Goal: Information Seeking & Learning: Learn about a topic

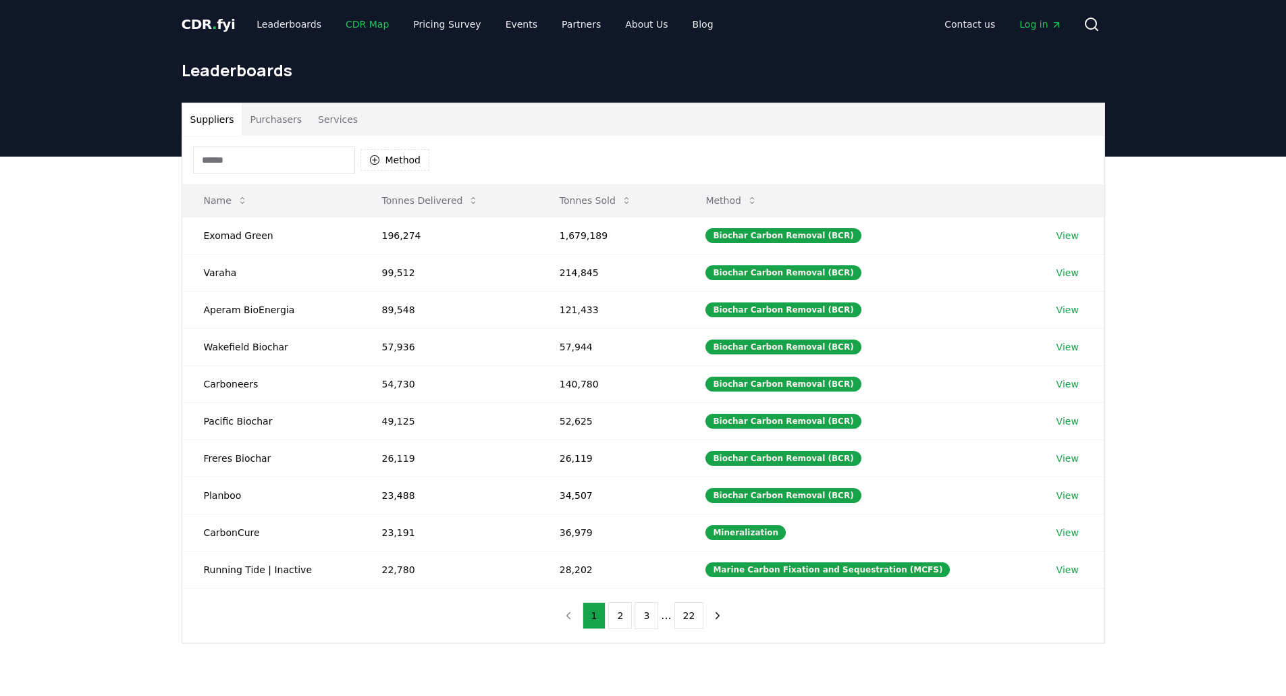
click at [350, 30] on link "CDR Map" at bounding box center [367, 24] width 65 height 24
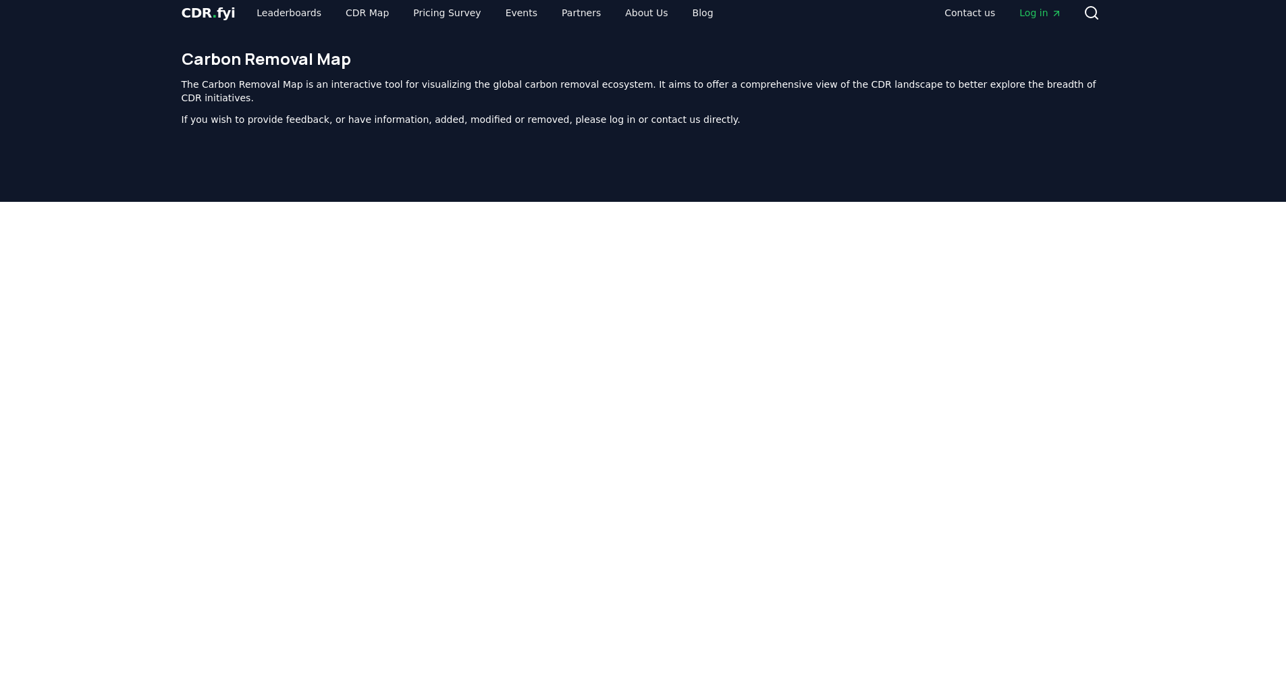
scroll to position [11, 0]
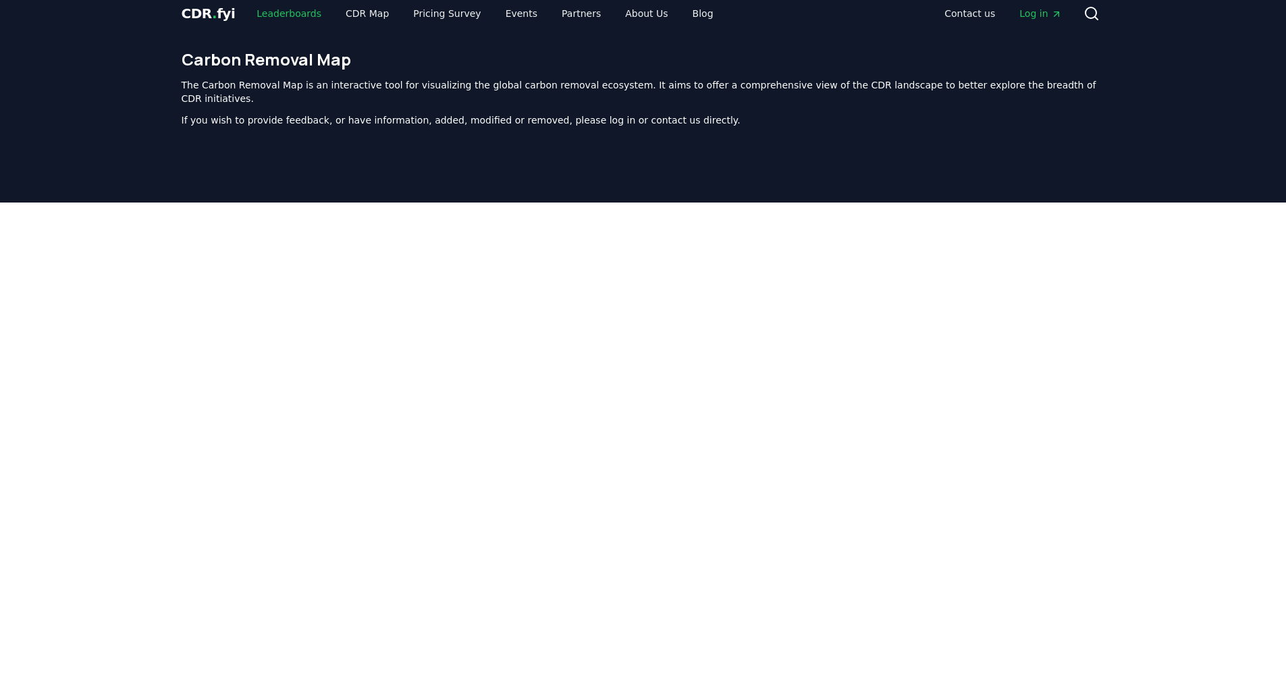
click at [277, 19] on link "Leaderboards" at bounding box center [289, 13] width 86 height 24
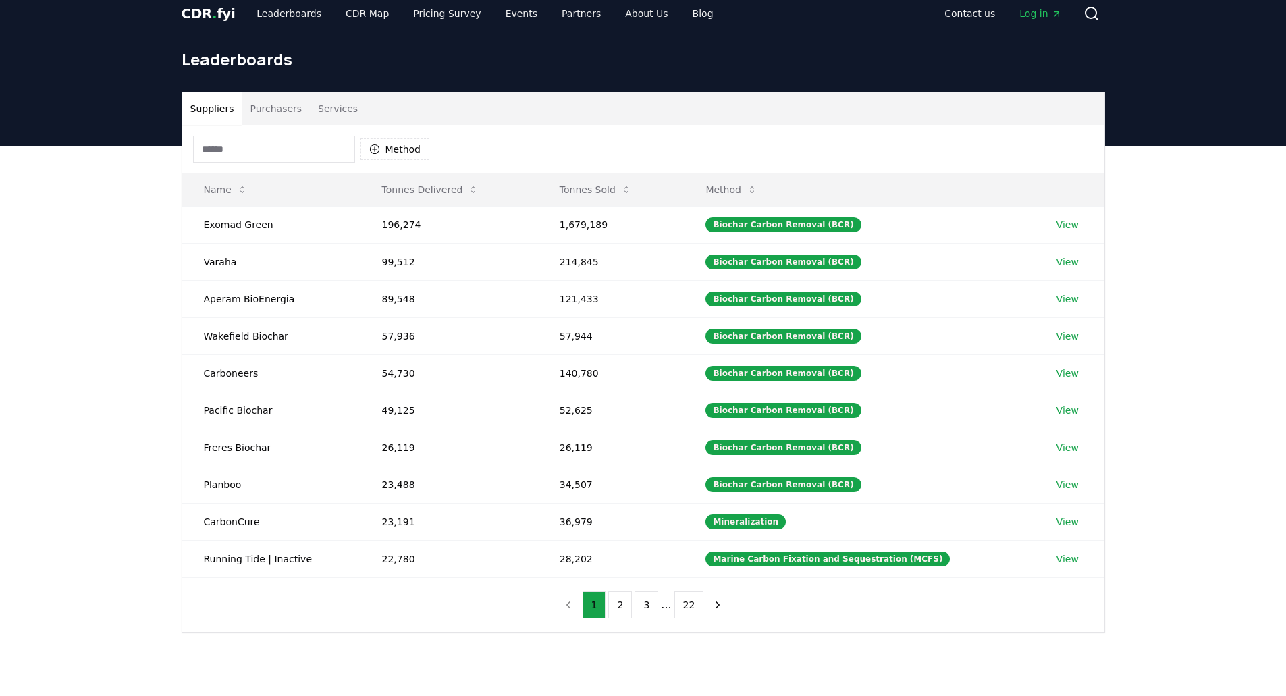
drag, startPoint x: 1009, startPoint y: 167, endPoint x: 1193, endPoint y: 101, distance: 195.5
click at [1193, 101] on header "Leaderboards" at bounding box center [643, 92] width 1286 height 108
click at [381, 151] on button "Method" at bounding box center [395, 149] width 70 height 22
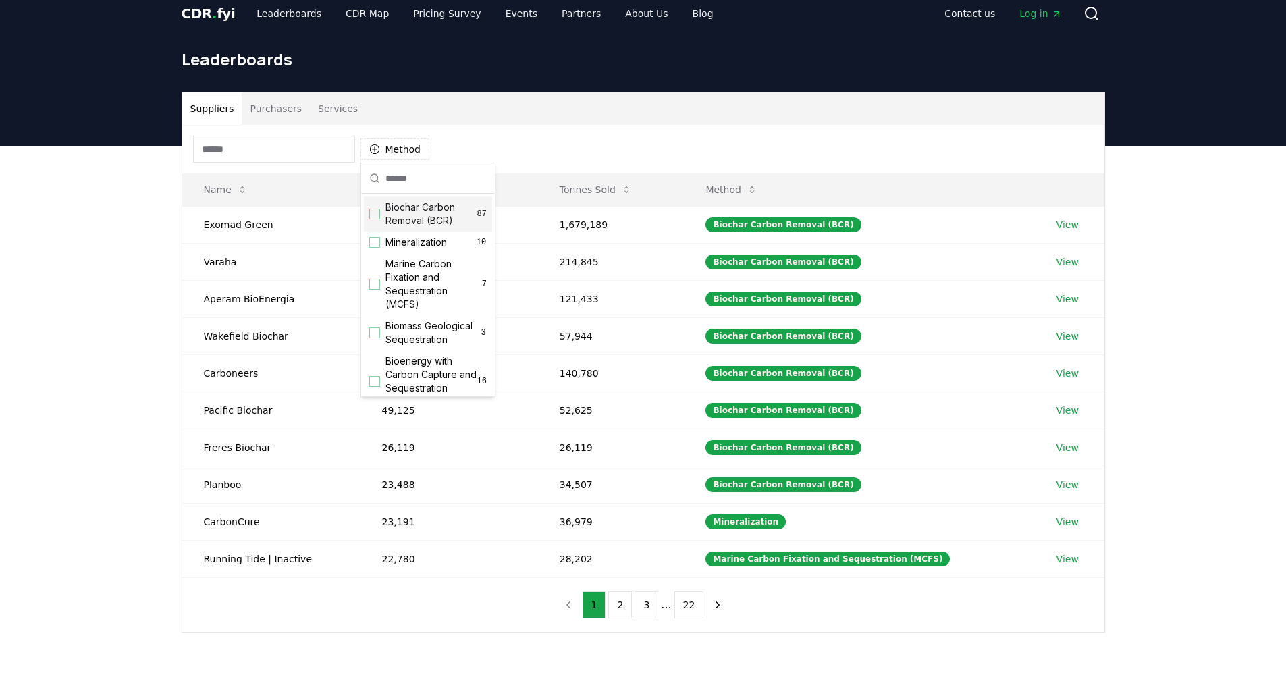
click at [562, 130] on div "Method" at bounding box center [643, 149] width 922 height 49
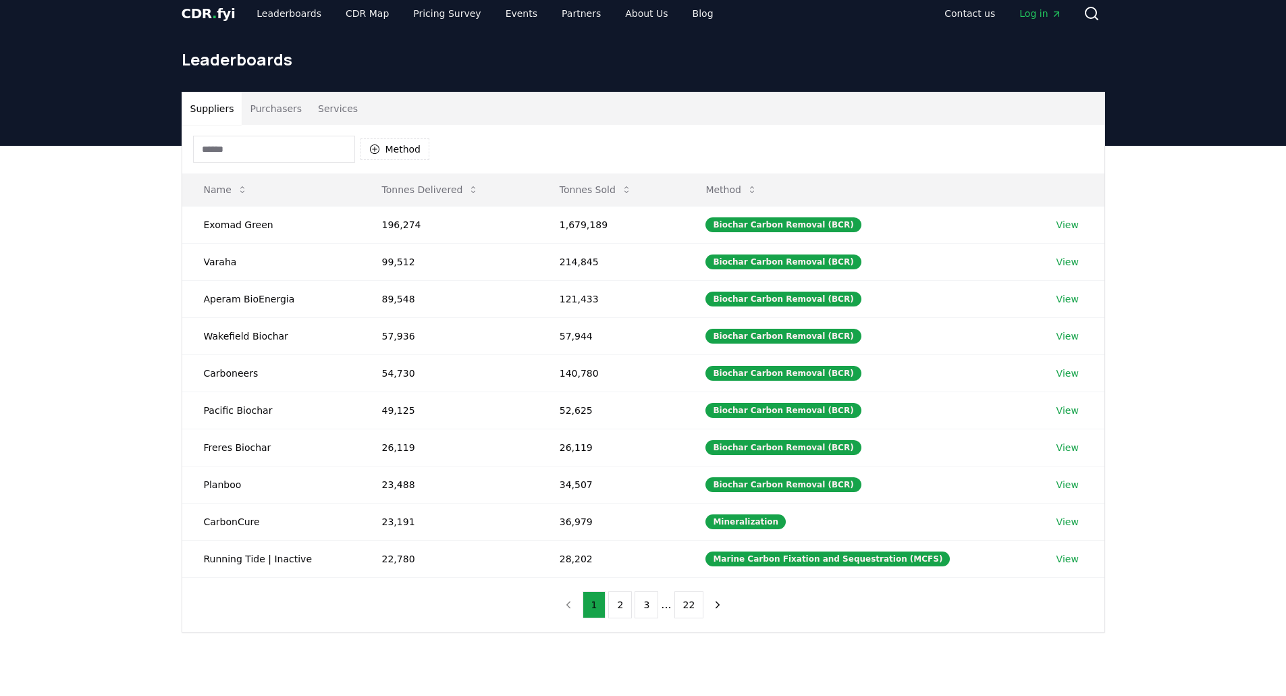
drag, startPoint x: 352, startPoint y: 226, endPoint x: 1112, endPoint y: 553, distance: 827.2
click at [1112, 556] on div "Suppliers Purchasers Services Method Name Tonnes Delivered Tonnes Sold Method E…" at bounding box center [643, 362] width 945 height 541
click at [619, 600] on button "2" at bounding box center [620, 604] width 24 height 27
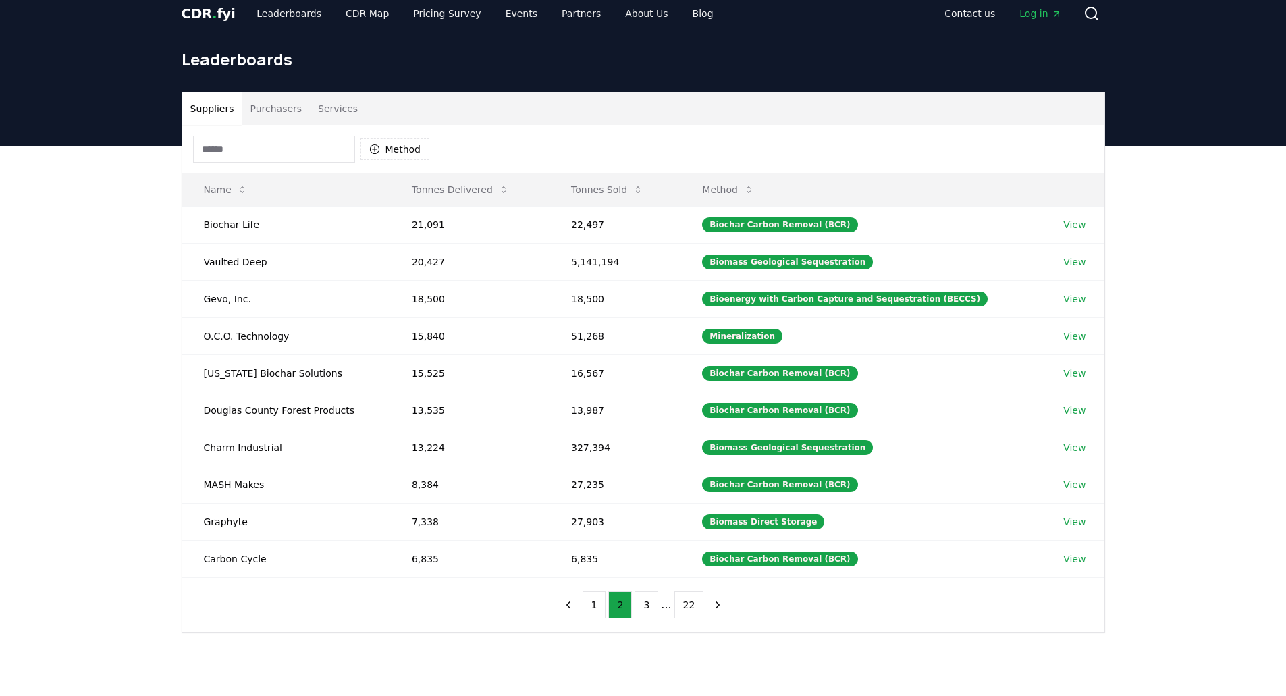
click at [115, 241] on div "Suppliers Purchasers Services Method Name Tonnes Delivered Tonnes Sold Method B…" at bounding box center [643, 416] width 1286 height 541
drag, startPoint x: 193, startPoint y: 193, endPoint x: 222, endPoint y: 267, distance: 79.1
click at [526, 350] on table "Name Tonnes Delivered Tonnes Sold Method Biochar Life 21,091 22,497 Biochar Car…" at bounding box center [643, 375] width 922 height 404
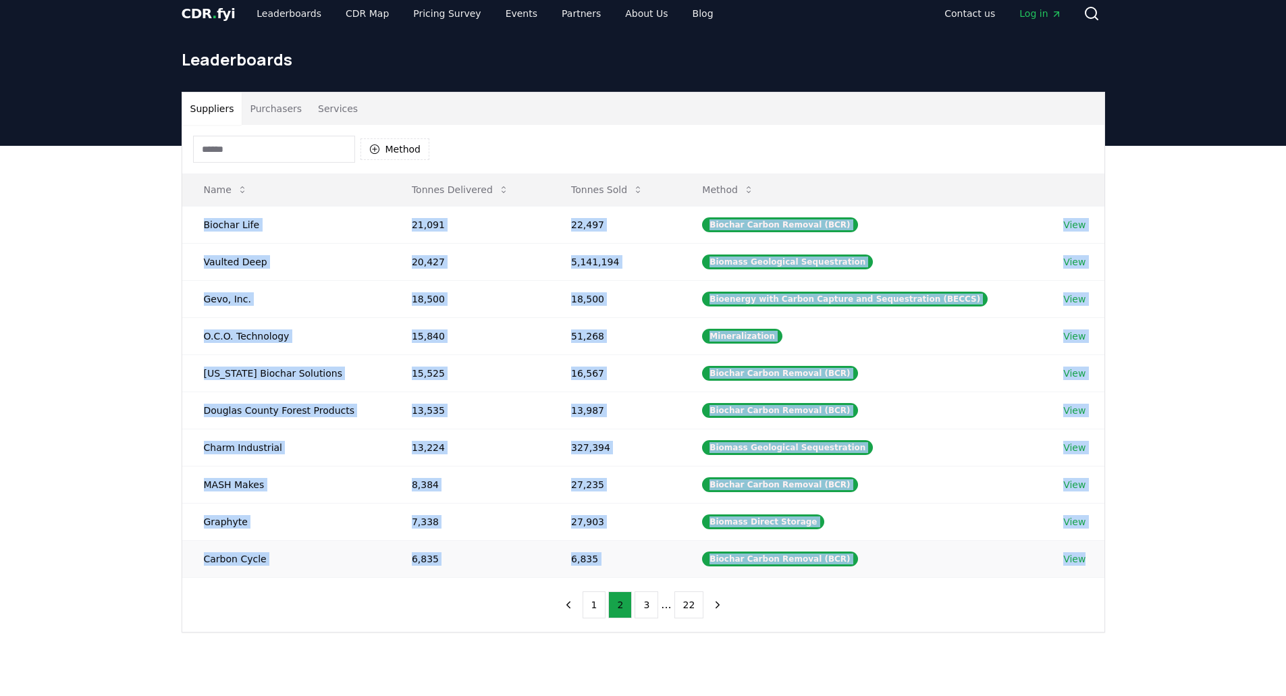
drag, startPoint x: 193, startPoint y: 227, endPoint x: 1167, endPoint y: 559, distance: 1029.0
click at [1095, 568] on tbody "Biochar Life 21,091 22,497 Biochar Carbon Removal (BCR) View Vaulted Deep 20,42…" at bounding box center [643, 391] width 922 height 371
copy tbody "Biochar Life 21,091 22,497 Biochar Carbon Removal (BCR) View Vaulted Deep 20,42…"
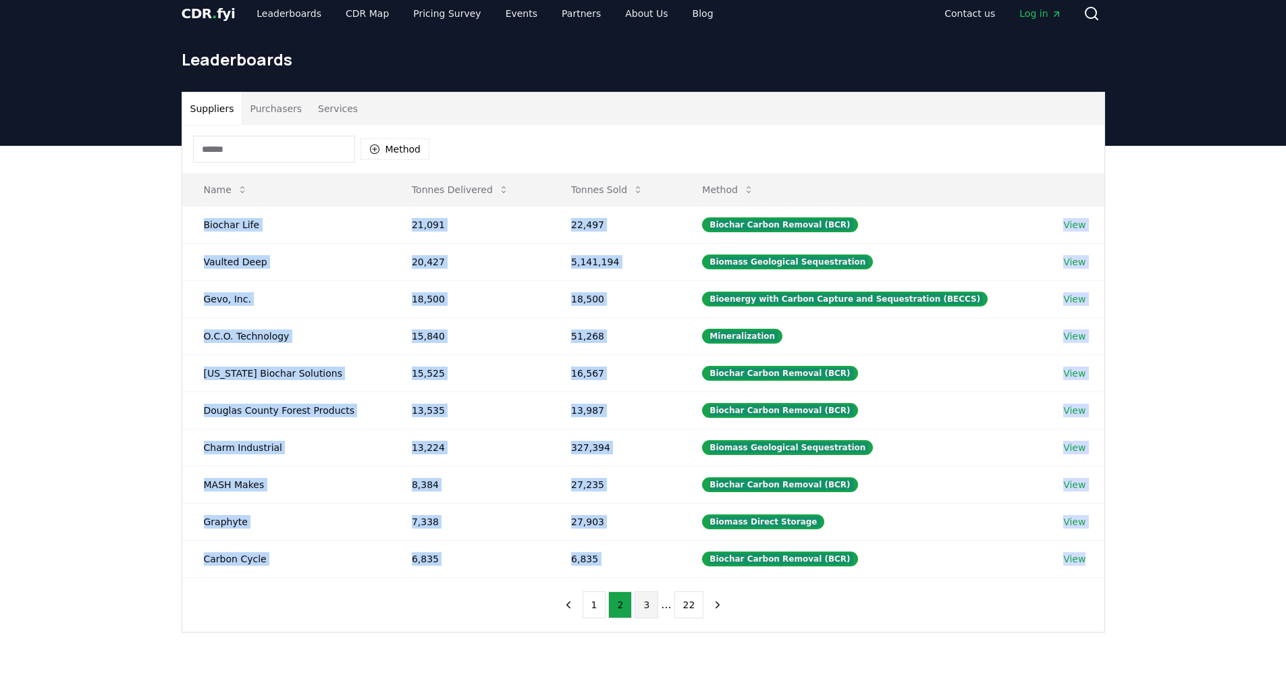
click at [651, 608] on button "3" at bounding box center [646, 604] width 24 height 27
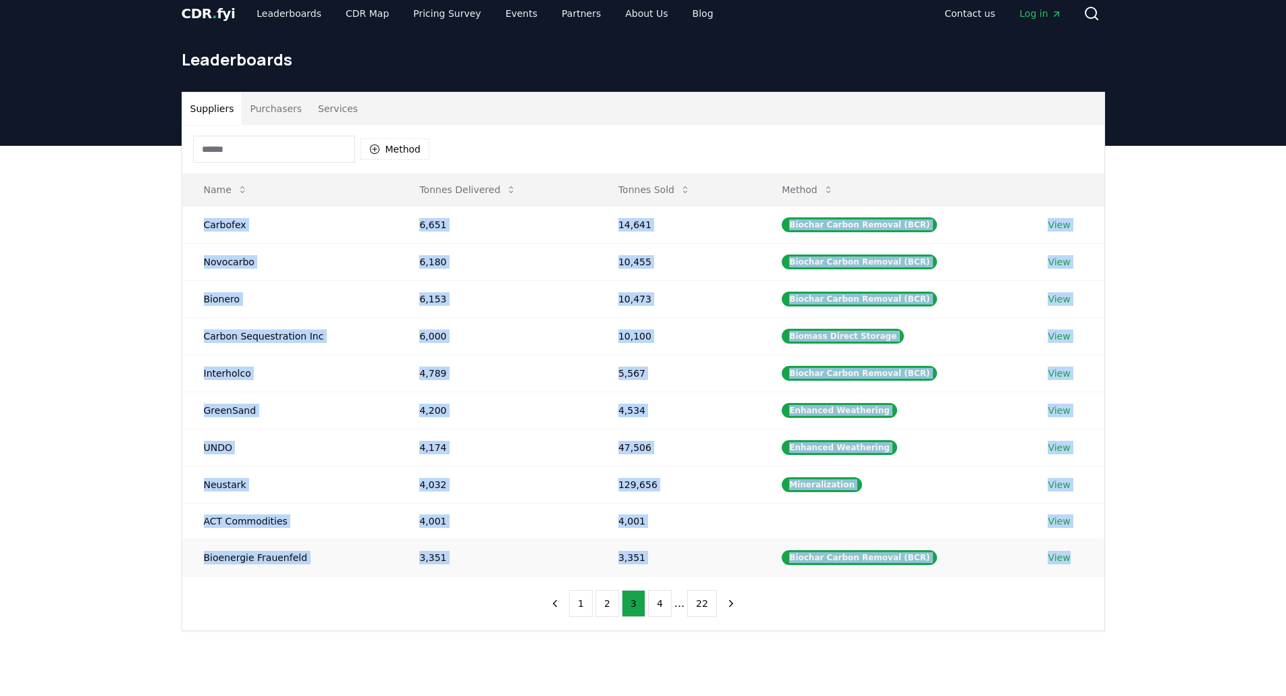
drag, startPoint x: 246, startPoint y: 229, endPoint x: 1101, endPoint y: 551, distance: 913.1
click at [1089, 558] on tbody "Carbofex 6,651 14,641 Biochar Carbon Removal (BCR) View Novocarbo 6,180 10,455 …" at bounding box center [643, 391] width 922 height 370
copy tbody "Carbofex 6,651 14,641 Biochar Carbon Removal (BCR) View Novocarbo 6,180 10,455 …"
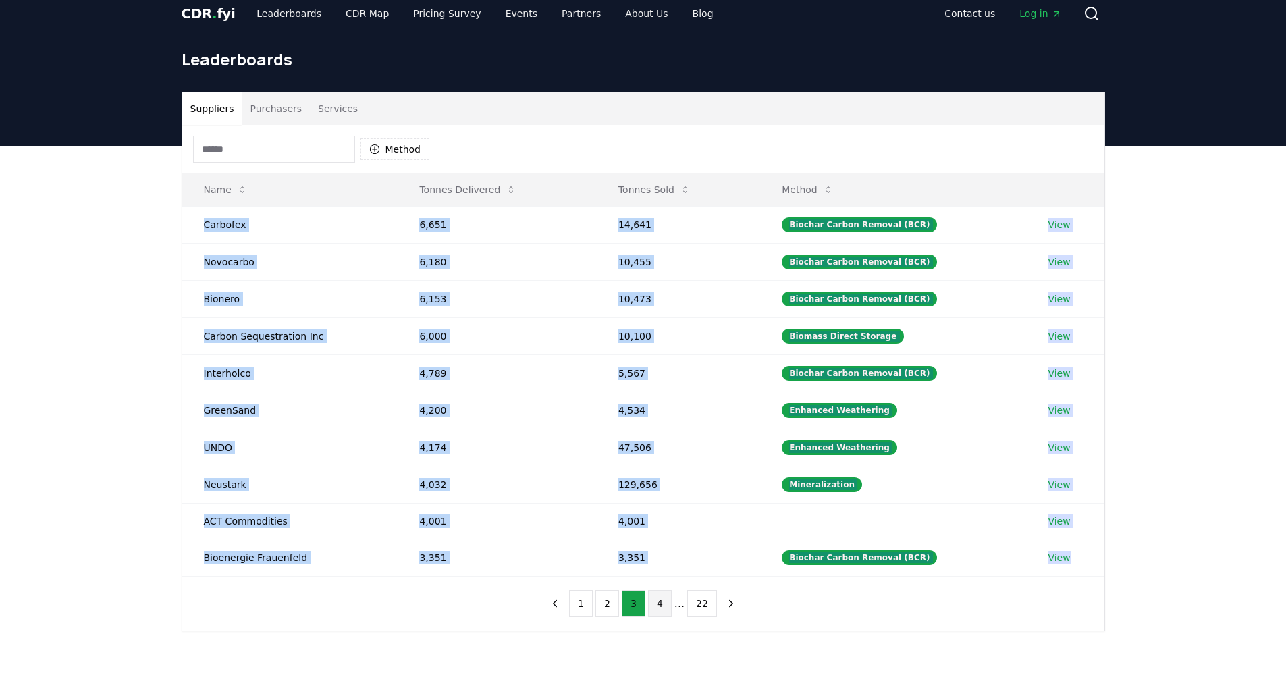
click at [656, 606] on button "4" at bounding box center [660, 603] width 24 height 27
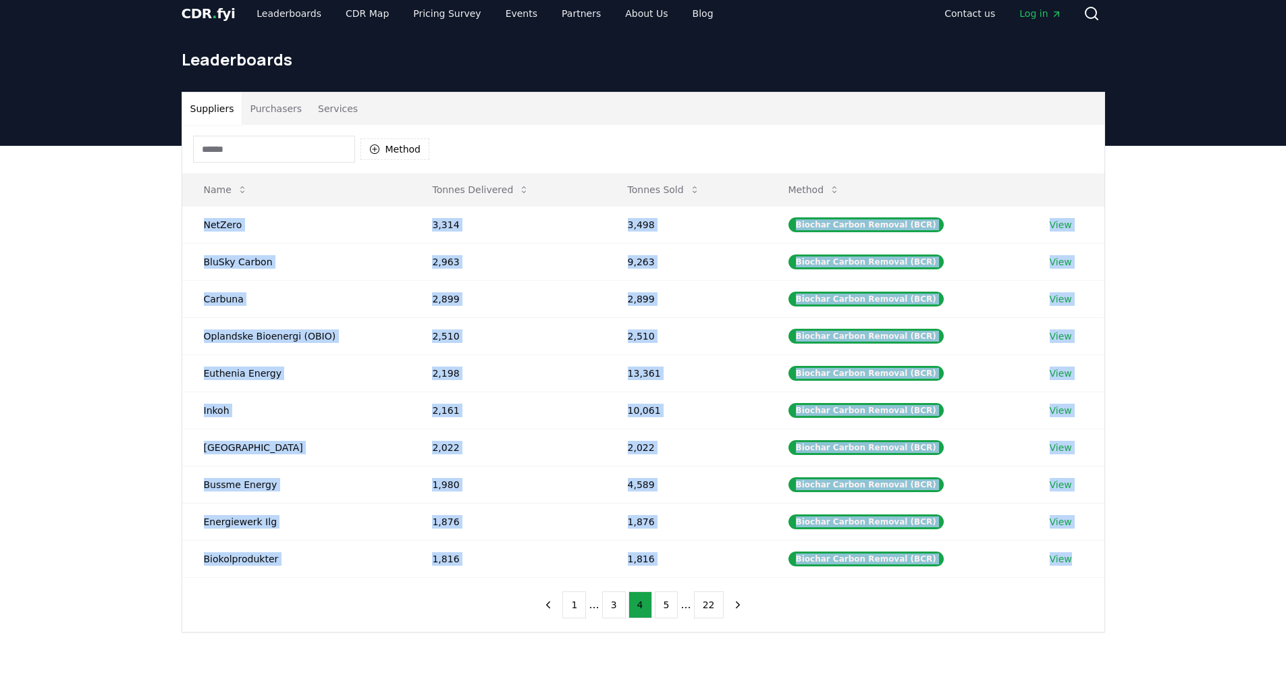
drag, startPoint x: 197, startPoint y: 222, endPoint x: 1162, endPoint y: 529, distance: 1012.2
click at [1103, 550] on tbody "NetZero 3,314 3,498 Biochar Carbon Removal (BCR) View BluSky Carbon 2,963 9,263…" at bounding box center [643, 391] width 922 height 371
copy tbody "NetZero 3,314 3,498 Biochar Carbon Removal (BCR) View BluSky Carbon 2,963 9,263…"
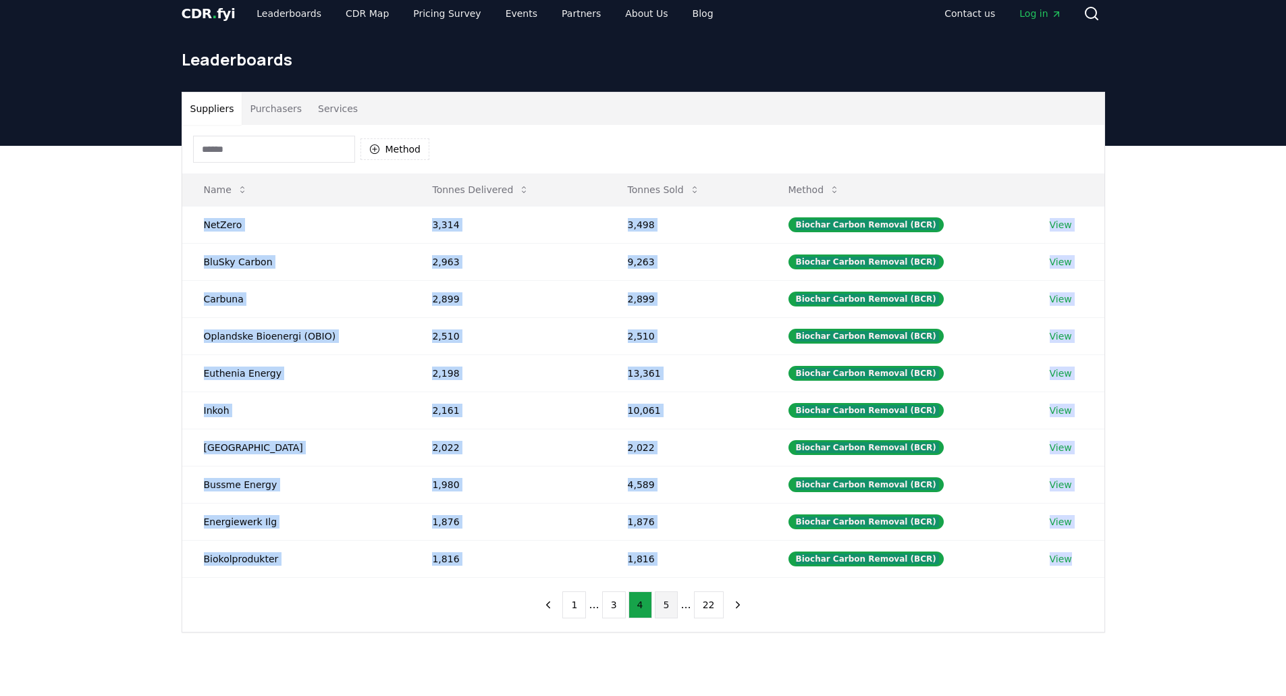
click at [659, 603] on button "5" at bounding box center [667, 604] width 24 height 27
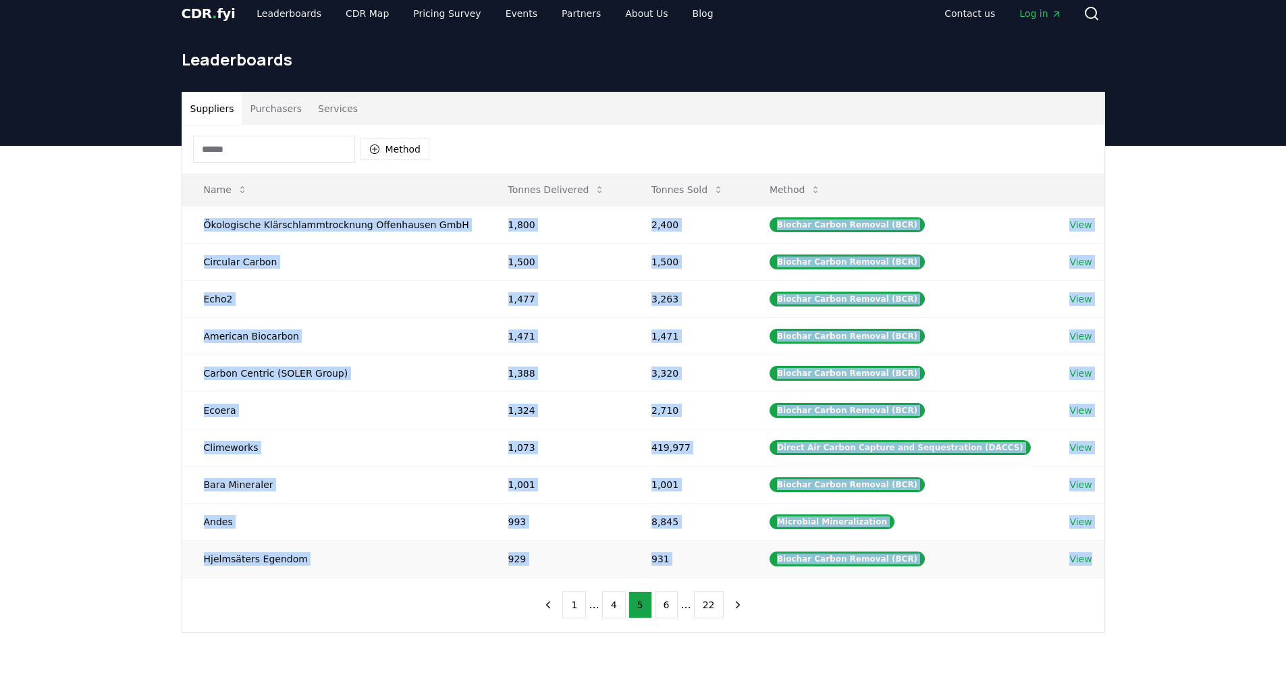
drag, startPoint x: 265, startPoint y: 248, endPoint x: 1103, endPoint y: 553, distance: 892.1
click at [1103, 553] on tbody "Ökologische Klärschlammtrocknung Offenhausen GmbH 1,800 2,400 Biochar Carbon Re…" at bounding box center [643, 391] width 922 height 371
copy tbody "Ökologische Klärschlammtrocknung Offenhausen GmbH 1,800 2,400 Biochar Carbon Re…"
click at [726, 601] on button "next page" at bounding box center [737, 604] width 23 height 27
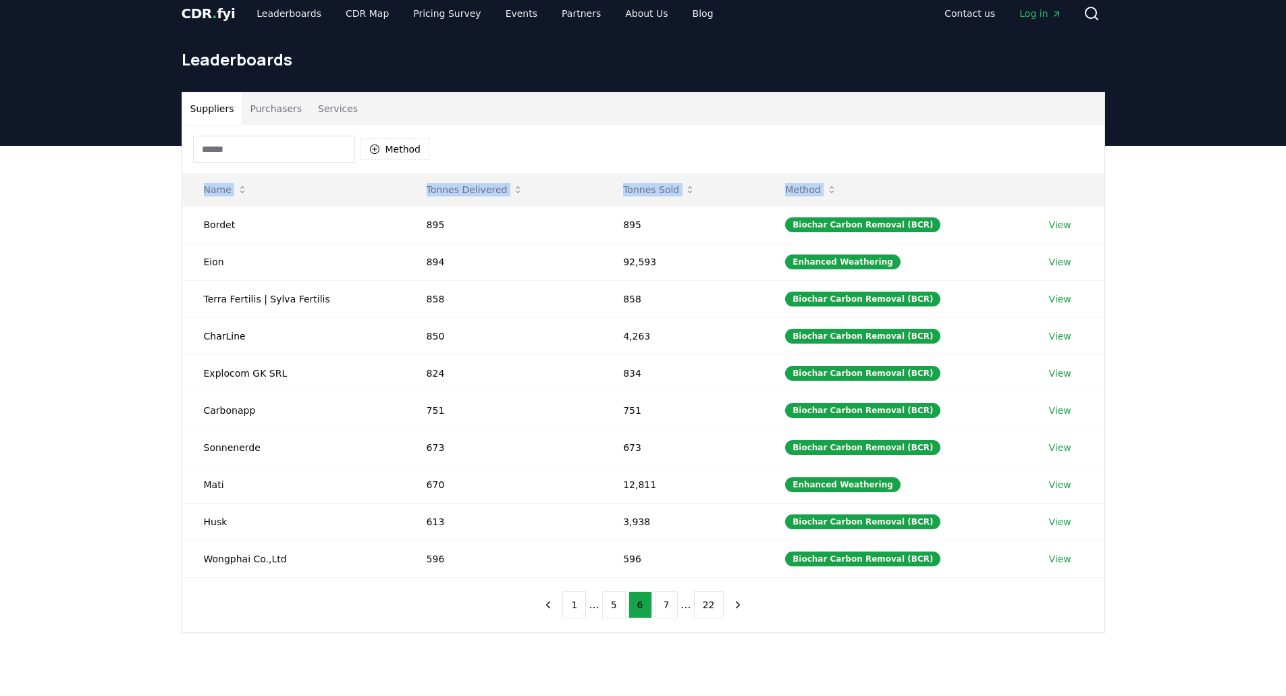
drag, startPoint x: 186, startPoint y: 225, endPoint x: 1108, endPoint y: 552, distance: 978.4
click at [1108, 554] on div "Suppliers Purchasers Services Method Name Tonnes Delivered Tonnes Sold Method B…" at bounding box center [643, 362] width 945 height 541
copy thead "Name Tonnes Delivered Tonnes Sold Method"
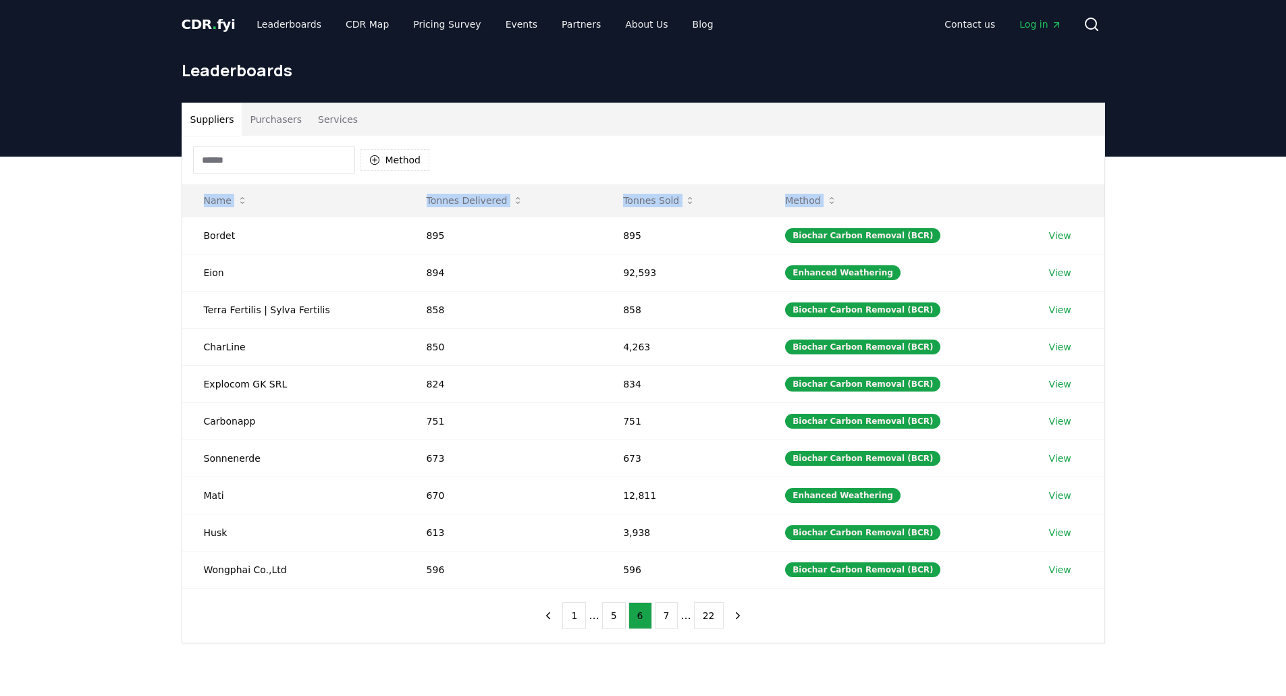
scroll to position [67, 0]
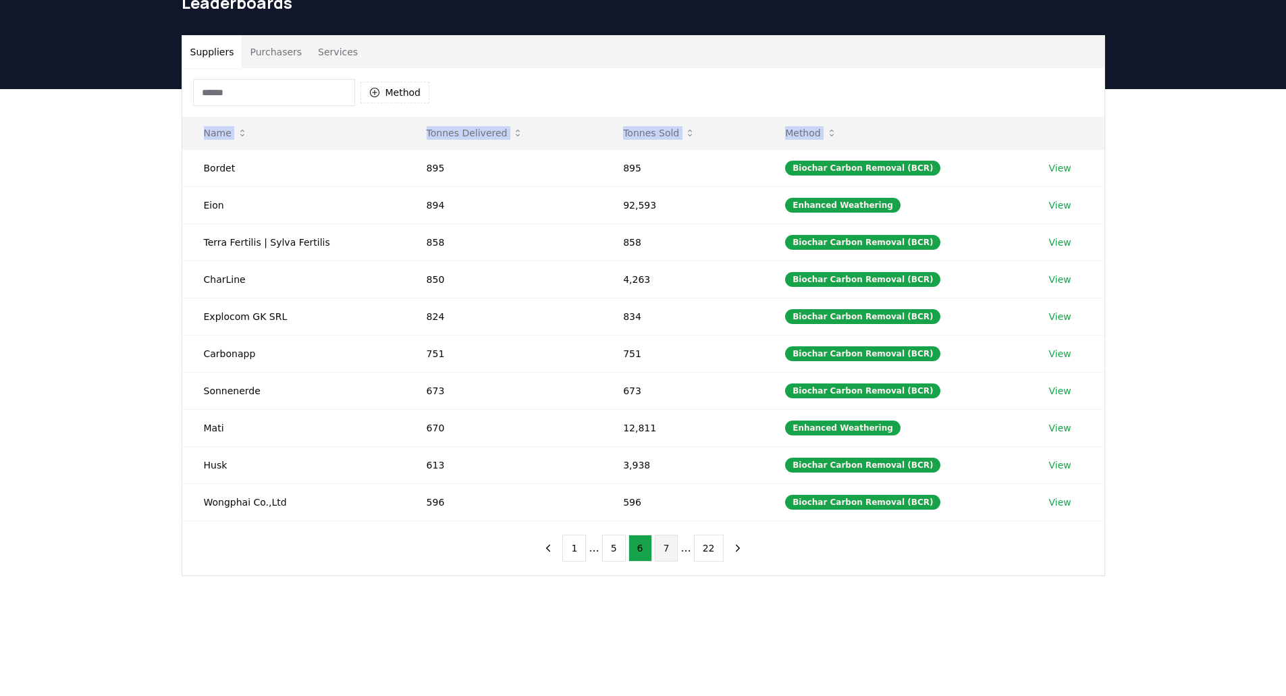
click at [663, 547] on button "7" at bounding box center [667, 548] width 24 height 27
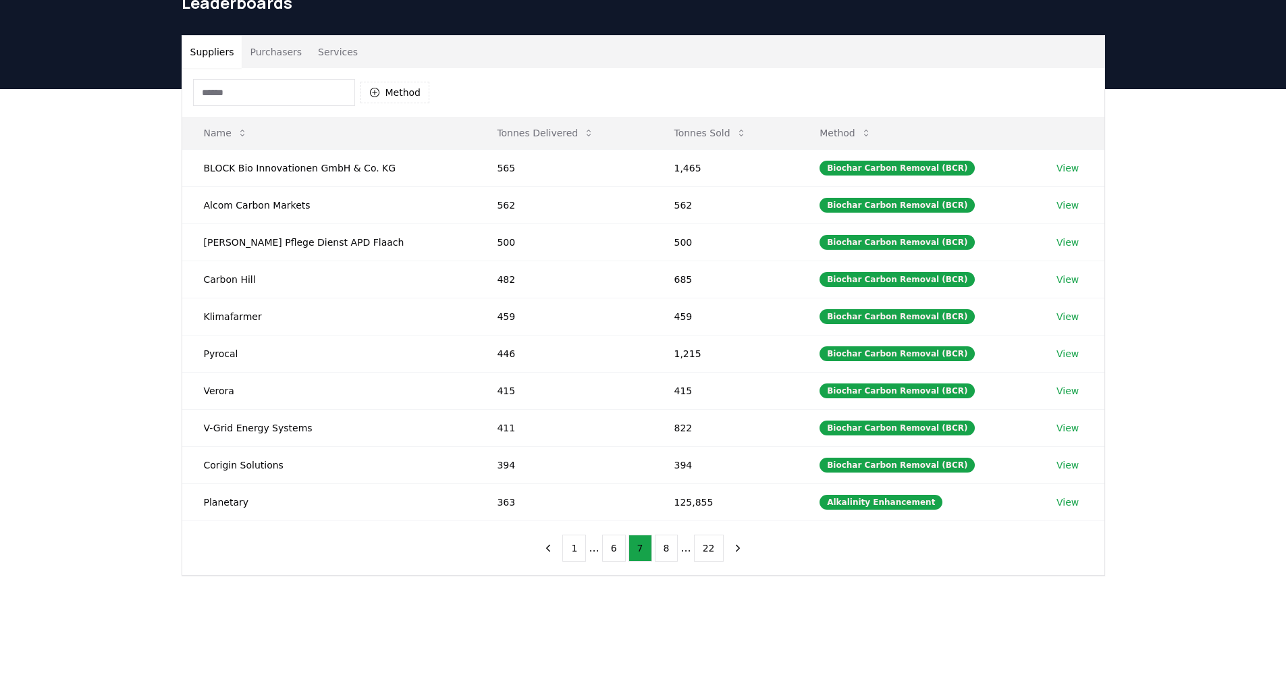
click at [150, 211] on div "Suppliers Purchasers Services Method Name Tonnes Delivered Tonnes Sold Method B…" at bounding box center [643, 359] width 1286 height 541
drag, startPoint x: 188, startPoint y: 167, endPoint x: 1153, endPoint y: 508, distance: 1023.6
click at [1153, 508] on div "Suppliers Purchasers Services Method Name Tonnes Delivered Tonnes Sold Method B…" at bounding box center [643, 359] width 1286 height 541
copy thead "Name Tonnes Delivered Tonnes Sold Method"
click at [732, 548] on icon "next page" at bounding box center [738, 548] width 12 height 12
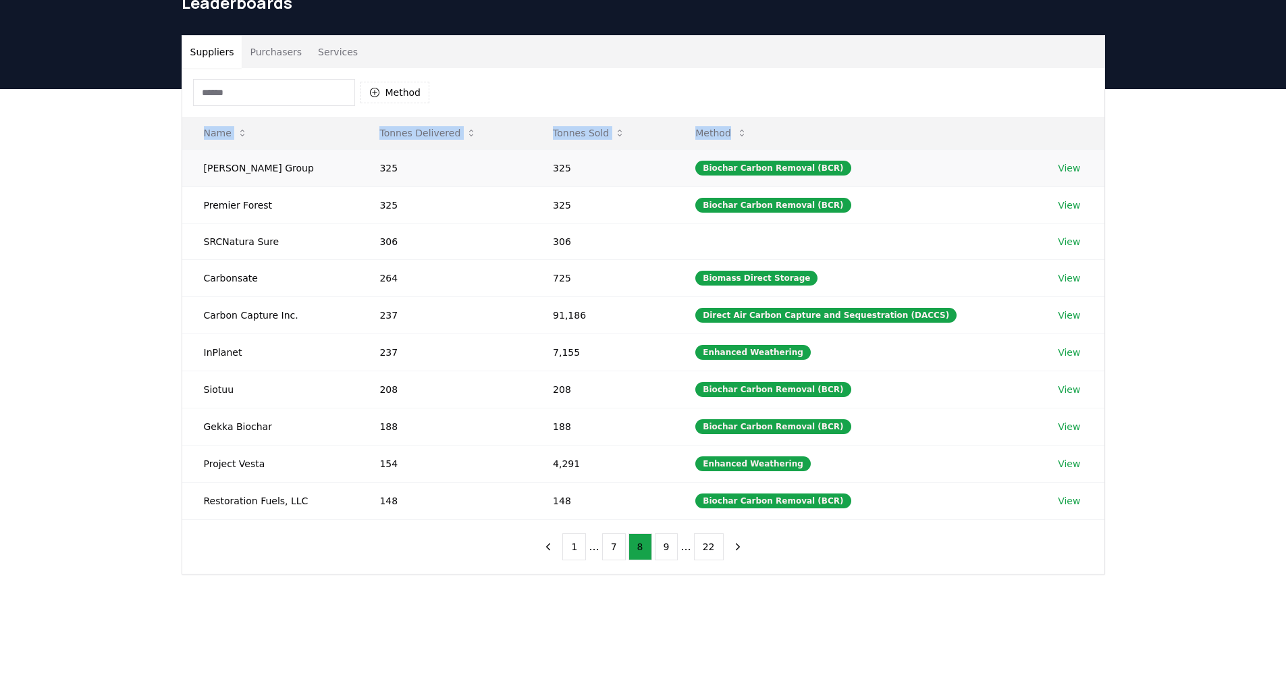
click at [195, 169] on td "Jeffries Group" at bounding box center [270, 167] width 176 height 37
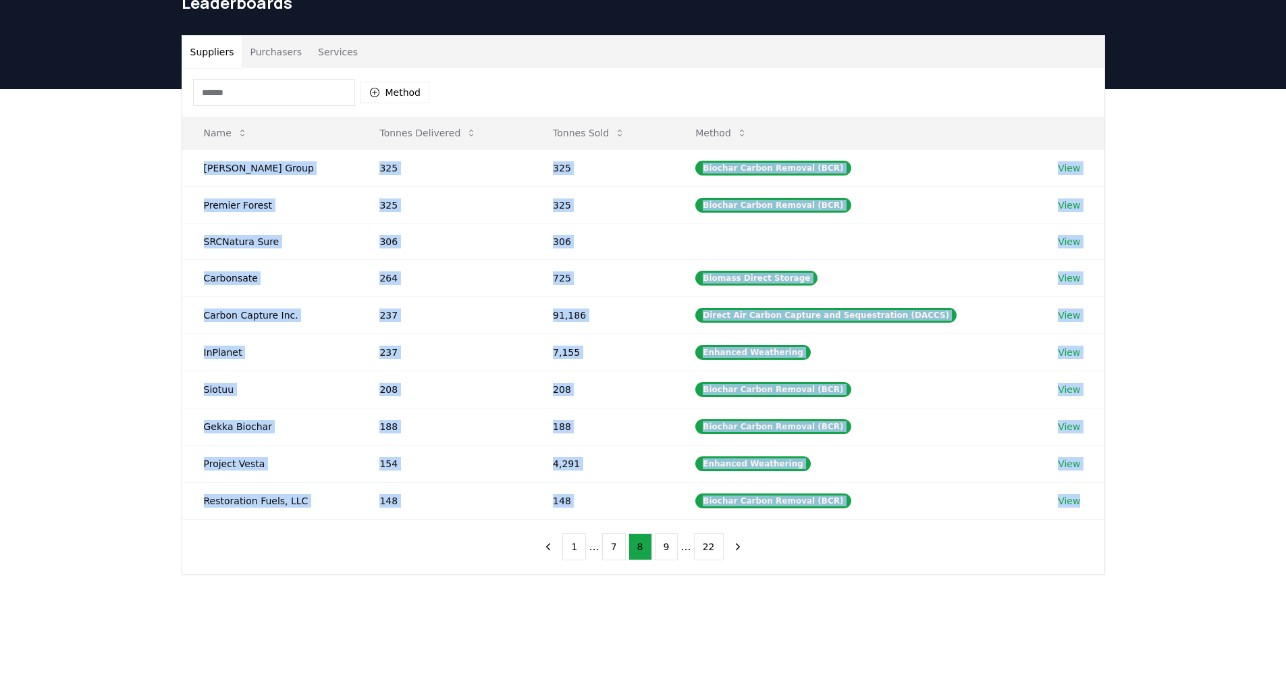
drag, startPoint x: 195, startPoint y: 166, endPoint x: 1143, endPoint y: 499, distance: 1005.2
click at [1095, 505] on tbody "Jeffries Group 325 325 Biochar Carbon Removal (BCR) View Premier Forest 325 325…" at bounding box center [643, 334] width 922 height 370
copy tbody "Jeffries Group 325 325 Biochar Carbon Removal (BCR) View Premier Forest 325 325…"
click at [736, 545] on icon "next page" at bounding box center [737, 546] width 3 height 6
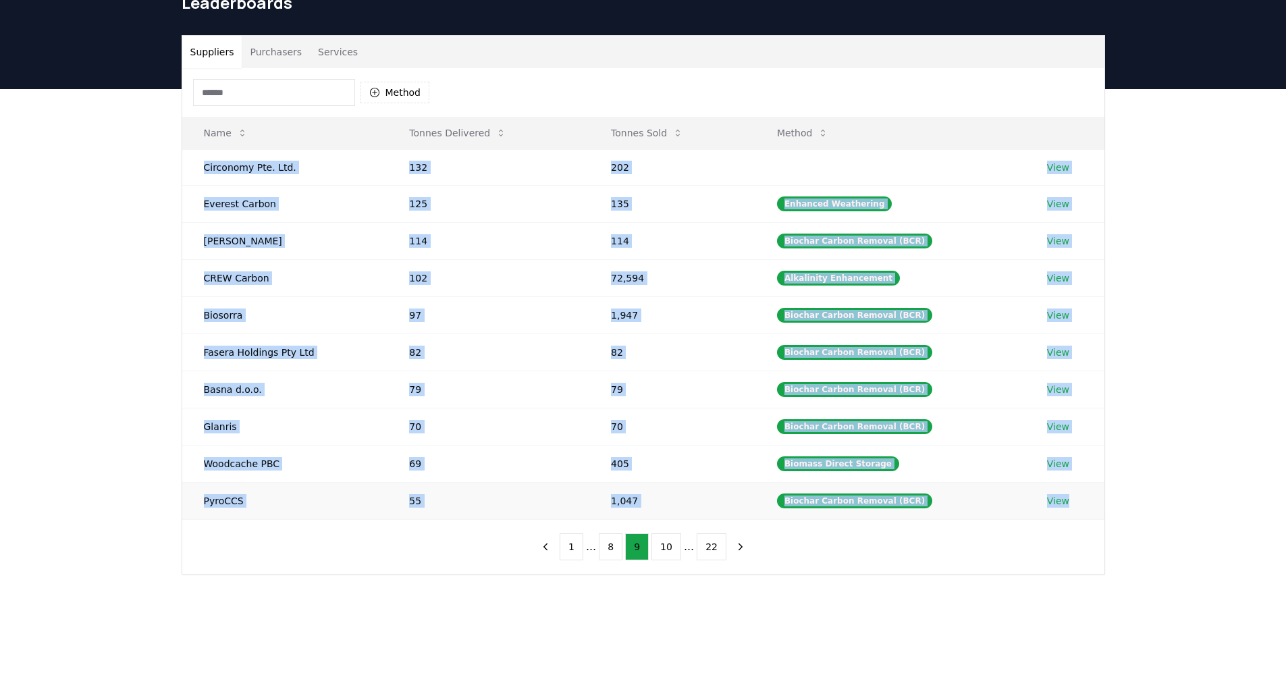
drag, startPoint x: 194, startPoint y: 167, endPoint x: 1201, endPoint y: 474, distance: 1052.8
click at [1097, 490] on tbody "Circonomy Pte. Ltd. 132 202 View Everest Carbon 125 135 Enhanced Weathering Vie…" at bounding box center [643, 334] width 922 height 370
copy tbody "Circonomy Pte. Ltd. 132 202 View Everest Carbon 125 135 Enhanced Weathering Vie…"
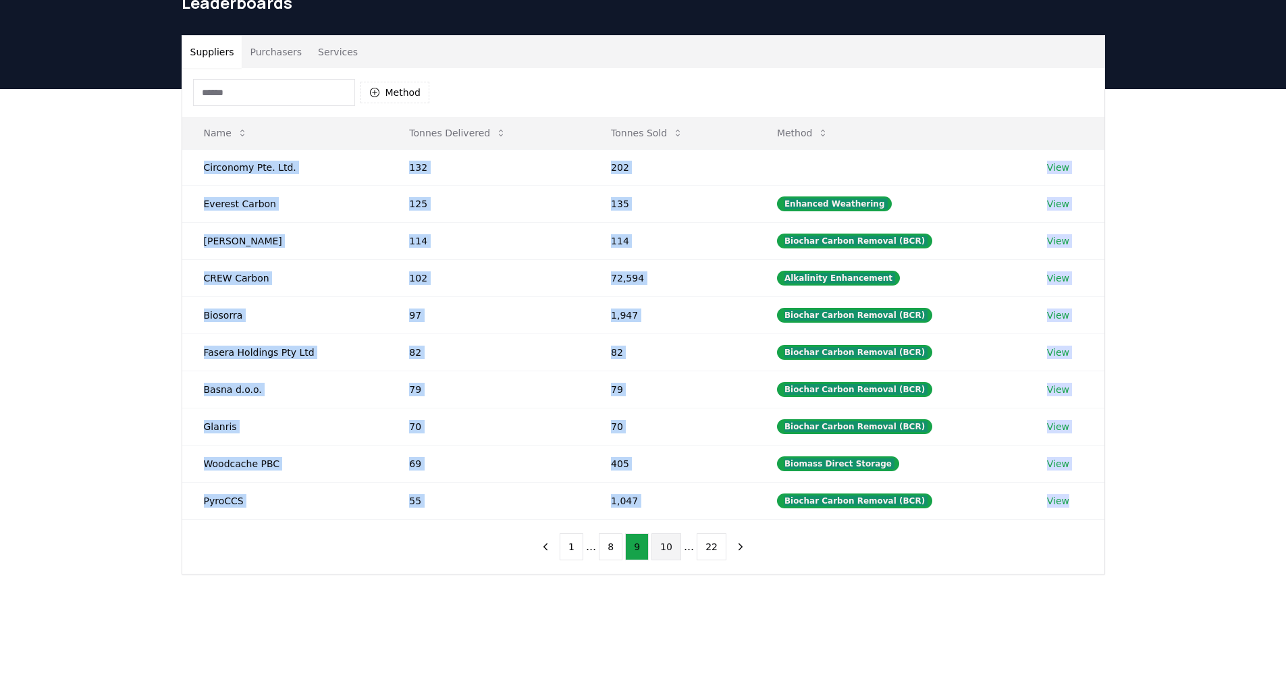
click at [666, 545] on button "10" at bounding box center [666, 546] width 30 height 27
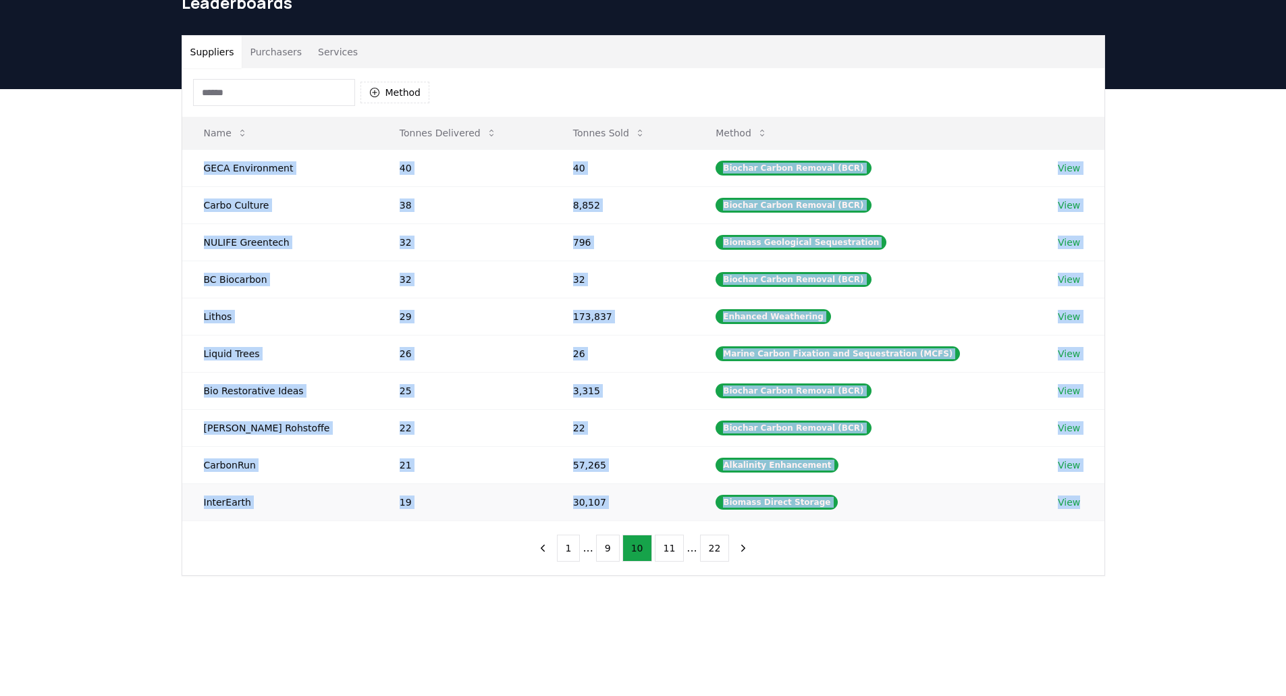
drag, startPoint x: 194, startPoint y: 171, endPoint x: 1090, endPoint y: 516, distance: 960.4
click at [1090, 516] on tbody "GECA Environment 40 40 Biochar Carbon Removal (BCR) View Carbo Culture 38 8,852…" at bounding box center [643, 334] width 922 height 371
copy tbody "GECA Environment 40 40 Biochar Carbon Removal (BCR) View Carbo Culture 38 8,852…"
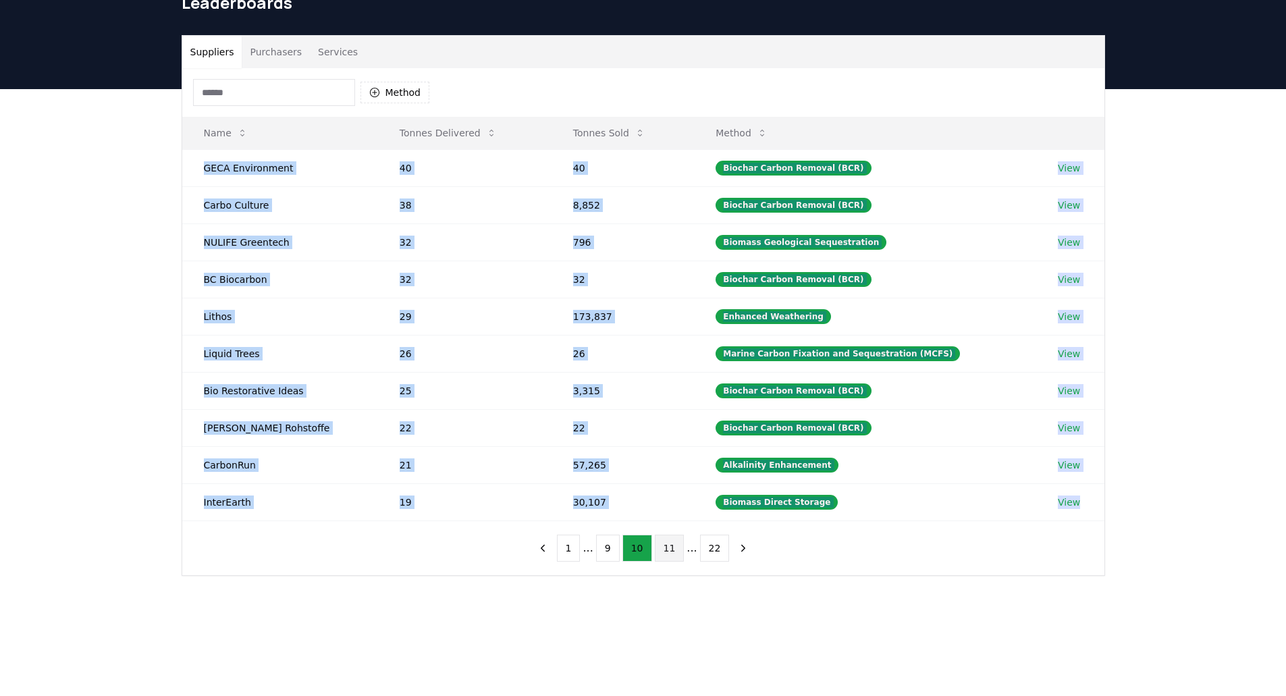
click at [666, 549] on button "11" at bounding box center [670, 548] width 30 height 27
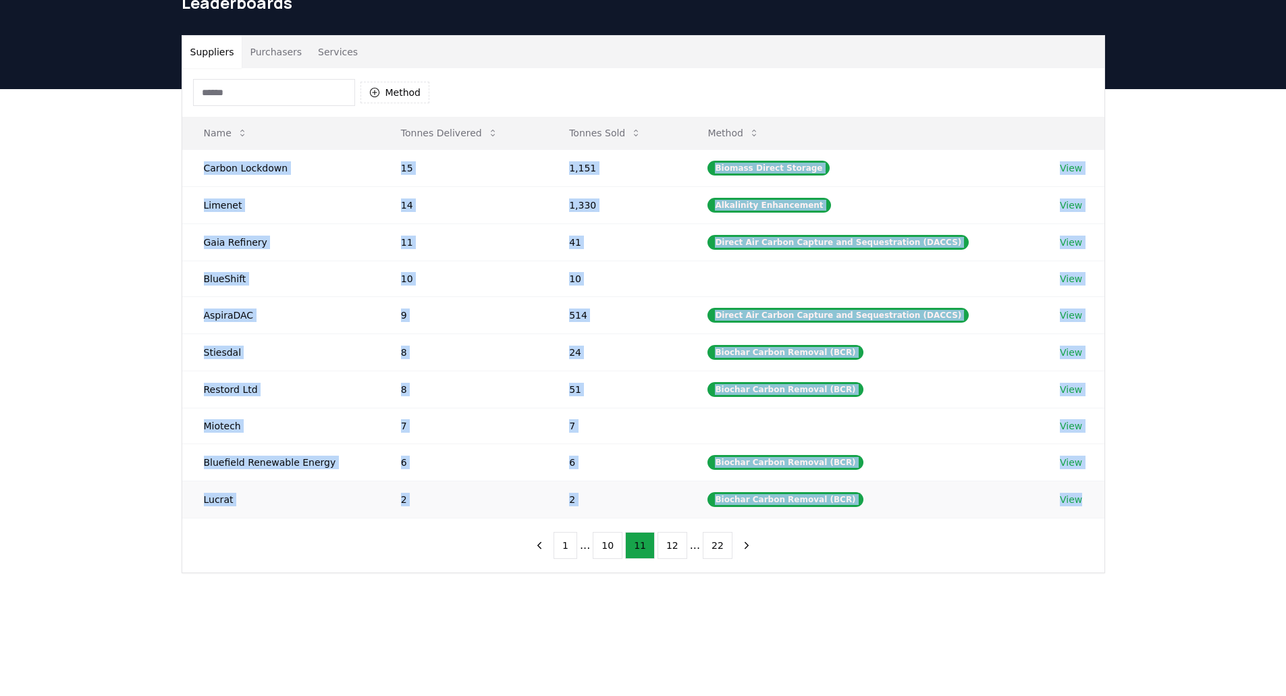
drag, startPoint x: 193, startPoint y: 165, endPoint x: 1083, endPoint y: 496, distance: 949.1
click at [1079, 501] on tbody "Carbon Lockdown 15 1,151 Biomass Direct Storage View Limenet 14 1,330 Alkalinit…" at bounding box center [643, 333] width 922 height 369
copy tbody "Carbon Lockdown 15 1,151 Biomass Direct Storage View Limenet 14 1,330 Alkalinit…"
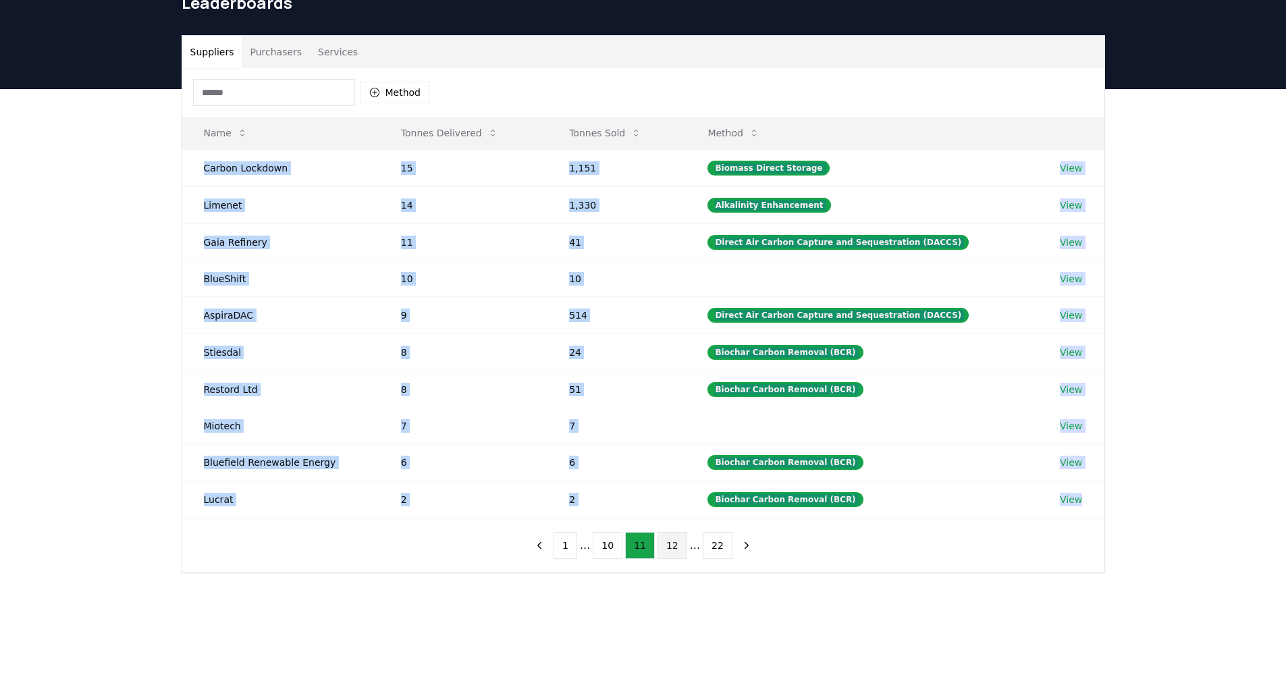
click at [657, 541] on button "12" at bounding box center [672, 545] width 30 height 27
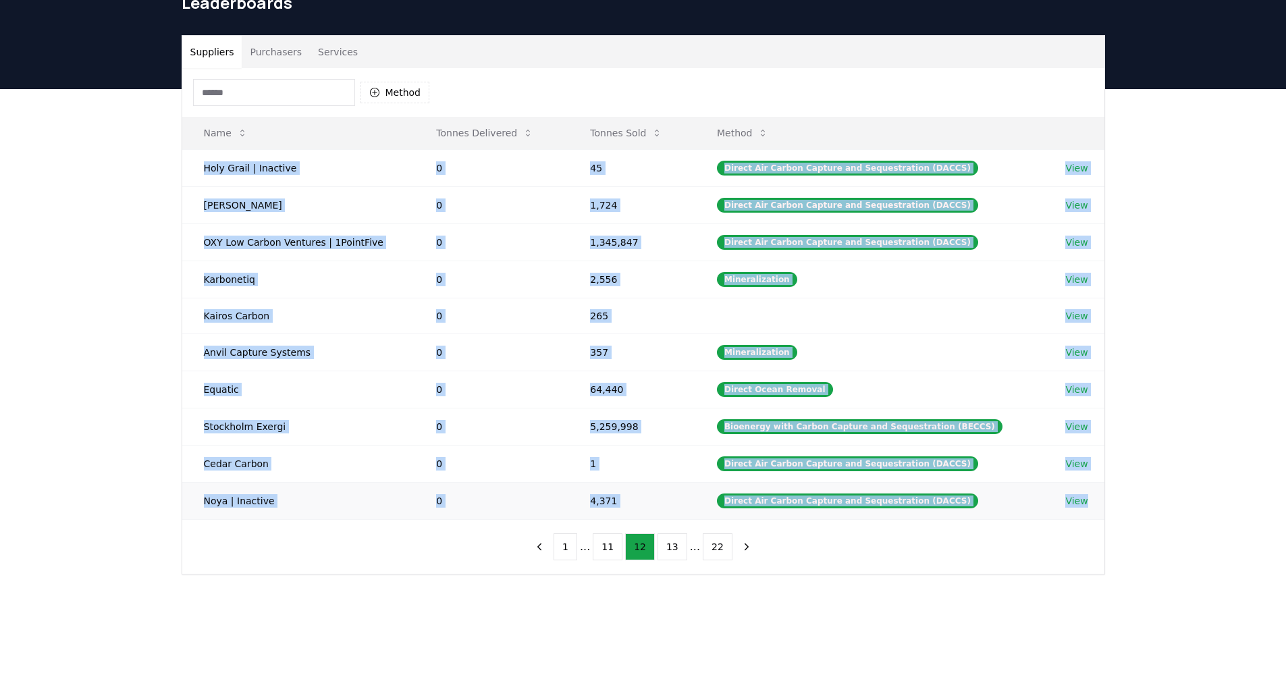
drag, startPoint x: 188, startPoint y: 164, endPoint x: 1154, endPoint y: 491, distance: 1019.2
click at [1099, 511] on tbody "Holy Grail | Inactive 0 45 Direct Air Carbon Capture and Sequestration (DACCS) …" at bounding box center [643, 334] width 922 height 370
click at [740, 547] on icon "next page" at bounding box center [746, 547] width 12 height 12
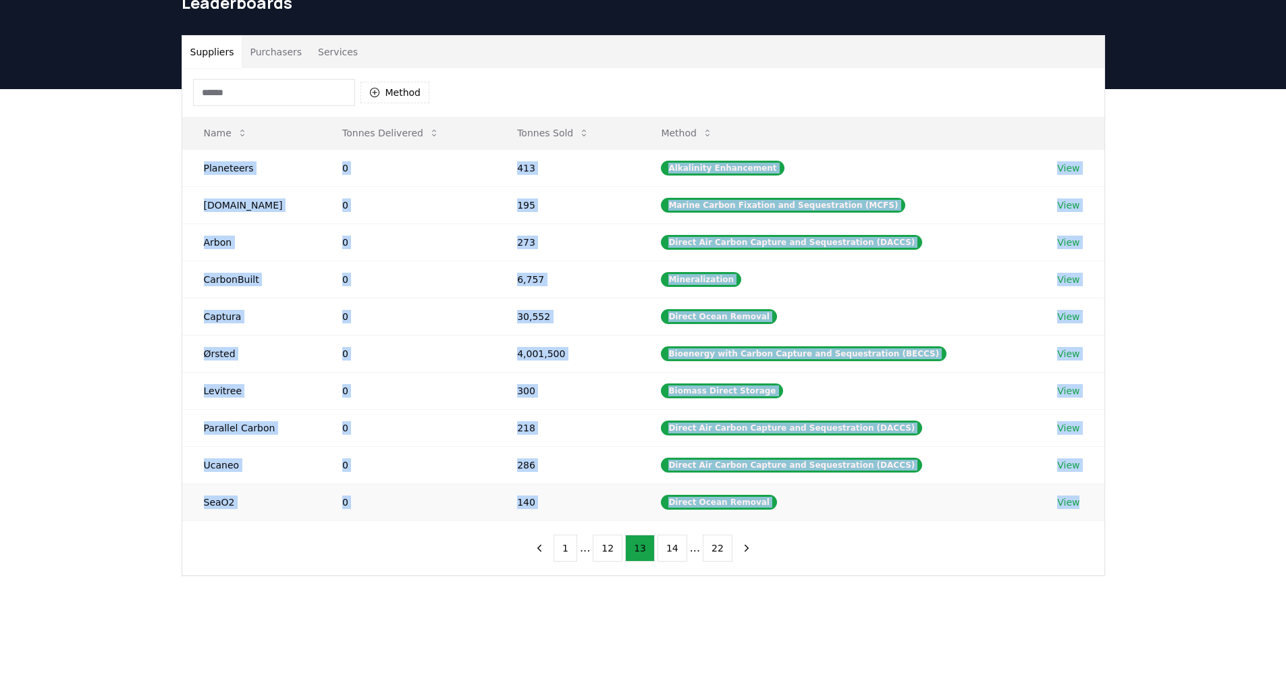
drag, startPoint x: 192, startPoint y: 166, endPoint x: 1086, endPoint y: 500, distance: 954.1
click at [1086, 500] on tbody "Planeteers 0 413 Alkalinity Enhancement View Rewind.earth 0 195 Marine Carbon F…" at bounding box center [643, 334] width 922 height 371
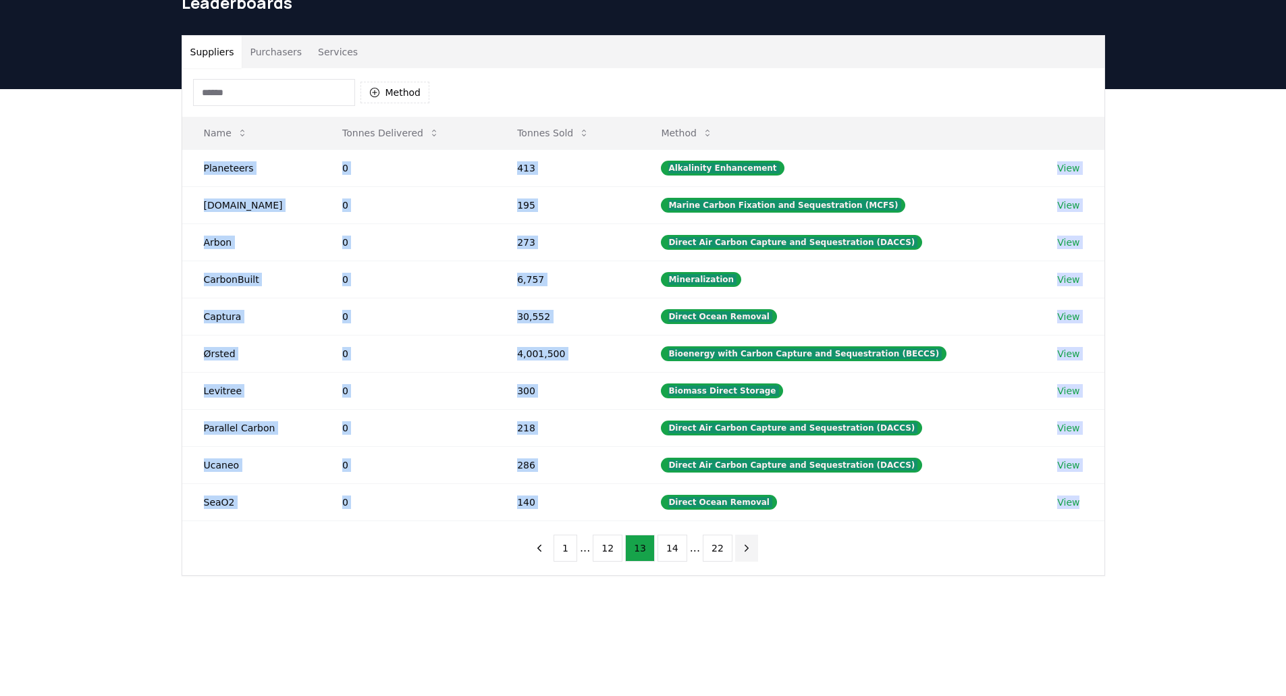
click at [743, 550] on icon "next page" at bounding box center [746, 548] width 12 height 12
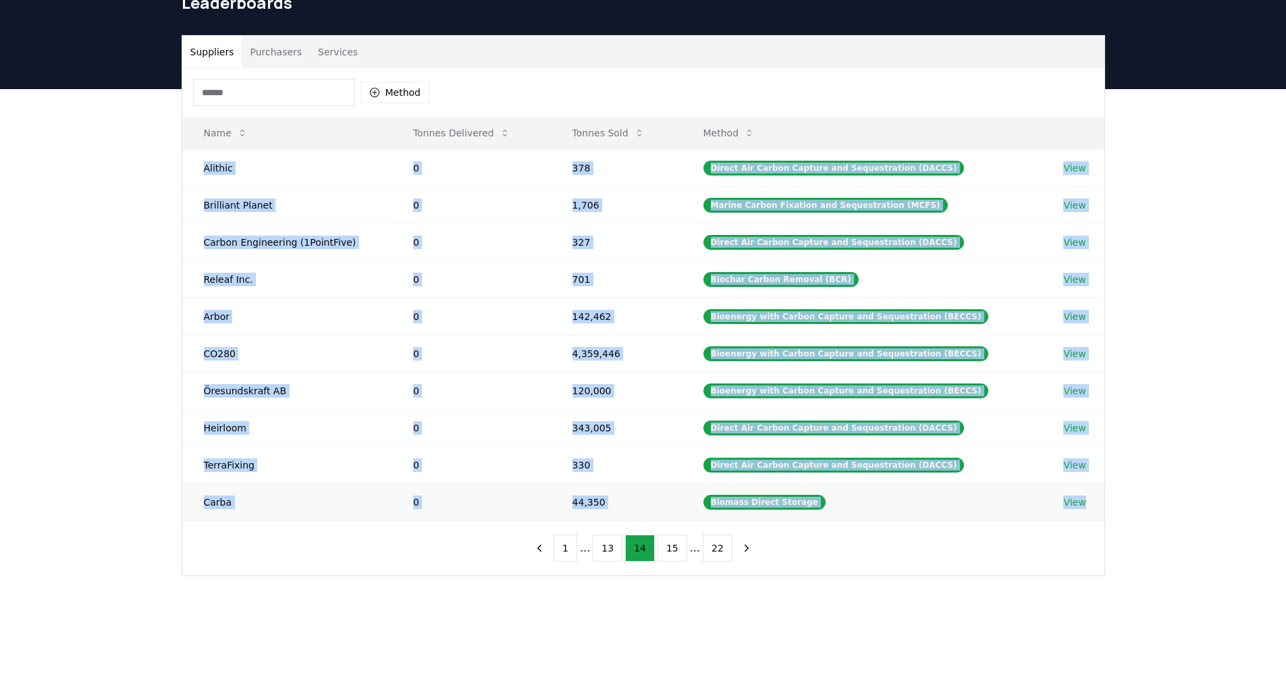
drag, startPoint x: 199, startPoint y: 170, endPoint x: 1106, endPoint y: 508, distance: 967.9
click at [1102, 511] on tbody "Alithic 0 378 Direct Air Carbon Capture and Sequestration (DACCS) View Brillian…" at bounding box center [643, 334] width 922 height 371
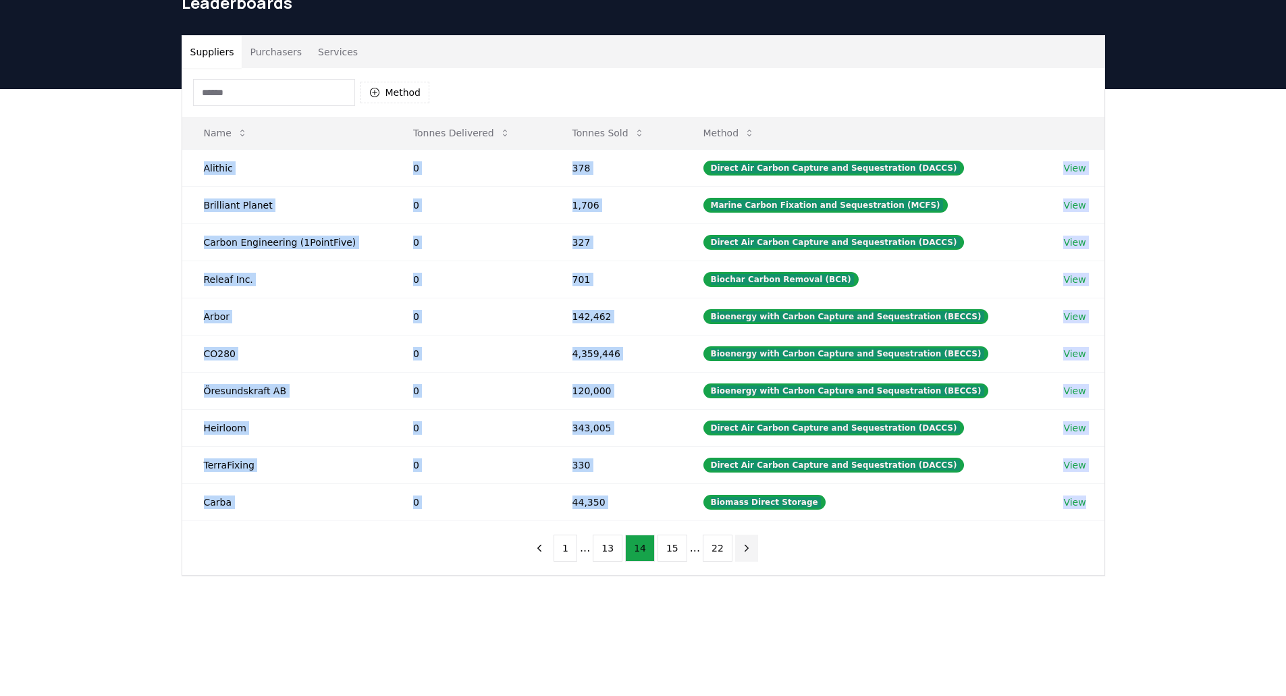
click at [742, 545] on icon "next page" at bounding box center [746, 548] width 12 height 12
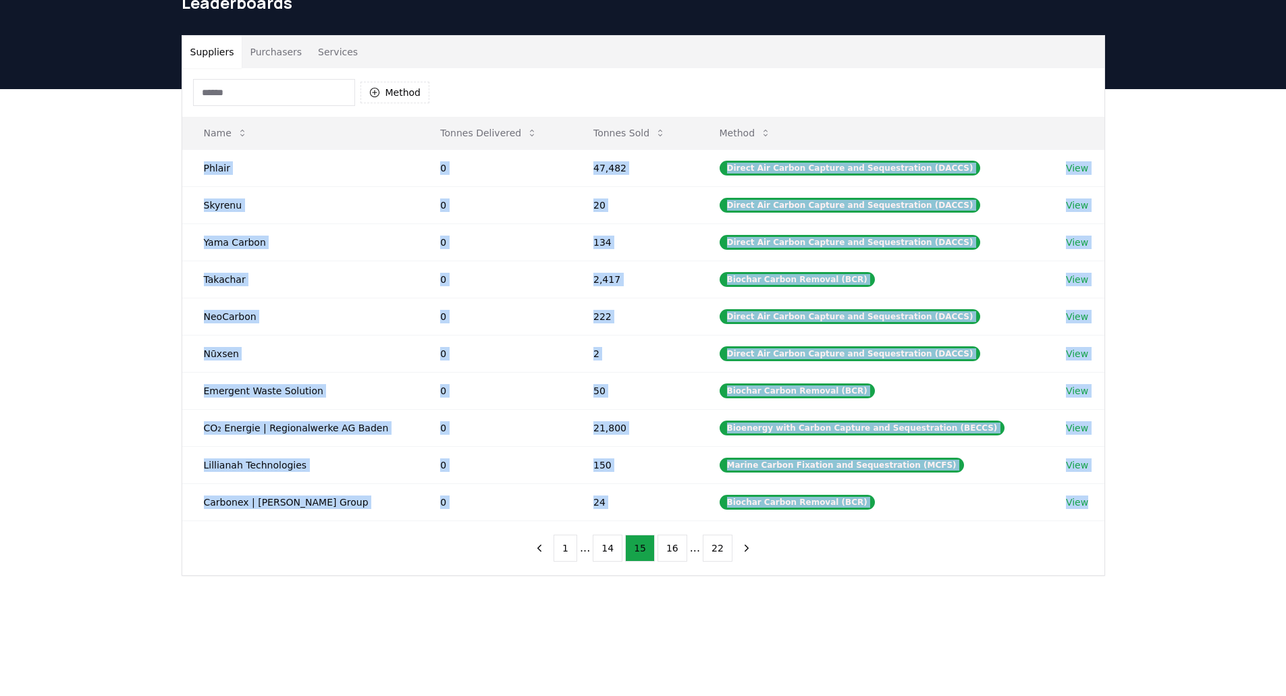
drag, startPoint x: 225, startPoint y: 174, endPoint x: 1203, endPoint y: 497, distance: 1030.1
click at [1099, 499] on tbody "Phlair 0 47,482 Direct Air Carbon Capture and Sequestration (DACCS) View Skyren…" at bounding box center [643, 334] width 922 height 371
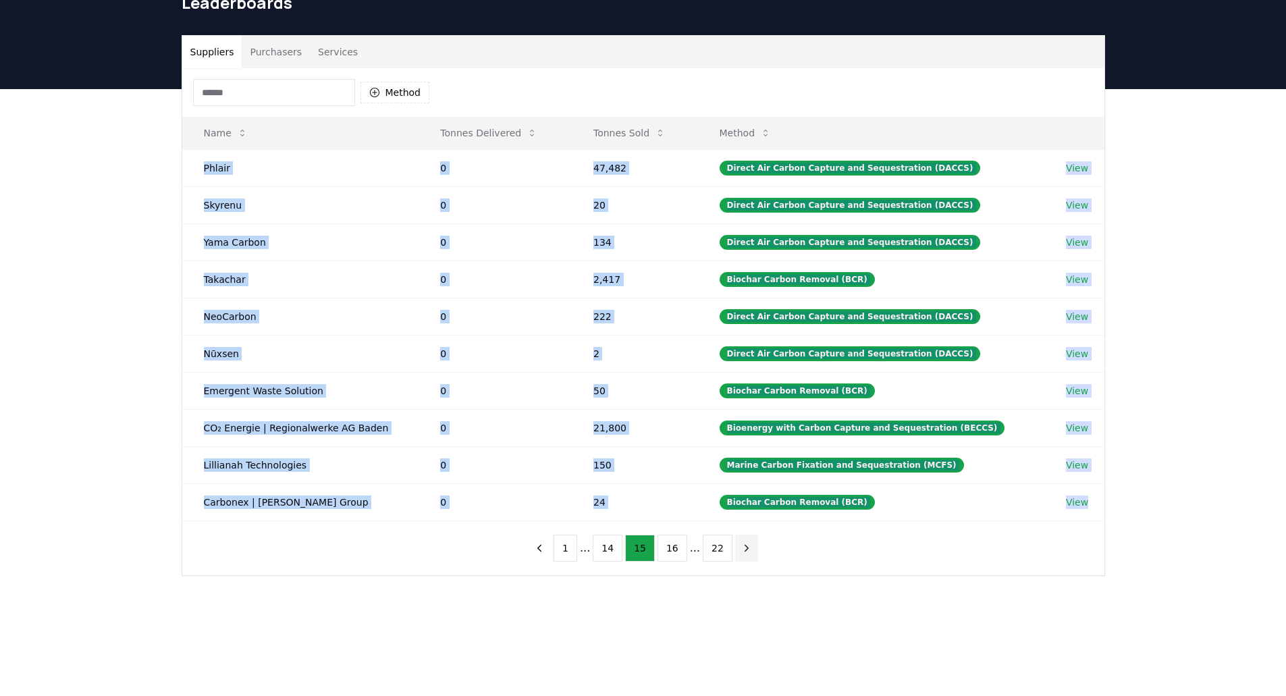
click at [740, 548] on icon "next page" at bounding box center [746, 548] width 12 height 12
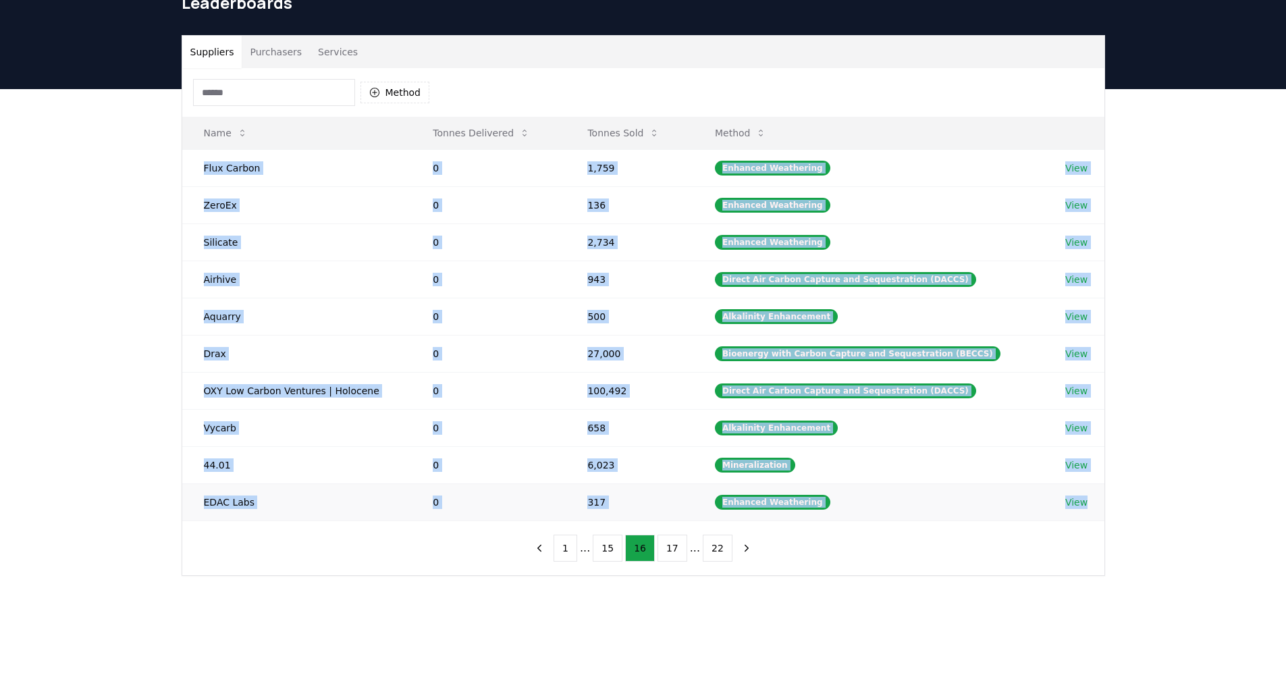
drag, startPoint x: 193, startPoint y: 163, endPoint x: 1266, endPoint y: 502, distance: 1124.8
click at [1098, 510] on tbody "Flux Carbon 0 1,759 Enhanced Weathering View ZeroEx 0 136 Enhanced Weathering V…" at bounding box center [643, 334] width 922 height 371
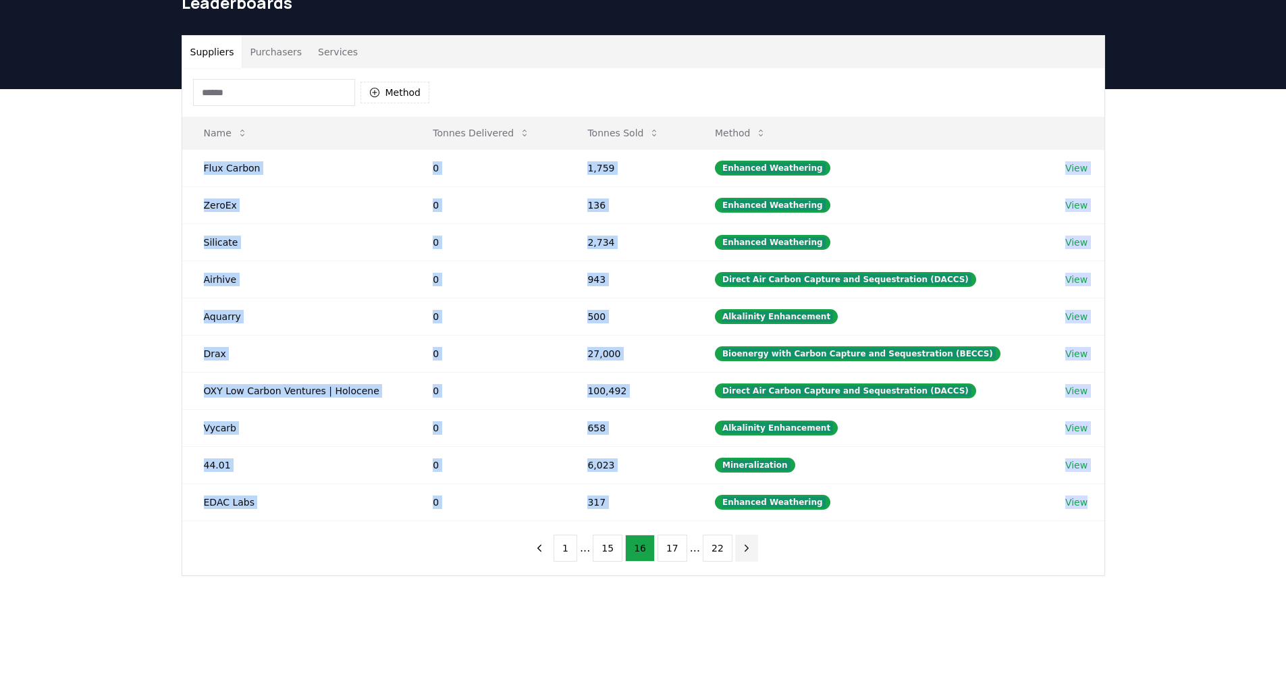
click at [740, 547] on icon "next page" at bounding box center [746, 548] width 12 height 12
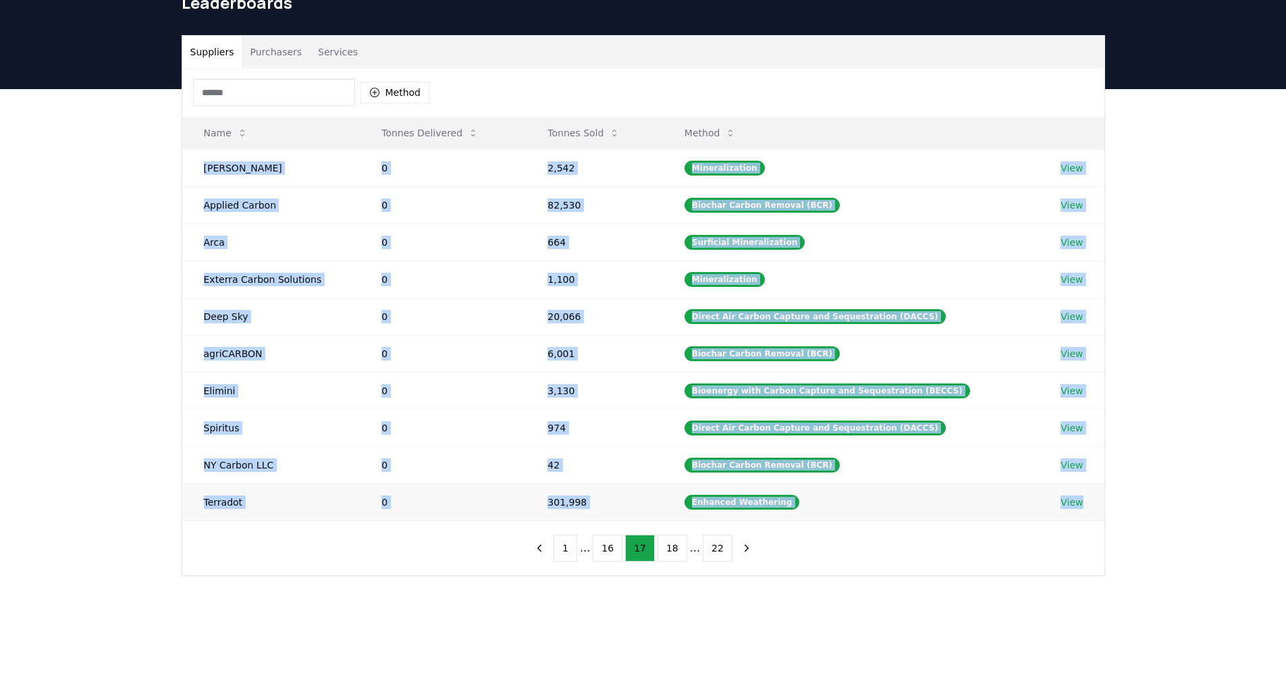
drag, startPoint x: 196, startPoint y: 167, endPoint x: 1093, endPoint y: 514, distance: 961.4
click at [1093, 514] on tbody "Cella 0 2,542 Mineralization View Applied Carbon 0 82,530 Biochar Carbon Remova…" at bounding box center [643, 334] width 922 height 371
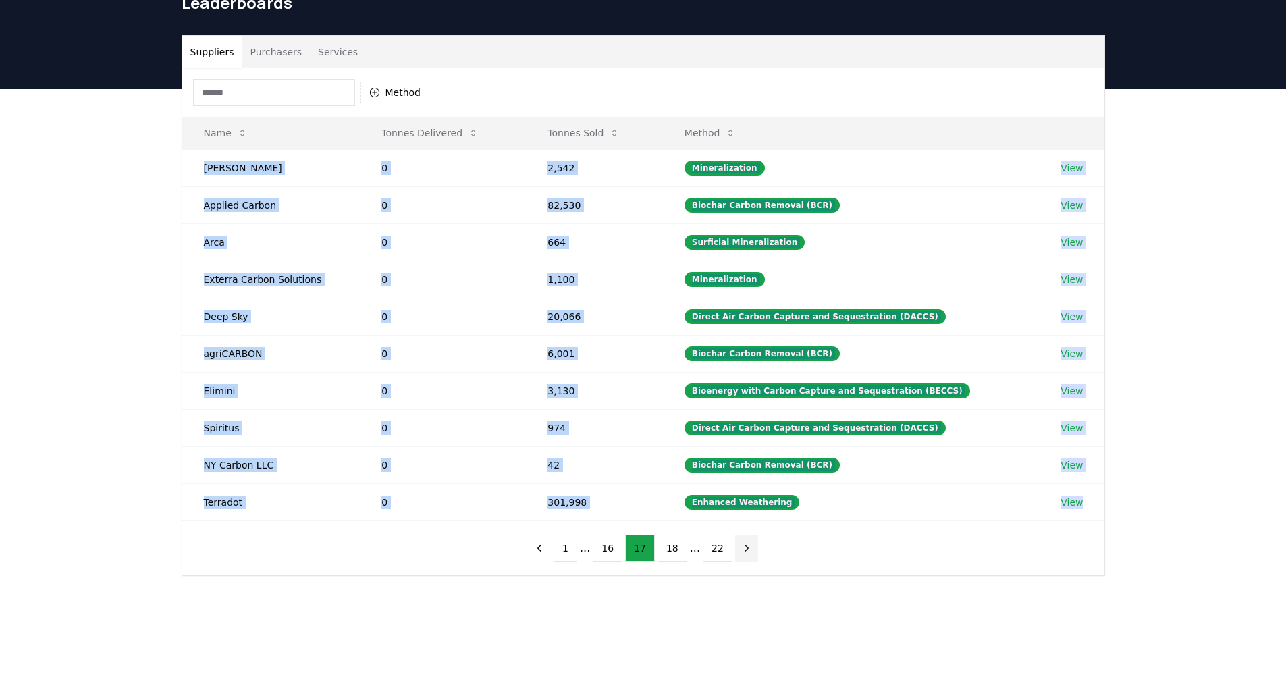
click at [735, 540] on button "next page" at bounding box center [746, 548] width 23 height 27
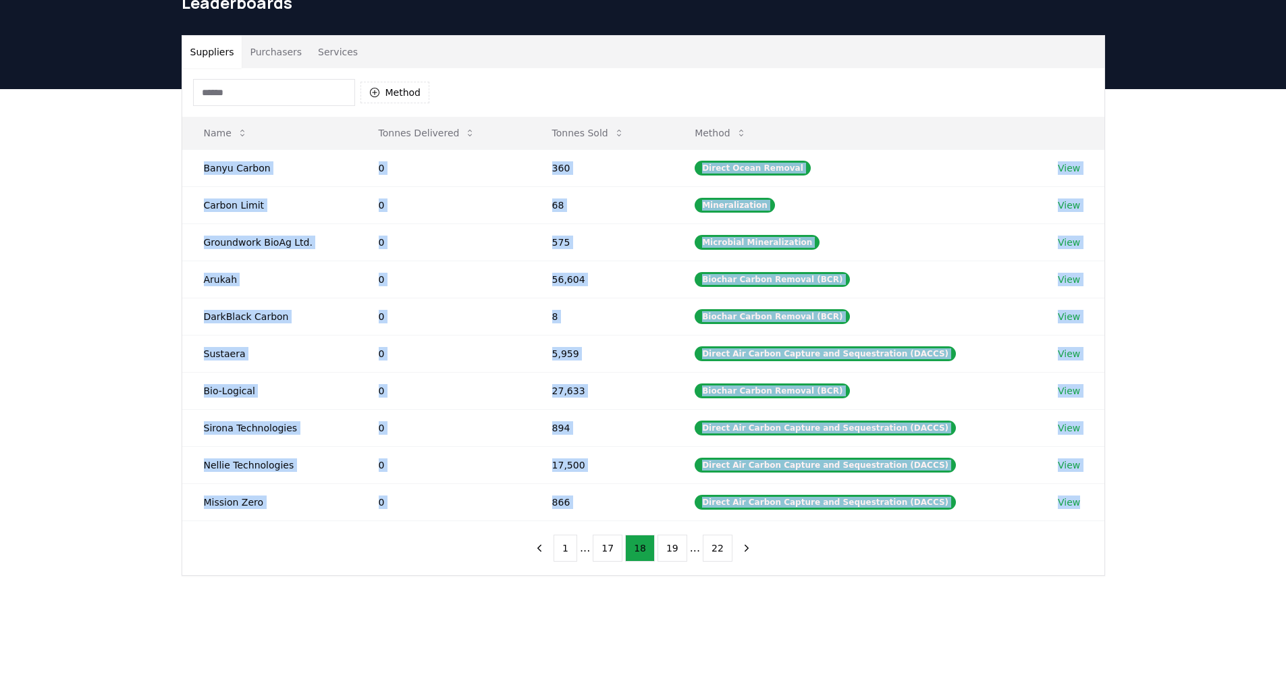
drag, startPoint x: 194, startPoint y: 169, endPoint x: 1188, endPoint y: 497, distance: 1046.7
click at [1084, 504] on tbody "Banyu Carbon 0 360 Direct Ocean Removal View Carbon Limit 0 68 Mineralization V…" at bounding box center [643, 334] width 922 height 371
click at [740, 549] on icon "next page" at bounding box center [746, 548] width 12 height 12
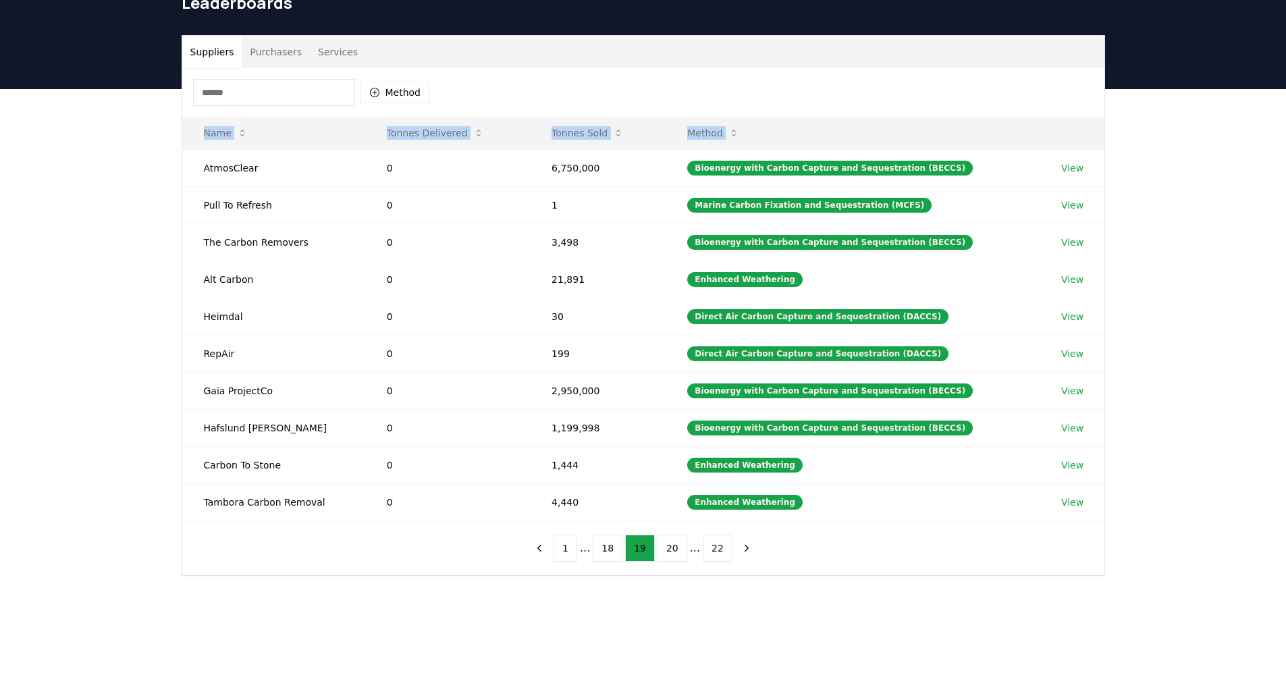
drag, startPoint x: 194, startPoint y: 171, endPoint x: 1122, endPoint y: 499, distance: 985.0
click at [1106, 504] on div "Suppliers Purchasers Services Method Name Tonnes Delivered Tonnes Sold Method A…" at bounding box center [643, 305] width 945 height 541
click at [745, 546] on icon "next page" at bounding box center [746, 548] width 3 height 6
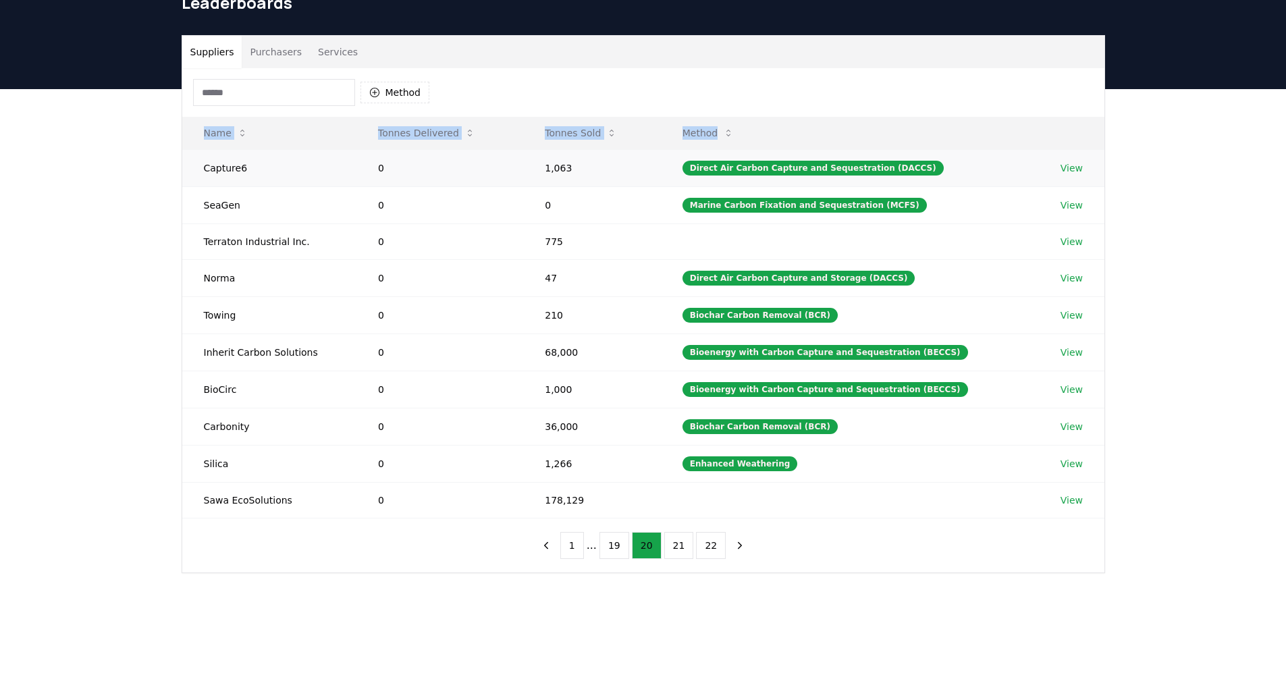
click at [182, 165] on td "Capture6" at bounding box center [269, 167] width 174 height 37
drag, startPoint x: 188, startPoint y: 167, endPoint x: 1135, endPoint y: 476, distance: 996.1
click at [1135, 476] on div "Suppliers Purchasers Services Method Name Tonnes Delivered Tonnes Sold Method C…" at bounding box center [643, 358] width 1286 height 538
click at [734, 544] on icon "next page" at bounding box center [740, 545] width 12 height 12
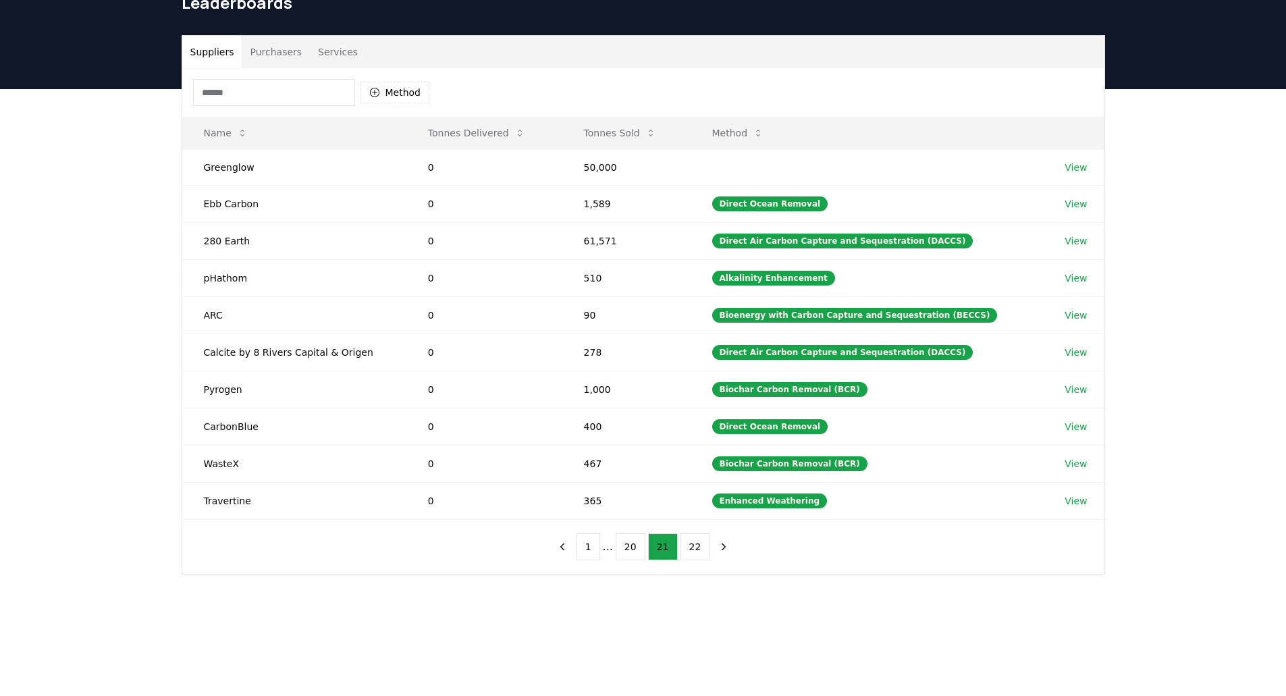
click at [169, 163] on div "Suppliers Purchasers Services Method Name Tonnes Delivered Tonnes Sold Method G…" at bounding box center [643, 358] width 1286 height 539
drag, startPoint x: 193, startPoint y: 165, endPoint x: 1114, endPoint y: 494, distance: 978.4
click at [1114, 494] on div "Suppliers Purchasers Services Method Name Tonnes Delivered Tonnes Sold Method G…" at bounding box center [643, 304] width 945 height 539
click at [712, 548] on button "next page" at bounding box center [723, 546] width 23 height 27
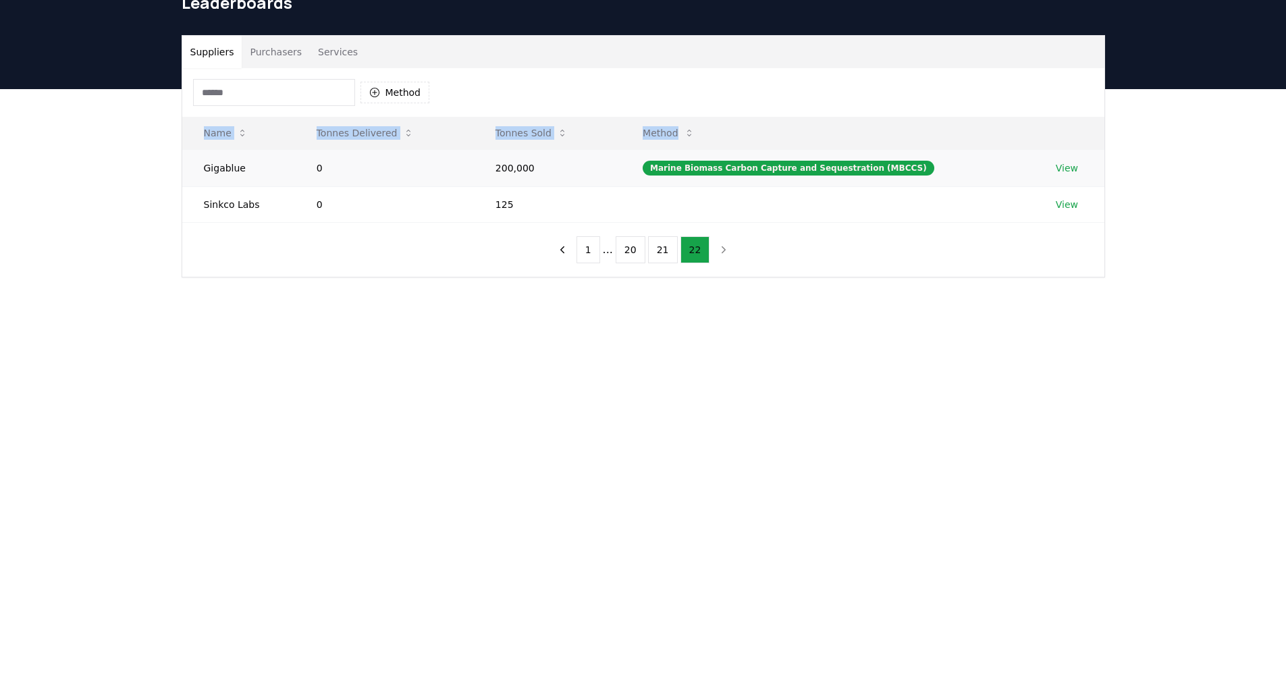
click at [196, 171] on td "Gigablue" at bounding box center [238, 167] width 113 height 37
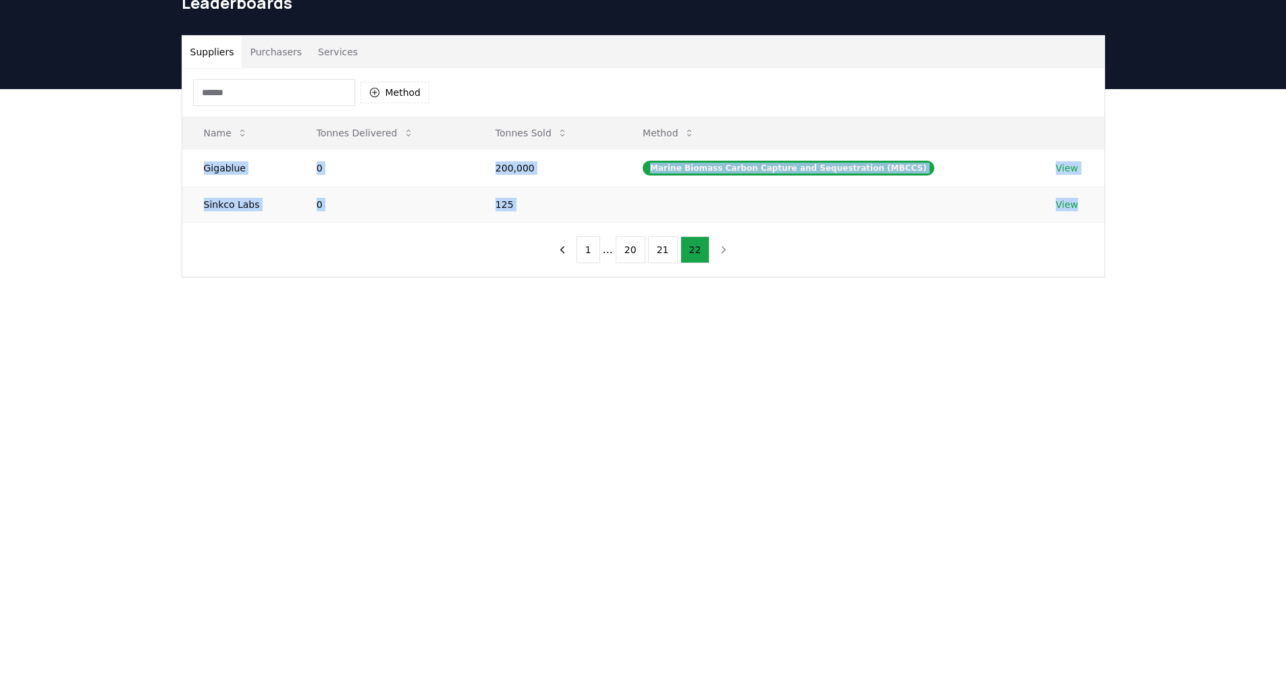
drag, startPoint x: 186, startPoint y: 163, endPoint x: 1083, endPoint y: 215, distance: 898.5
click at [1083, 215] on tbody "Gigablue 0 200,000 Marine Biomass Carbon Capture and Sequestration (MBCCS) View…" at bounding box center [643, 185] width 922 height 73
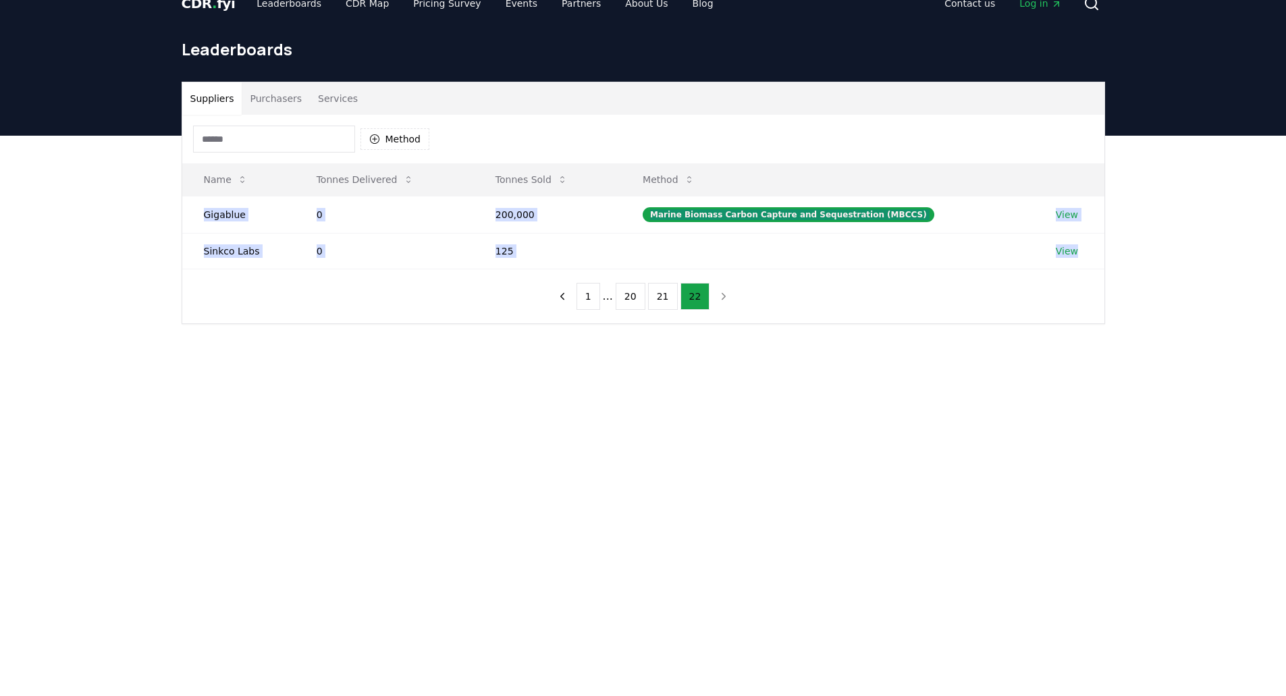
scroll to position [0, 0]
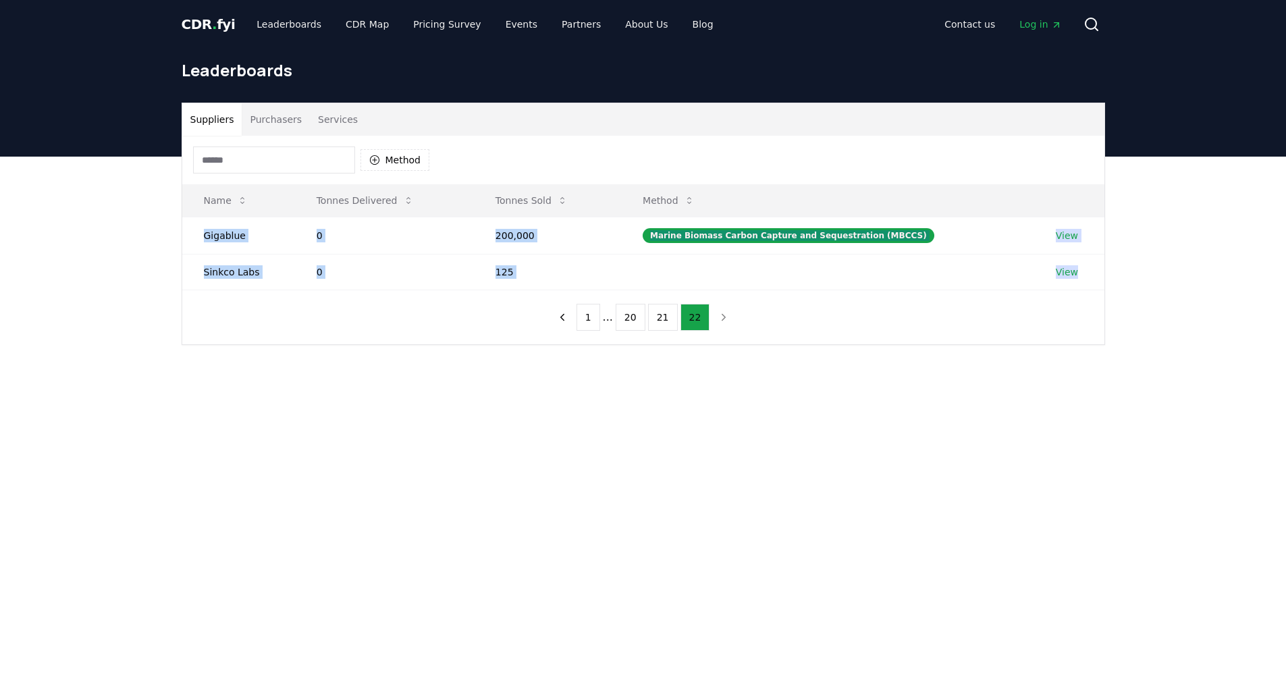
click at [262, 136] on div "Method" at bounding box center [643, 160] width 922 height 49
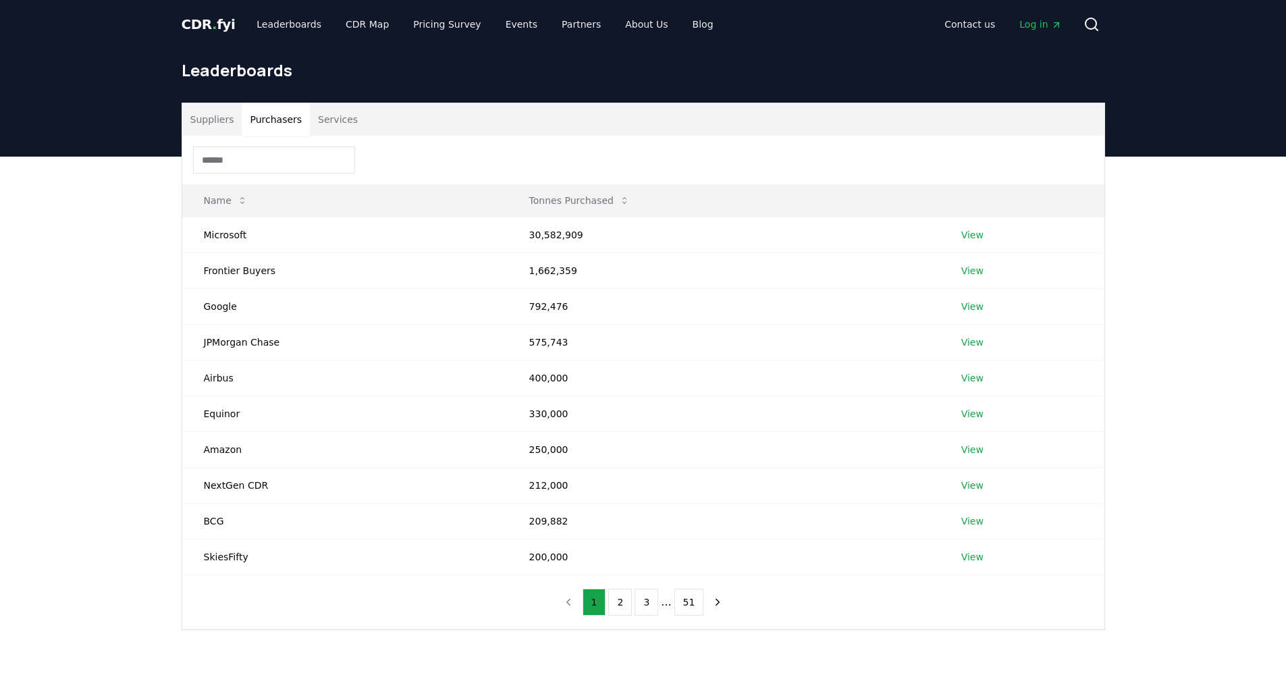
click at [267, 130] on button "Purchasers" at bounding box center [276, 119] width 68 height 32
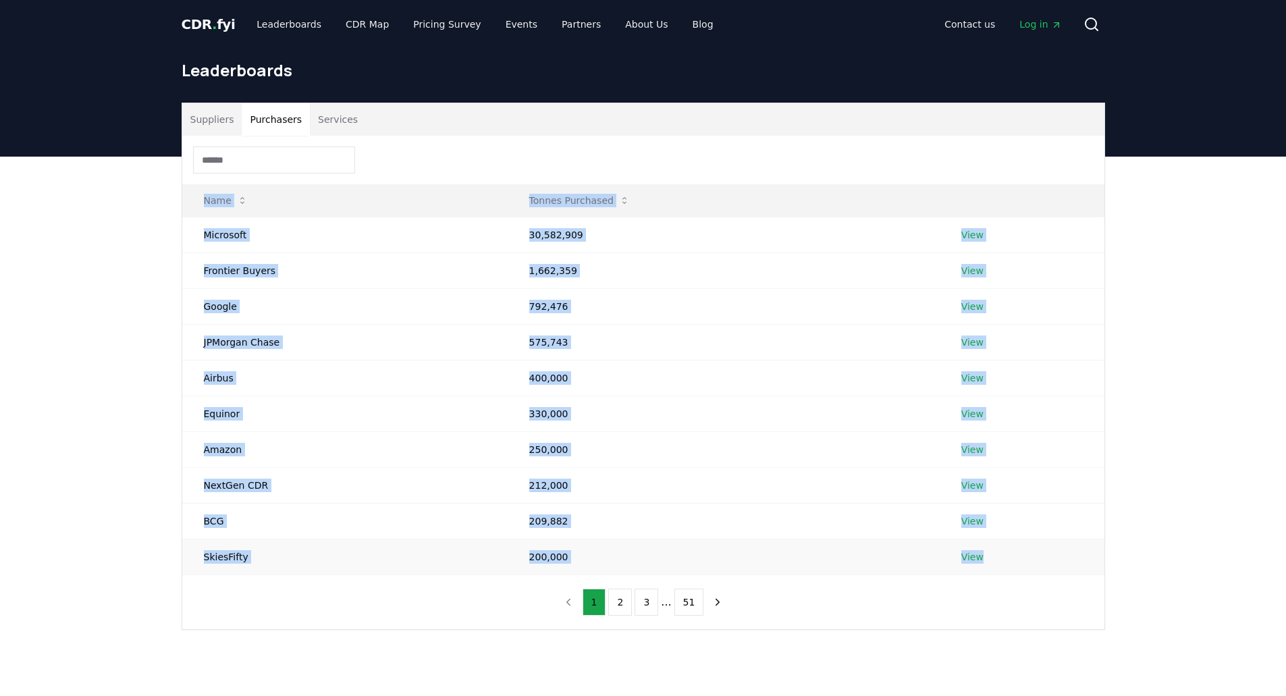
drag, startPoint x: 185, startPoint y: 203, endPoint x: 1019, endPoint y: 546, distance: 901.3
click at [1016, 552] on table "Name Tonnes Purchased Microsoft 30,582,909 View Frontier Buyers 1,662,359 View …" at bounding box center [643, 379] width 922 height 391
click at [623, 603] on button "2" at bounding box center [620, 602] width 24 height 27
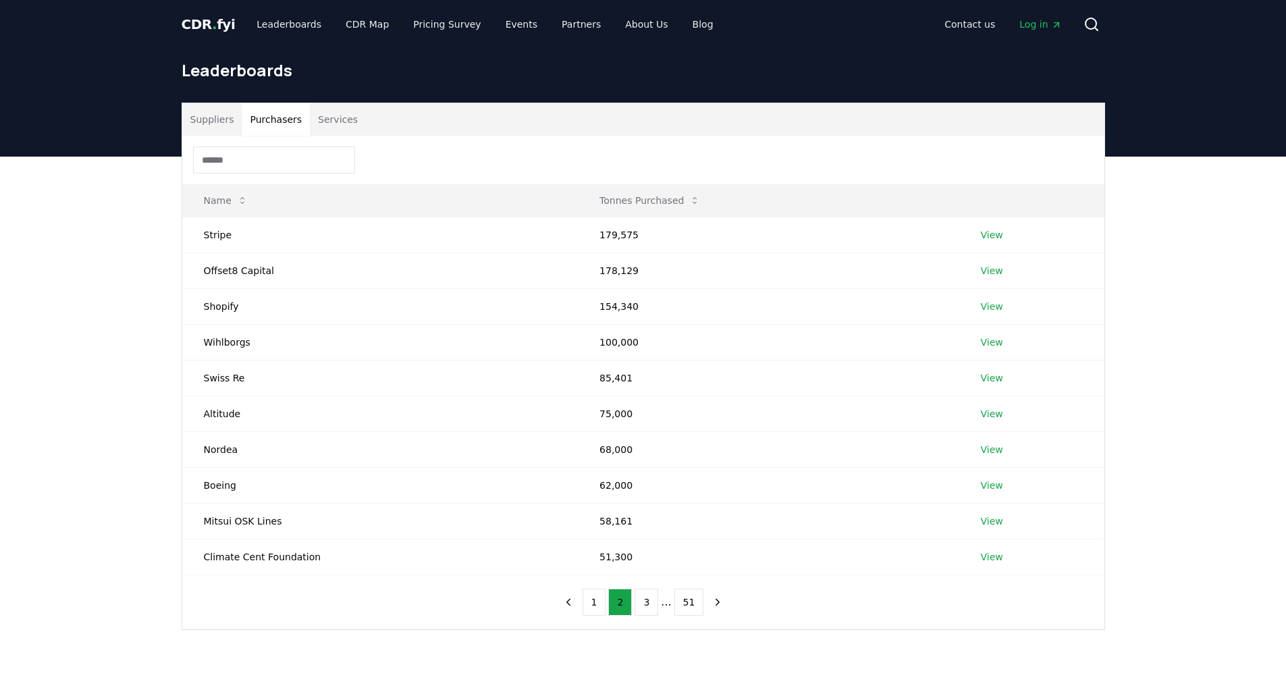
drag, startPoint x: 63, startPoint y: 305, endPoint x: 162, endPoint y: 259, distance: 108.7
click at [64, 305] on div "Suppliers Purchasers Services Name Tonnes Purchased Stripe 179,575 View Offset8…" at bounding box center [643, 420] width 1286 height 527
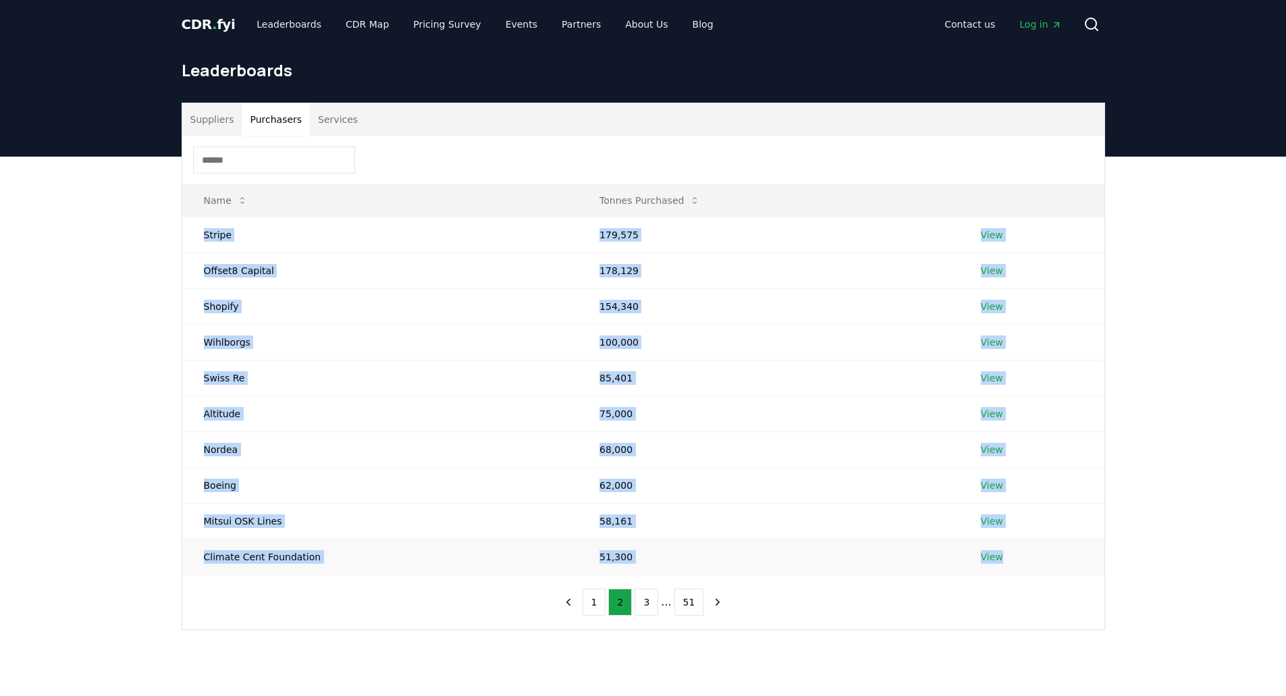
drag, startPoint x: 203, startPoint y: 227, endPoint x: 1021, endPoint y: 552, distance: 879.5
click at [1021, 552] on tbody "Stripe 179,575 View Offset8 Capital 178,129 View Shopify 154,340 View Wihlborgs…" at bounding box center [643, 396] width 922 height 358
click at [652, 606] on button "3" at bounding box center [646, 602] width 24 height 27
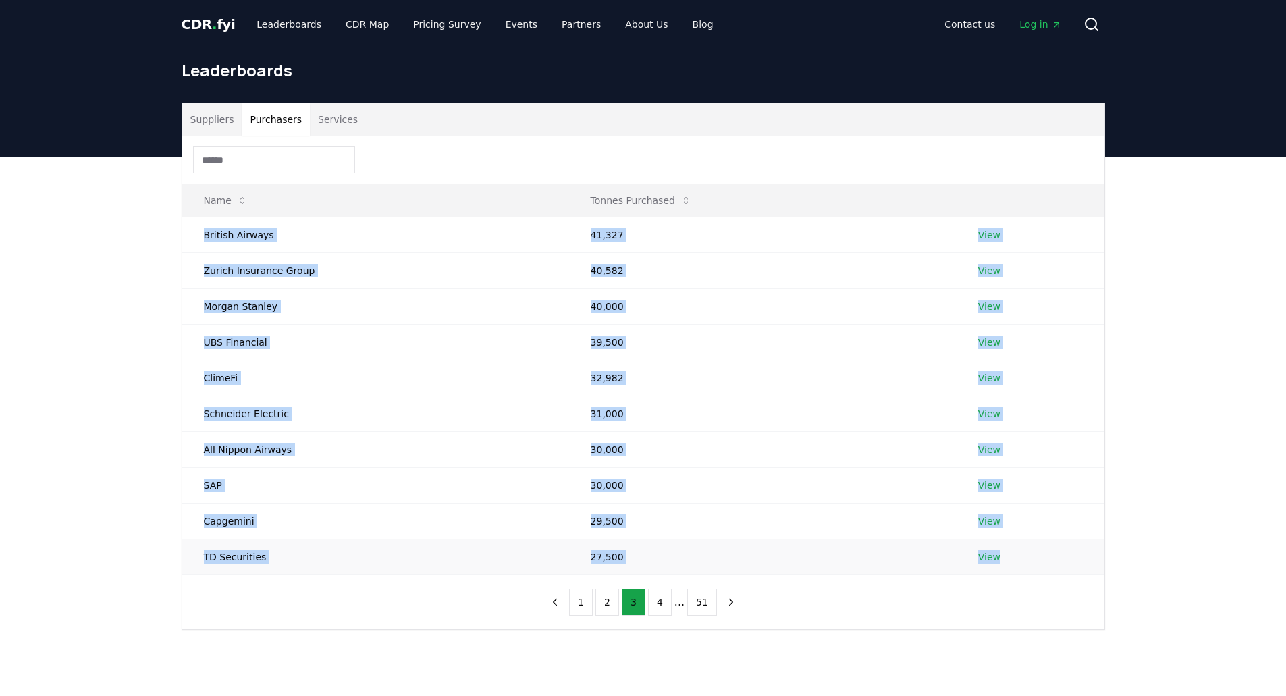
drag, startPoint x: 198, startPoint y: 244, endPoint x: 1037, endPoint y: 553, distance: 894.1
click at [1037, 553] on tbody "British Airways 41,327 View Zurich Insurance Group 40,582 View Morgan Stanley 4…" at bounding box center [643, 396] width 922 height 358
click at [661, 607] on button "4" at bounding box center [660, 602] width 24 height 27
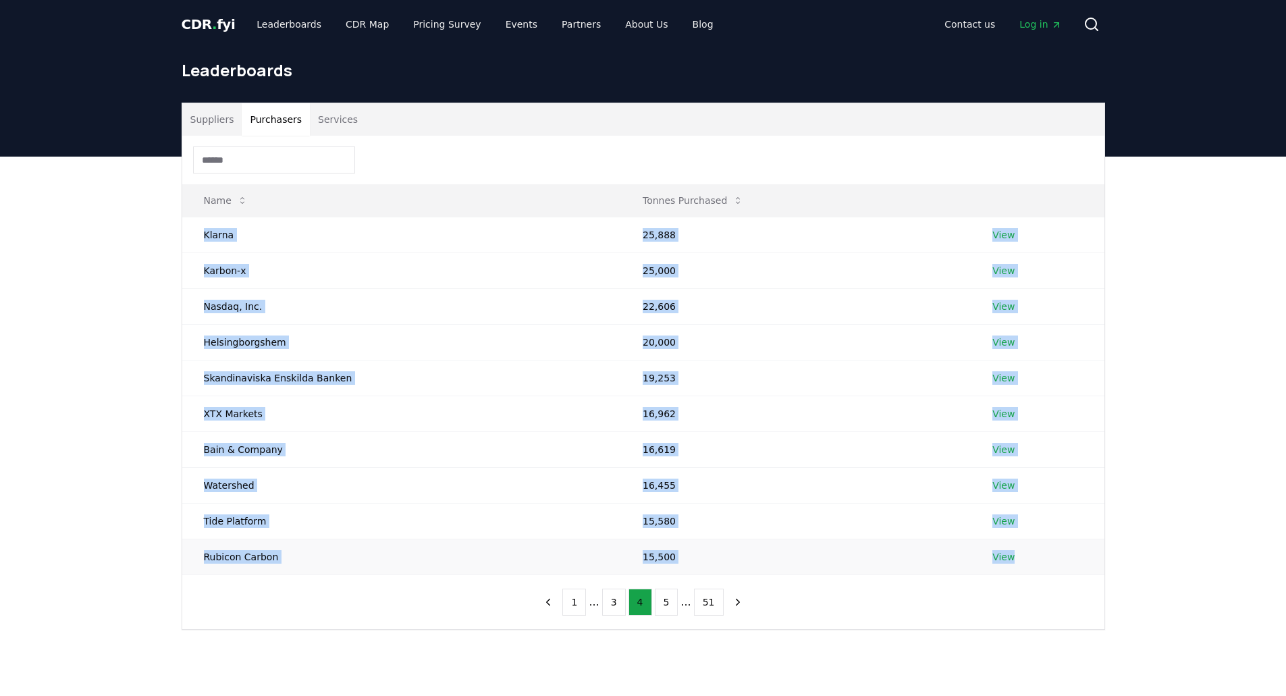
drag, startPoint x: 196, startPoint y: 229, endPoint x: 1039, endPoint y: 566, distance: 906.9
click at [1038, 566] on tbody "Klarna 25,888 View Karbon-x 25,000 View Nasdaq, Inc. 22,606 View Helsingborgshe…" at bounding box center [643, 396] width 922 height 358
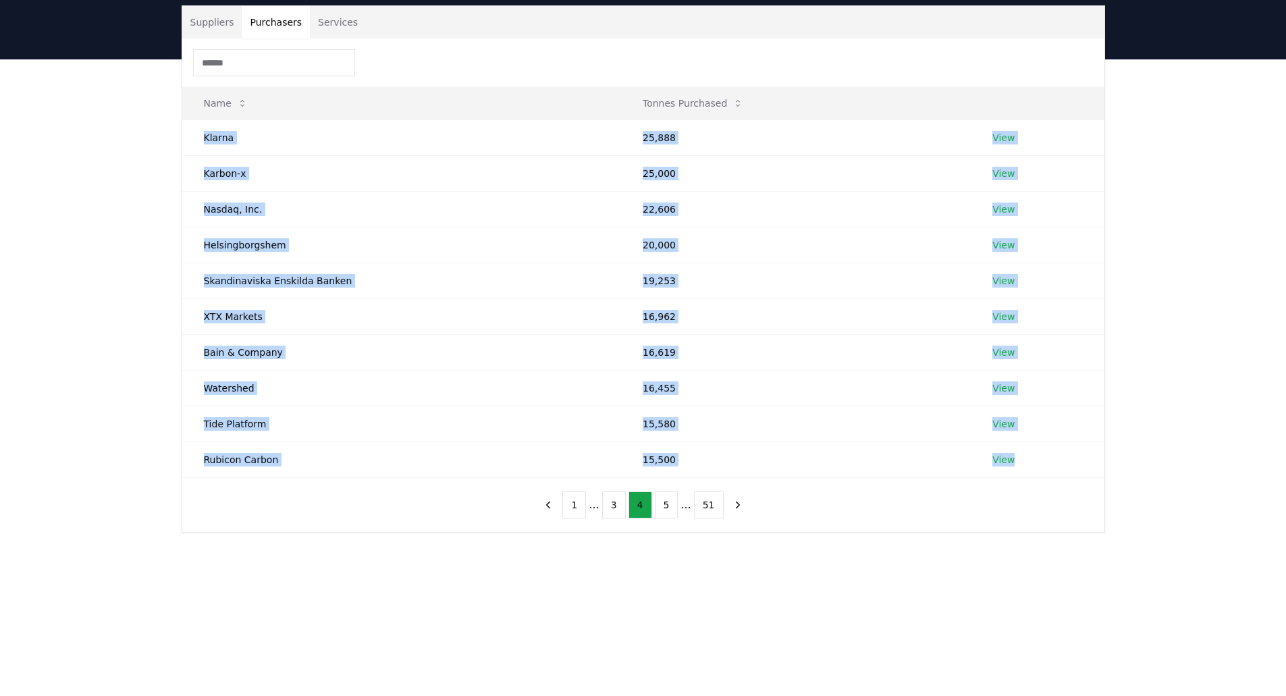
scroll to position [35, 0]
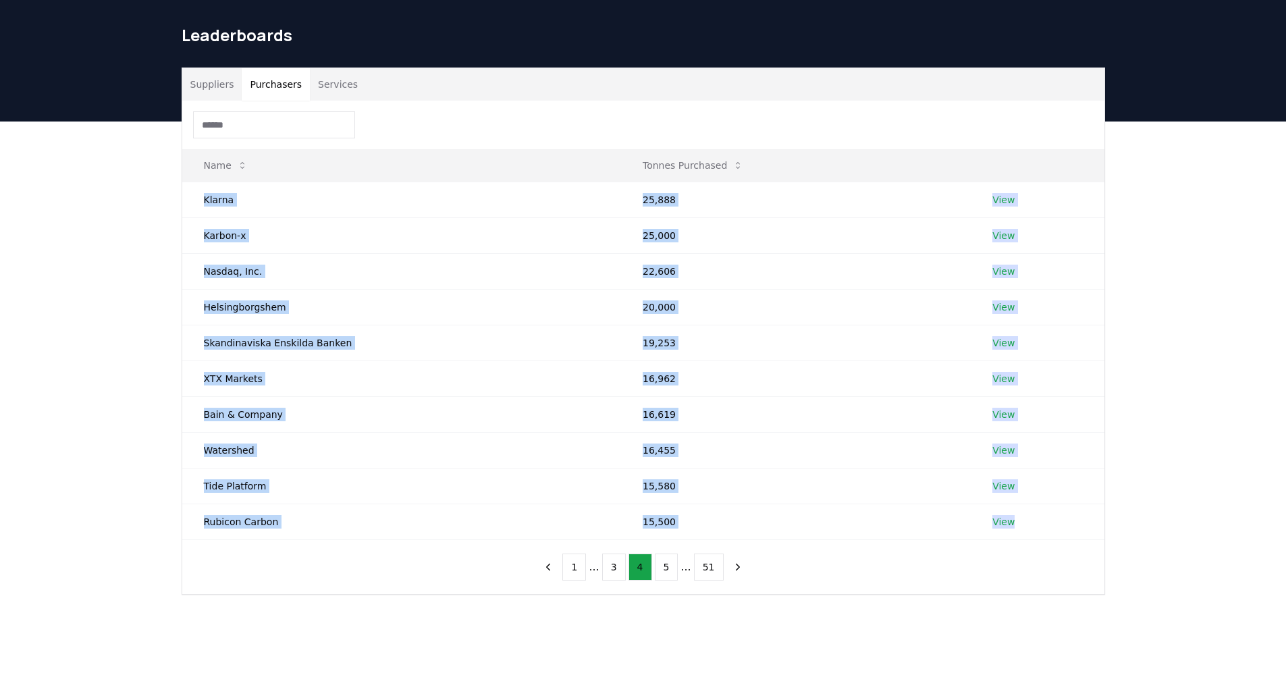
drag, startPoint x: 672, startPoint y: 566, endPoint x: 650, endPoint y: 548, distance: 28.8
click at [672, 566] on button "5" at bounding box center [667, 566] width 24 height 27
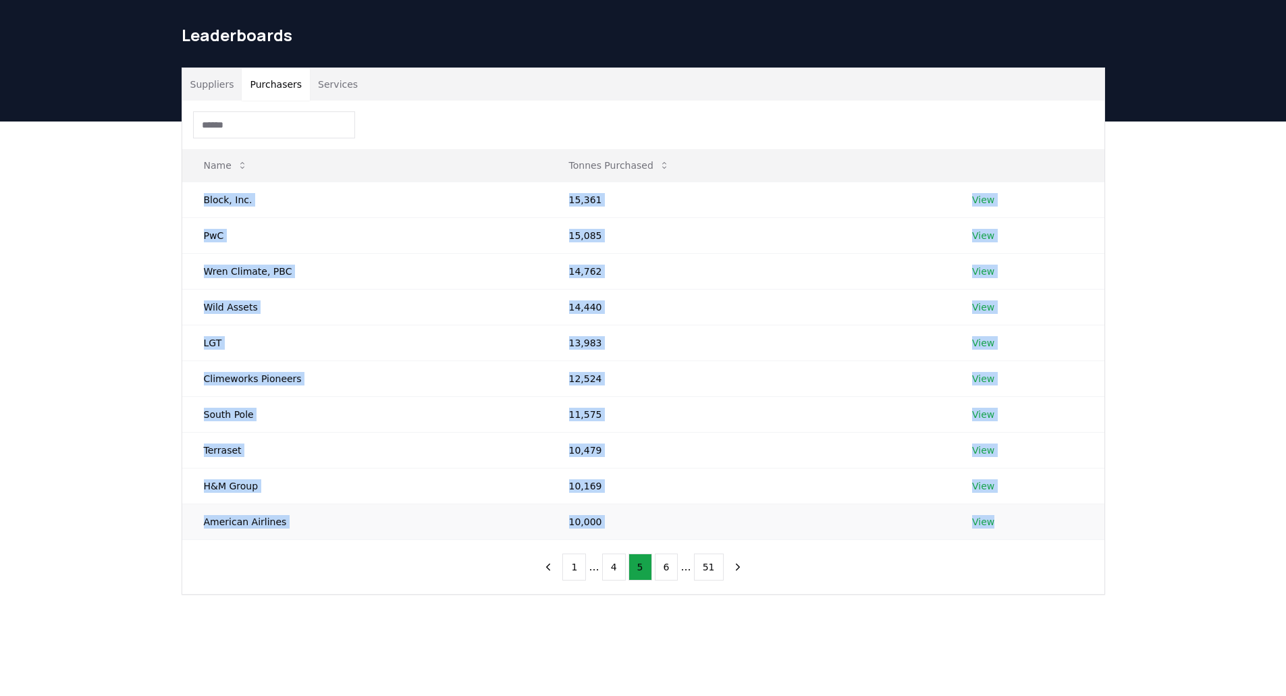
drag, startPoint x: 197, startPoint y: 197, endPoint x: 1056, endPoint y: 502, distance: 911.8
click at [1029, 514] on tbody "Block, Inc. 15,361 View PwC 15,085 View Wren Climate, PBC 14,762 View Wild Asse…" at bounding box center [643, 361] width 922 height 358
click at [668, 569] on button "6" at bounding box center [667, 566] width 24 height 27
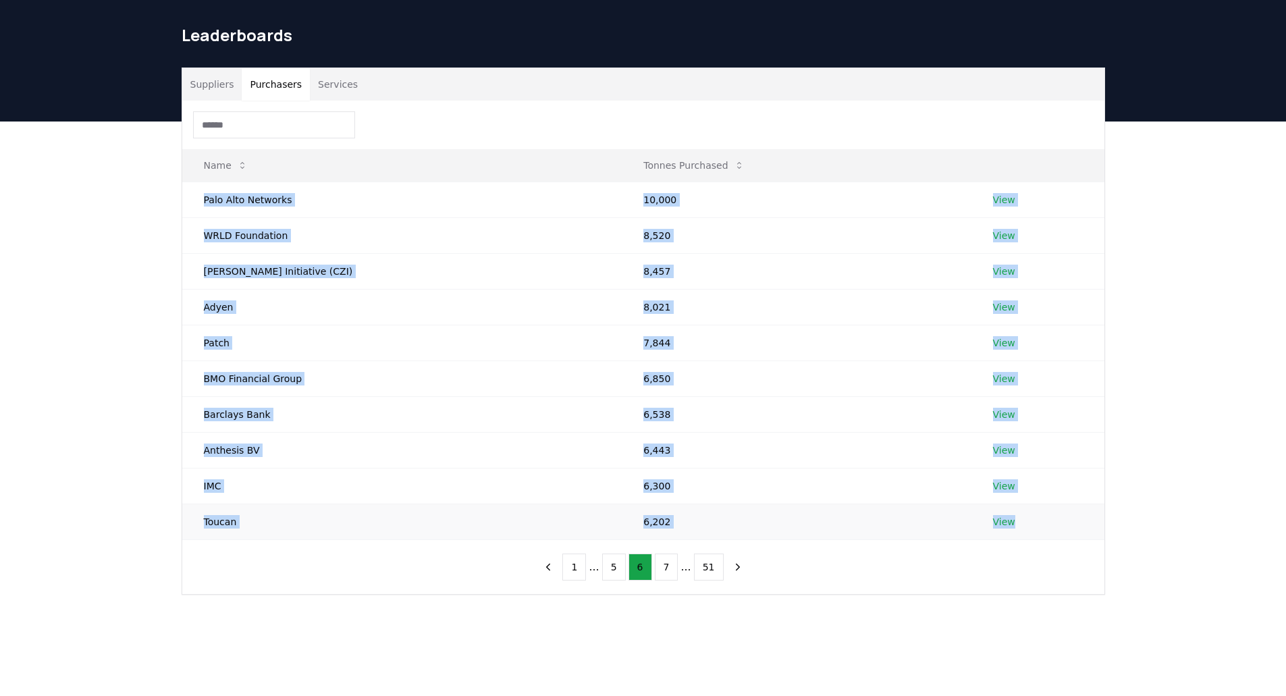
drag, startPoint x: 194, startPoint y: 200, endPoint x: 1034, endPoint y: 527, distance: 901.2
click at [1034, 527] on tbody "Palo Alto Networks 10,000 View WRLD Foundation 8,520 View Chan Zuckerberg Initi…" at bounding box center [643, 361] width 922 height 358
drag, startPoint x: 657, startPoint y: 567, endPoint x: 650, endPoint y: 562, distance: 8.8
click at [657, 567] on button "7" at bounding box center [667, 566] width 24 height 27
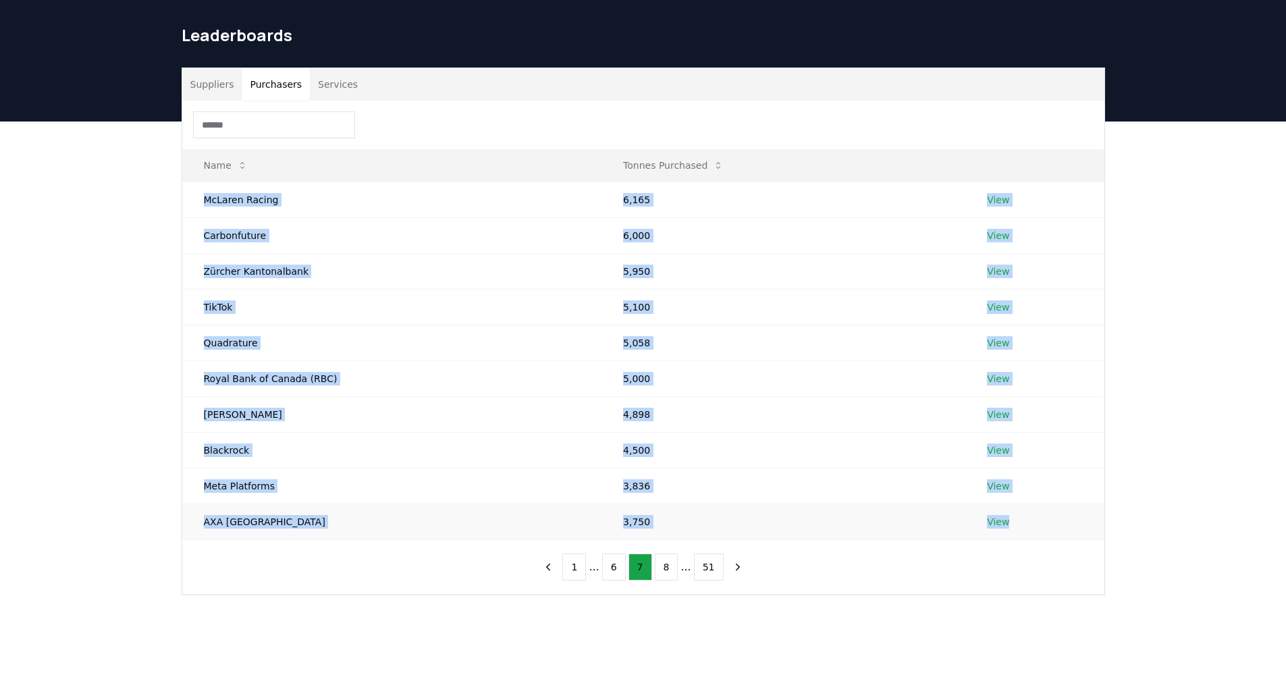
drag, startPoint x: 241, startPoint y: 207, endPoint x: 1042, endPoint y: 516, distance: 859.0
click at [1042, 516] on tbody "McLaren Racing 6,165 View Carbonfuture 6,000 View Zürcher Kantonalbank 5,950 Vi…" at bounding box center [643, 361] width 922 height 358
drag, startPoint x: 659, startPoint y: 572, endPoint x: 652, endPoint y: 558, distance: 15.7
click at [659, 572] on button "8" at bounding box center [667, 566] width 24 height 27
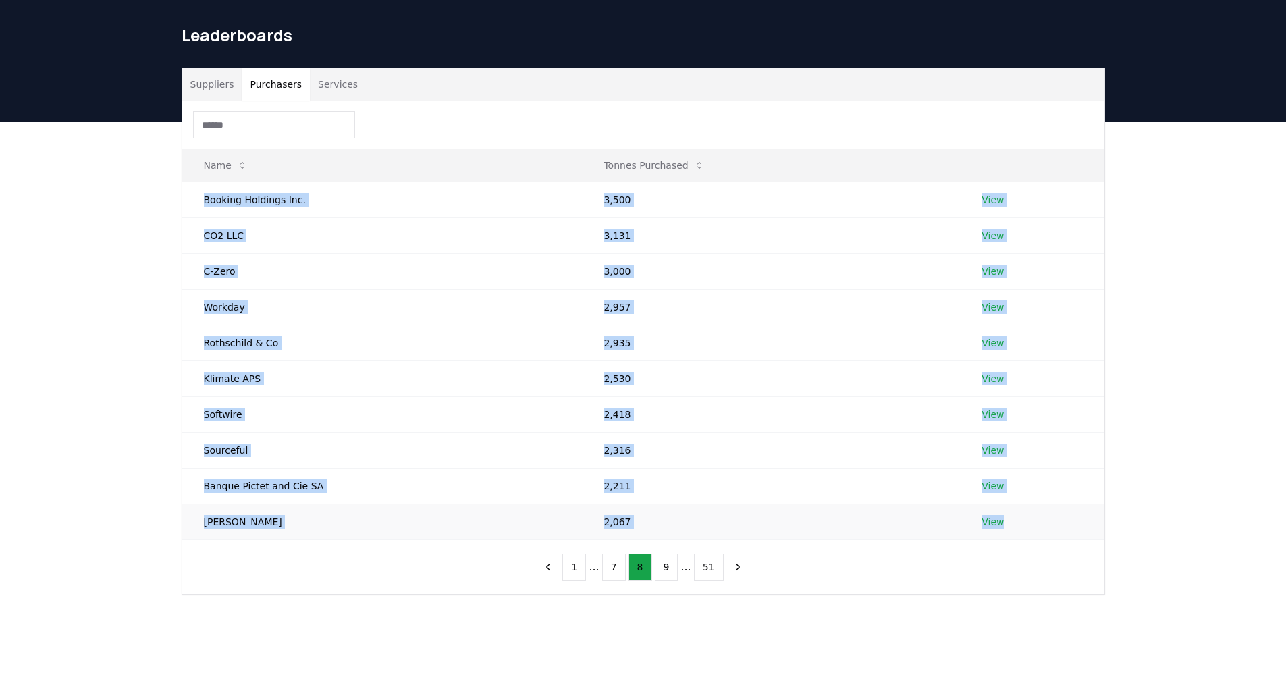
drag, startPoint x: 196, startPoint y: 207, endPoint x: 1162, endPoint y: 512, distance: 1012.9
click at [1015, 527] on tbody "Booking Holdings Inc. 3,500 View CO2 LLC 3,131 View C-Zero 3,000 View Workday 2…" at bounding box center [643, 361] width 922 height 358
click at [673, 568] on button "9" at bounding box center [667, 566] width 24 height 27
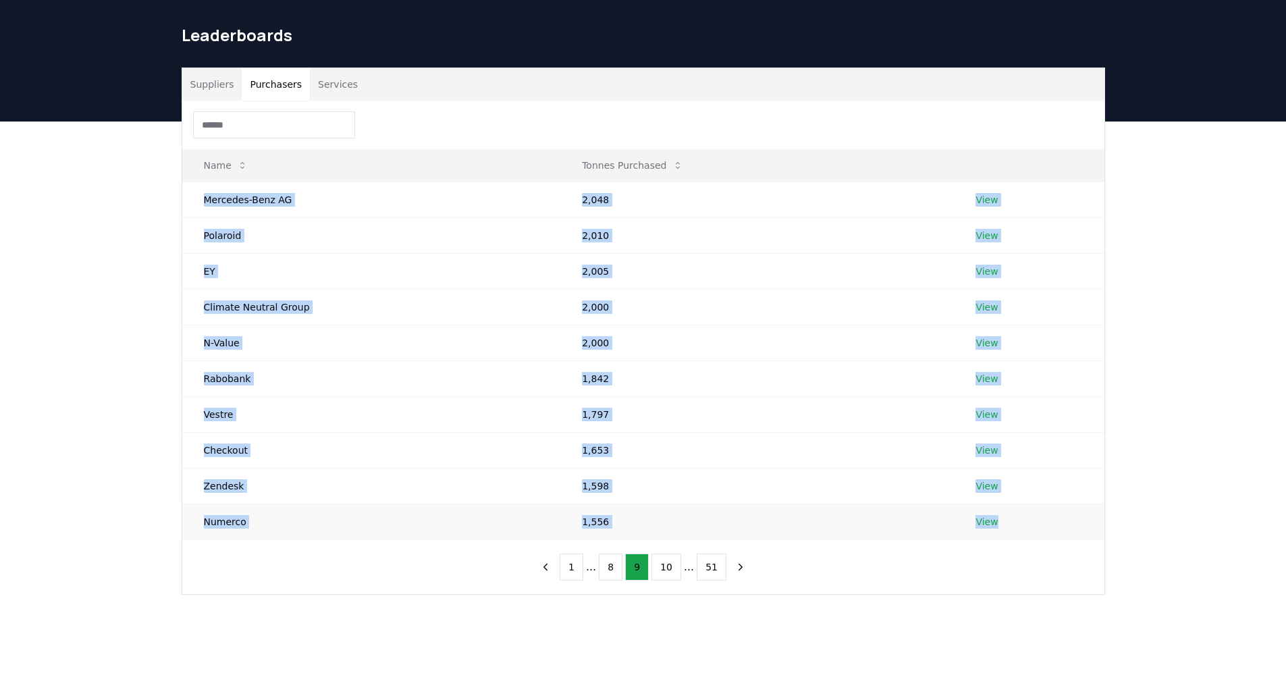
drag, startPoint x: 199, startPoint y: 198, endPoint x: 999, endPoint y: 514, distance: 859.9
click at [999, 514] on tbody "Mercedes-Benz AG 2,048 View Polaroid 2,010 View EY 2,005 View Climate Neutral G…" at bounding box center [643, 361] width 922 height 358
click at [671, 573] on button "10" at bounding box center [666, 566] width 30 height 27
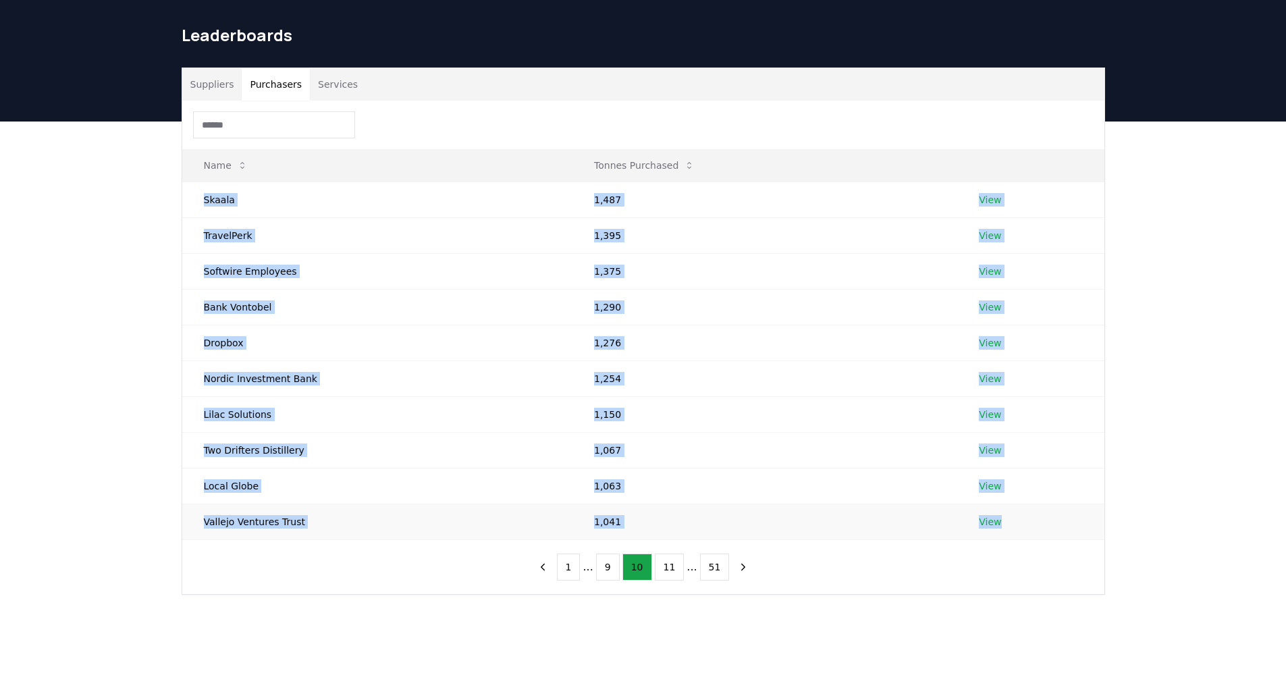
drag, startPoint x: 194, startPoint y: 196, endPoint x: 1033, endPoint y: 515, distance: 898.1
click at [1033, 515] on tbody "Skaala 1,487 View TravelPerk 1,395 View Softwire Employees 1,375 View Bank Vont…" at bounding box center [643, 361] width 922 height 358
click at [665, 572] on button "11" at bounding box center [670, 566] width 30 height 27
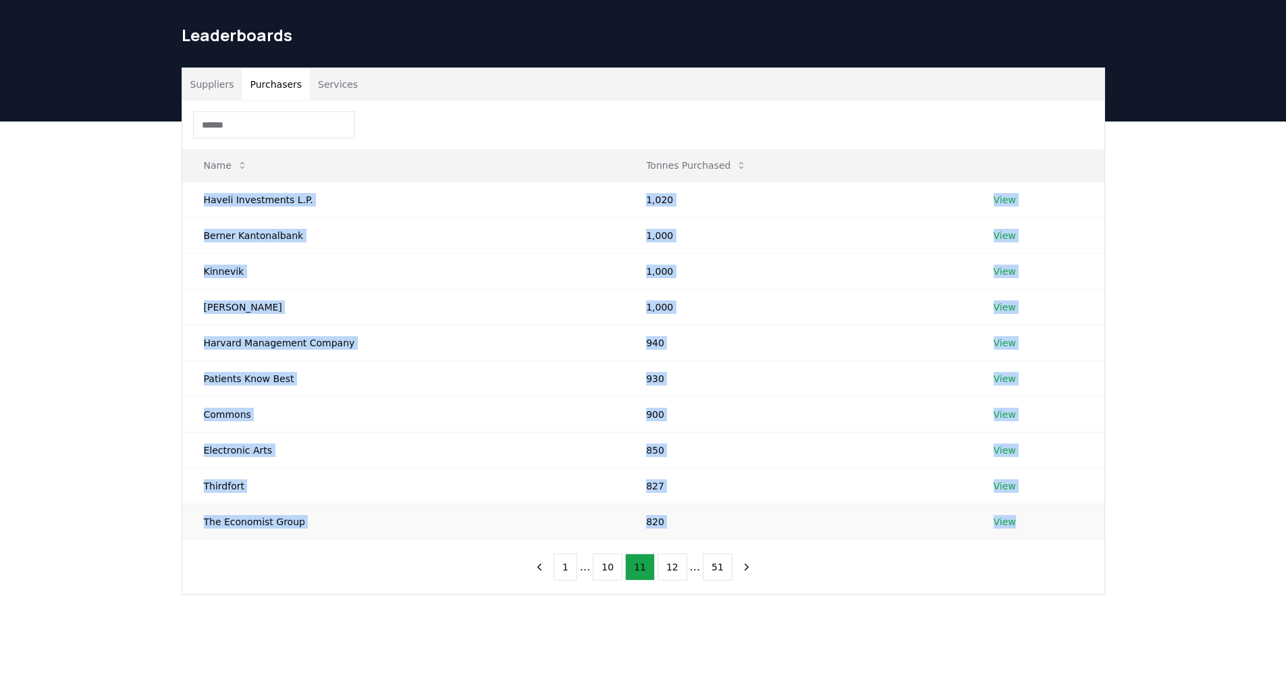
drag, startPoint x: 200, startPoint y: 202, endPoint x: 1033, endPoint y: 514, distance: 889.6
click at [1031, 514] on tbody "Haveli Investments L.P. 1,020 View Berner Kantonalbank 1,000 View Kinnevik 1,00…" at bounding box center [643, 361] width 922 height 358
click at [674, 566] on button "12" at bounding box center [672, 566] width 30 height 27
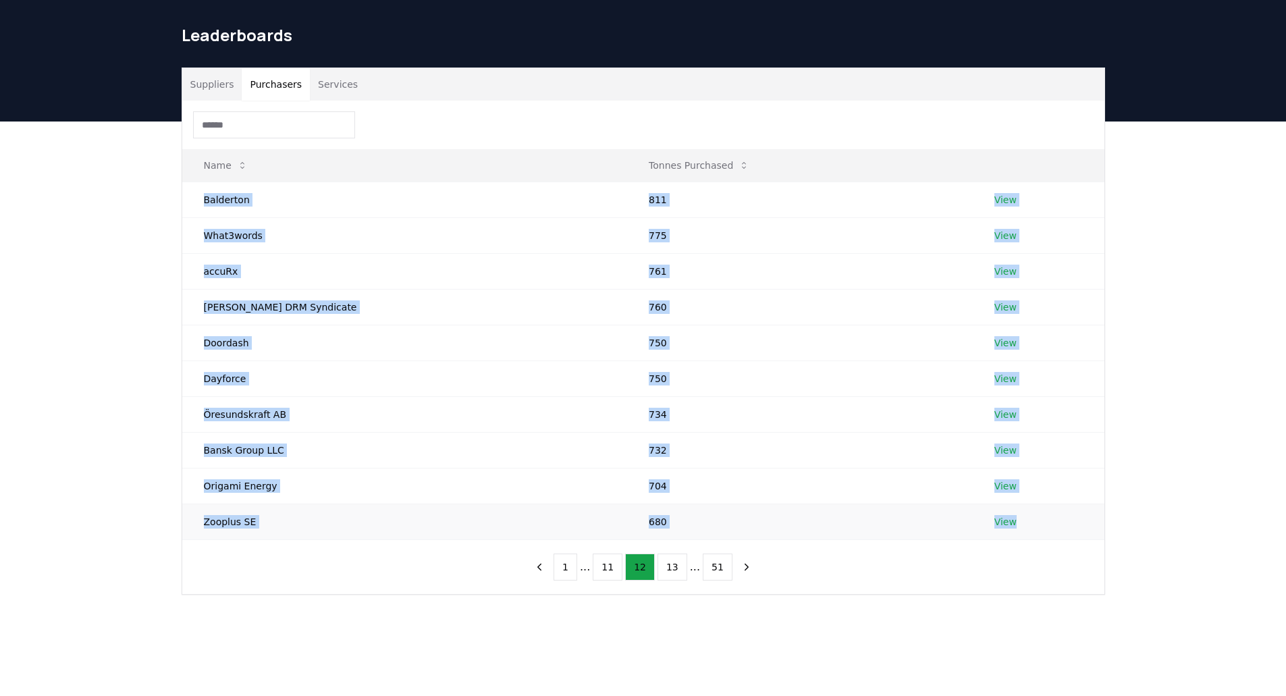
drag, startPoint x: 193, startPoint y: 199, endPoint x: 1064, endPoint y: 514, distance: 926.4
click at [1064, 514] on tbody "Balderton 811 View What3words 775 View accuRx 761 View Eden Dao DRM Syndicate 7…" at bounding box center [643, 361] width 922 height 358
click at [665, 570] on button "13" at bounding box center [672, 566] width 30 height 27
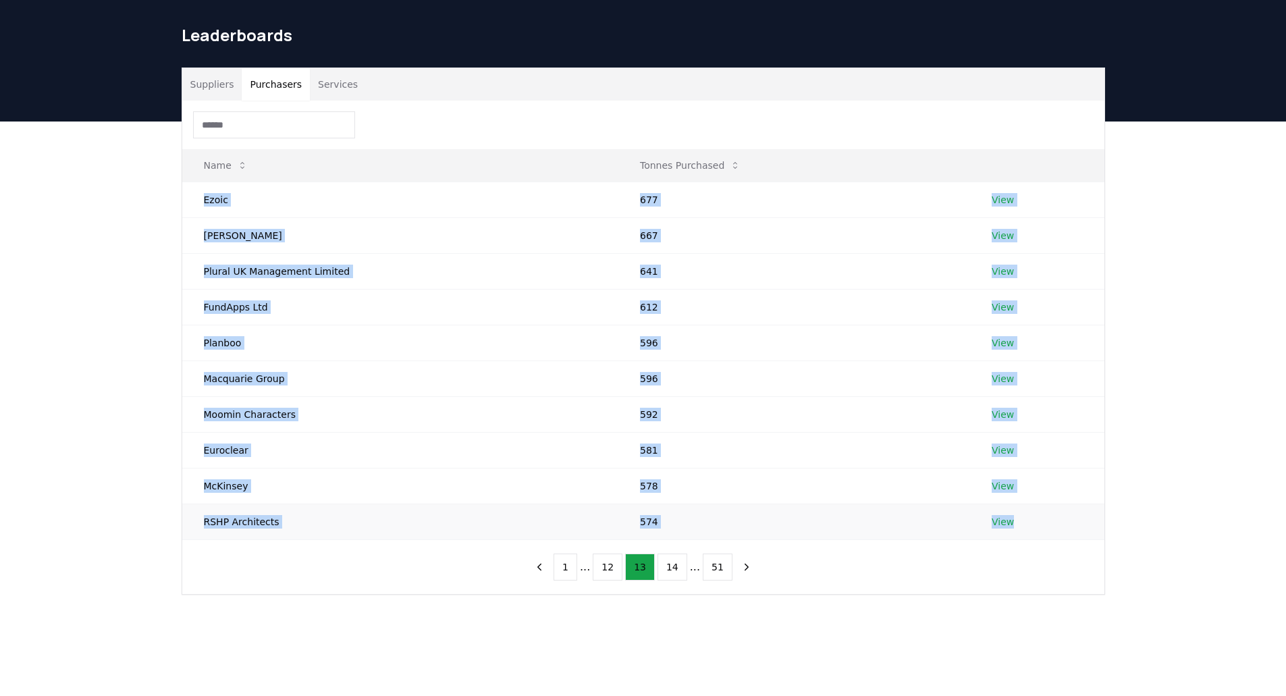
drag, startPoint x: 195, startPoint y: 205, endPoint x: 1070, endPoint y: 525, distance: 931.6
click at [1070, 525] on tbody "Ezoic 677 View Bayer AG 667 View Plural UK Management Limited 641 View FundApps…" at bounding box center [643, 361] width 922 height 358
click at [676, 562] on button "14" at bounding box center [672, 566] width 30 height 27
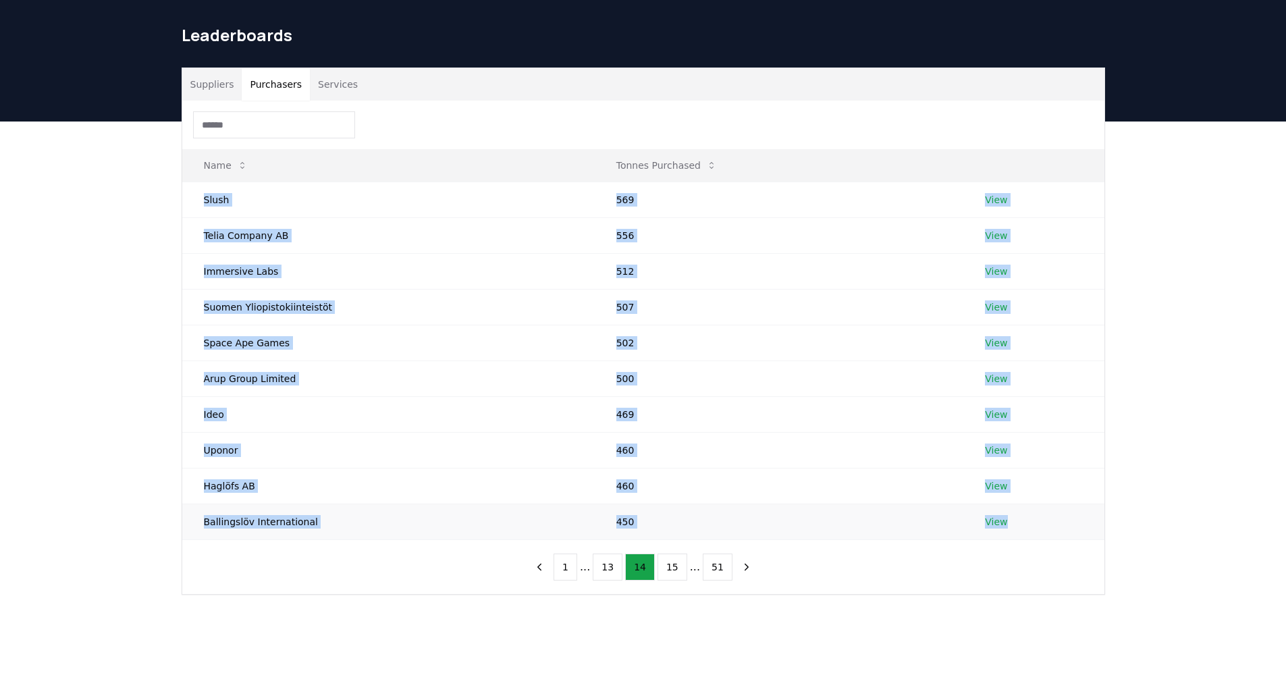
drag, startPoint x: 331, startPoint y: 217, endPoint x: 1032, endPoint y: 510, distance: 759.4
click at [1032, 510] on tbody "Slush 569 View Telia Company AB 556 View Immersive Labs 512 View Suomen Yliopis…" at bounding box center [643, 361] width 922 height 358
drag, startPoint x: 675, startPoint y: 567, endPoint x: 657, endPoint y: 548, distance: 26.3
click at [675, 567] on button "15" at bounding box center [672, 566] width 30 height 27
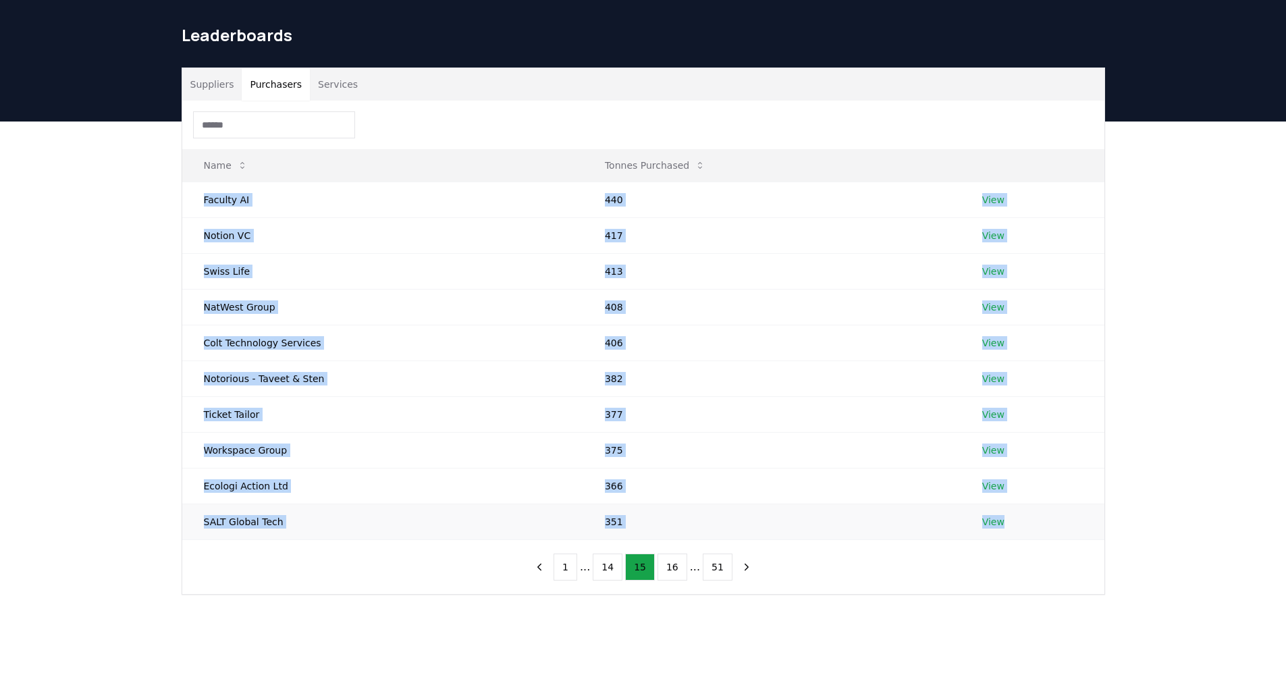
drag, startPoint x: 199, startPoint y: 194, endPoint x: 1023, endPoint y: 514, distance: 883.8
click at [1023, 514] on tbody "Faculty AI 440 View Notion VC 417 View Swiss Life 413 View NatWest Group 408 Vi…" at bounding box center [643, 361] width 922 height 358
drag, startPoint x: 676, startPoint y: 576, endPoint x: 649, endPoint y: 547, distance: 39.6
click at [676, 576] on button "16" at bounding box center [672, 566] width 30 height 27
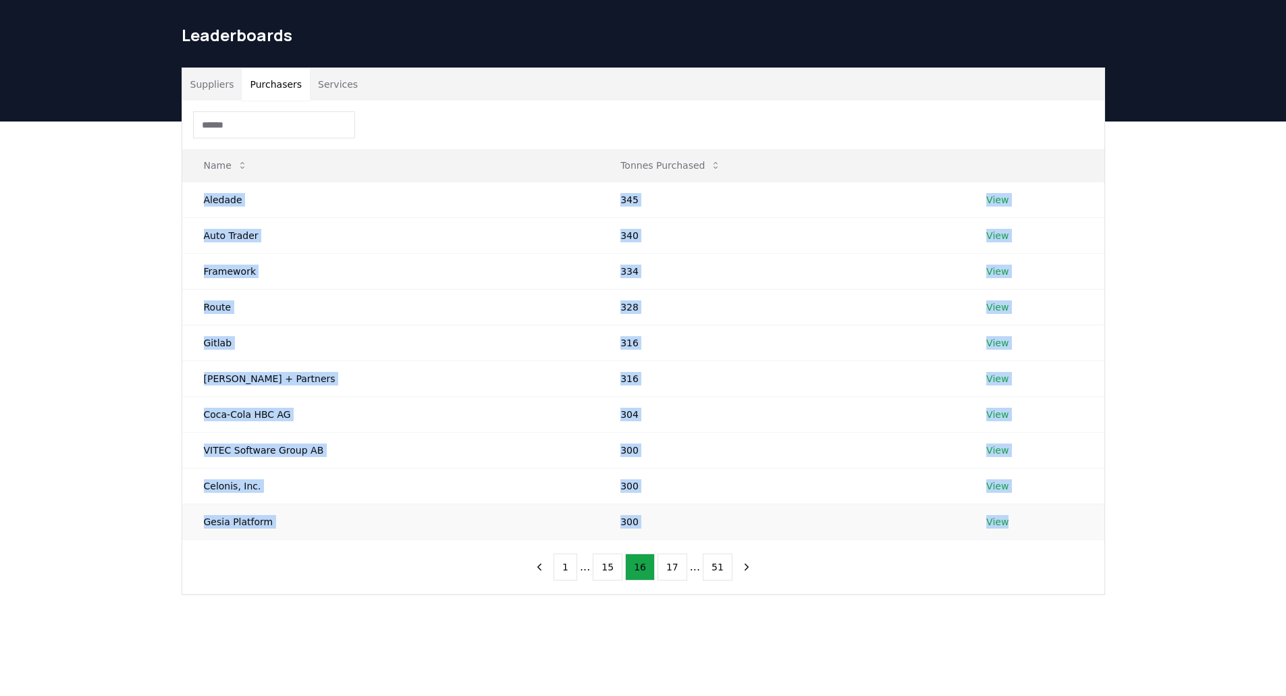
drag, startPoint x: 211, startPoint y: 205, endPoint x: 1013, endPoint y: 522, distance: 862.3
click at [1013, 522] on tbody "Aledade 345 View Auto Trader 340 View Framework 334 View Route 328 View Gitlab …" at bounding box center [643, 361] width 922 height 358
click at [672, 574] on button "17" at bounding box center [672, 566] width 30 height 27
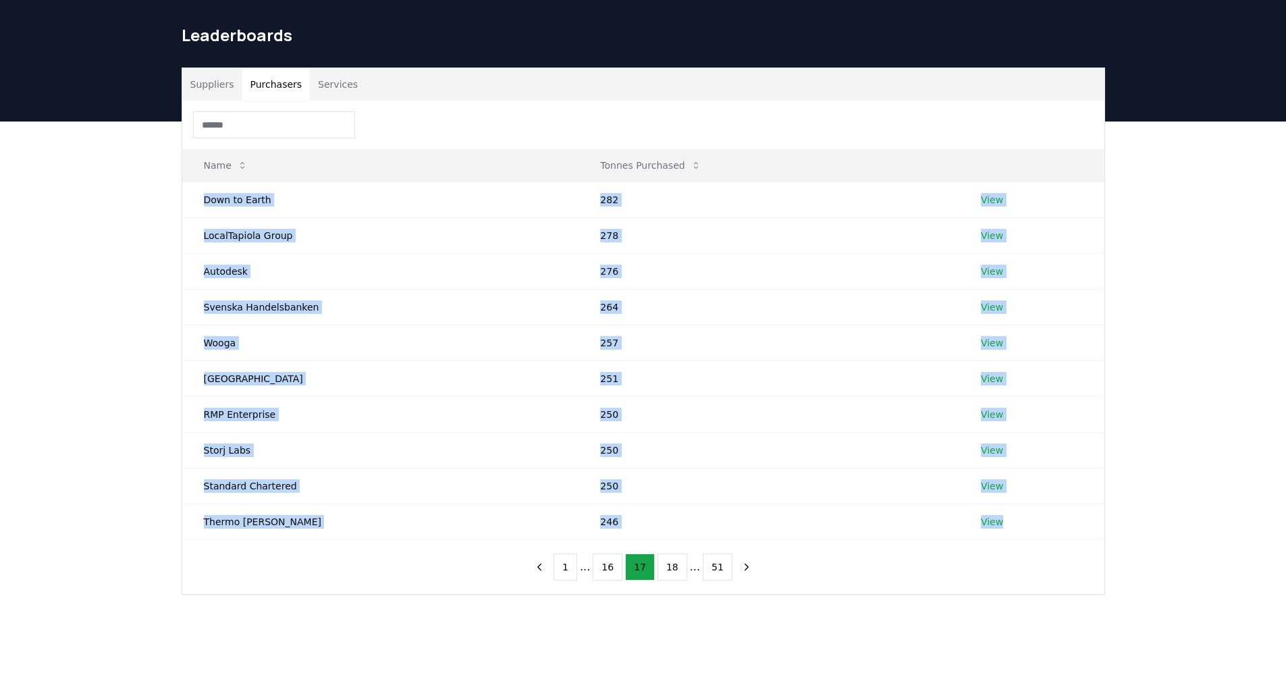
drag, startPoint x: 205, startPoint y: 198, endPoint x: 1277, endPoint y: 553, distance: 1129.1
click at [1019, 524] on tbody "Down to Earth 282 View LocalTapiola Group 278 View Autodesk 276 View Svenska Ha…" at bounding box center [643, 361] width 922 height 358
drag, startPoint x: 666, startPoint y: 561, endPoint x: 655, endPoint y: 547, distance: 17.4
click at [666, 561] on button "18" at bounding box center [672, 566] width 30 height 27
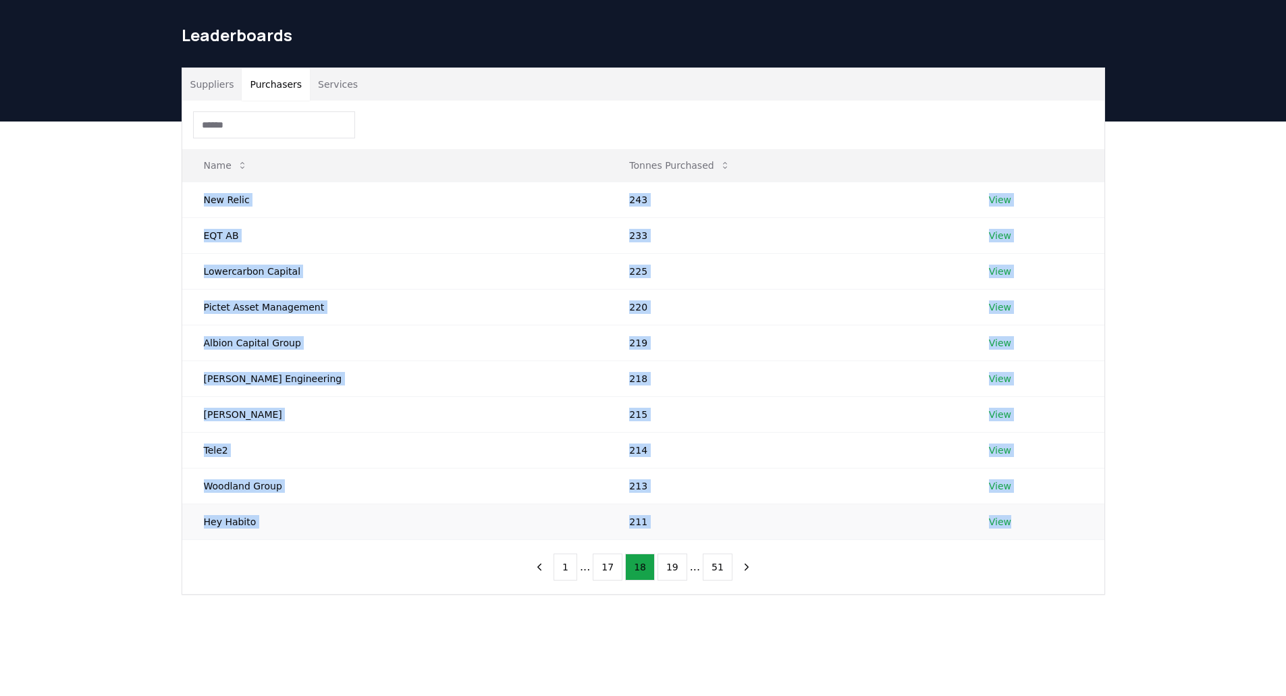
drag, startPoint x: 195, startPoint y: 202, endPoint x: 1037, endPoint y: 515, distance: 898.7
click at [1037, 515] on tbody "New Relic 243 View EQT AB 233 View Lowercarbon Capital 225 View Pictet Asset Ma…" at bounding box center [643, 361] width 922 height 358
click at [677, 573] on button "19" at bounding box center [672, 566] width 30 height 27
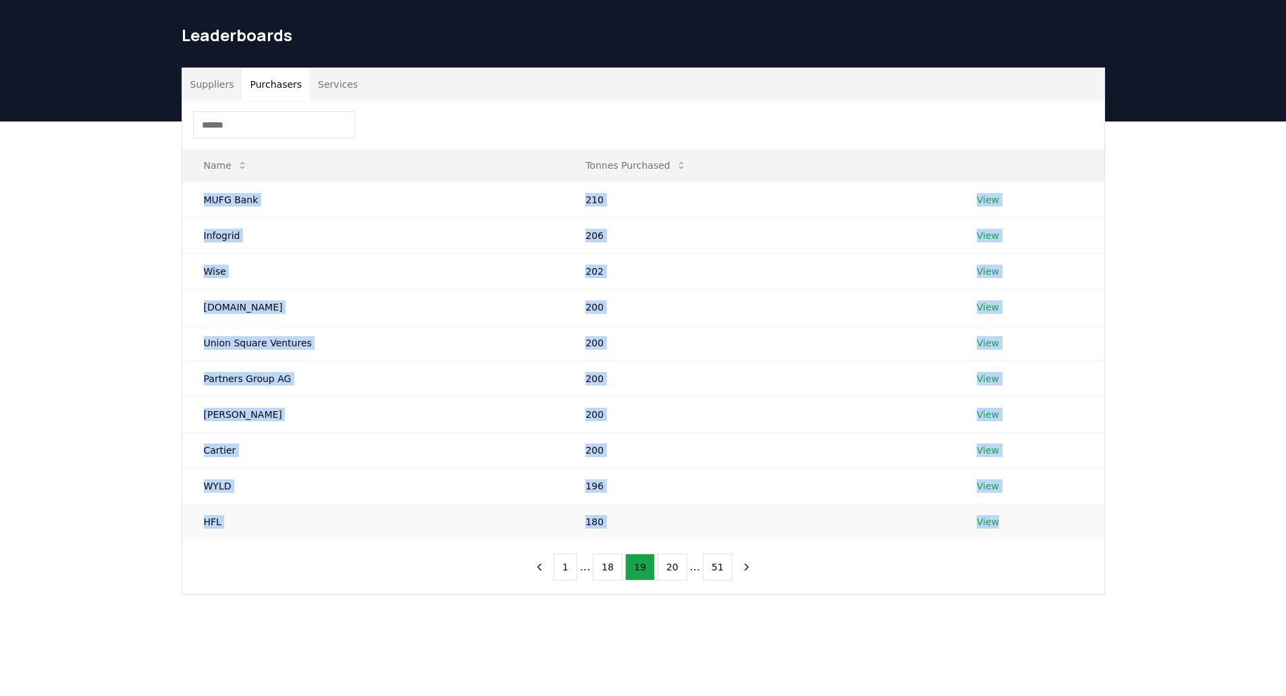
drag, startPoint x: 197, startPoint y: 190, endPoint x: 1002, endPoint y: 514, distance: 867.7
click at [1002, 514] on tbody "MUFG Bank 210 View Infogrid 206 View Wise 202 View Pledge.io 200 View Union Squ…" at bounding box center [643, 361] width 922 height 358
click at [668, 569] on button "20" at bounding box center [672, 566] width 30 height 27
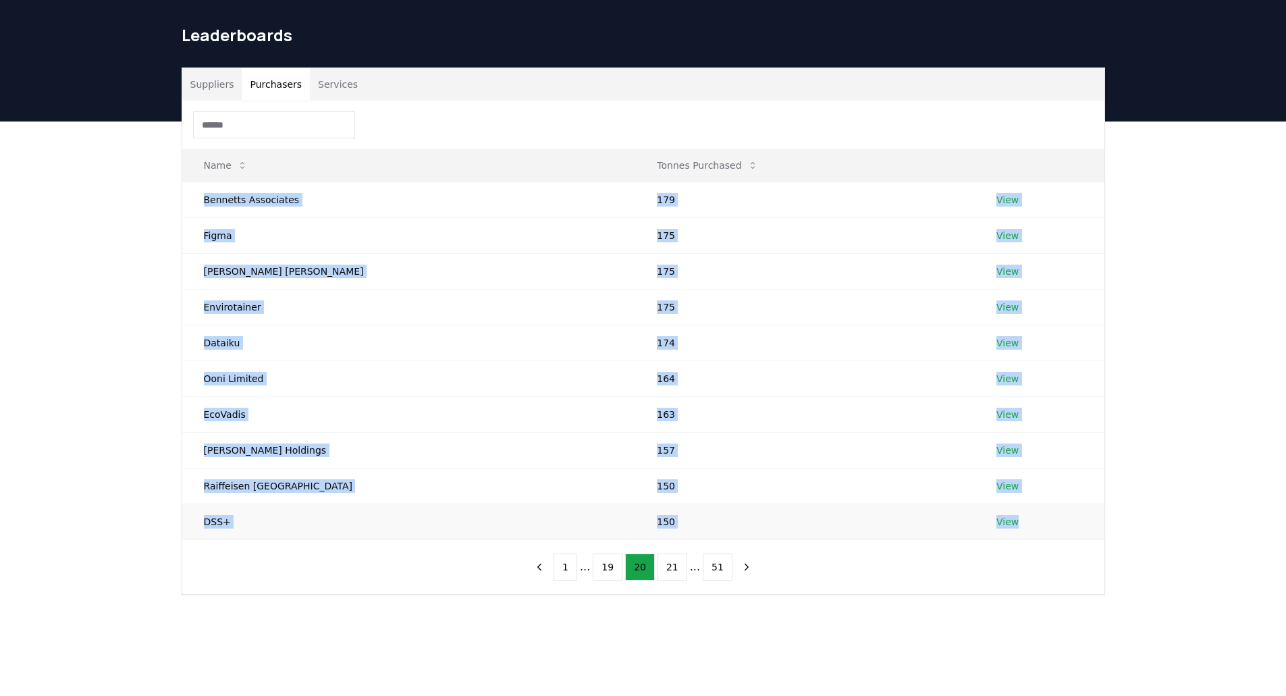
drag, startPoint x: 198, startPoint y: 198, endPoint x: 1032, endPoint y: 504, distance: 888.3
click at [1031, 507] on tbody "Bennetts Associates 179 View Figma 175 View Allen Overy Shearman Sterling 175 V…" at bounding box center [643, 361] width 922 height 358
click at [676, 571] on button "21" at bounding box center [672, 566] width 30 height 27
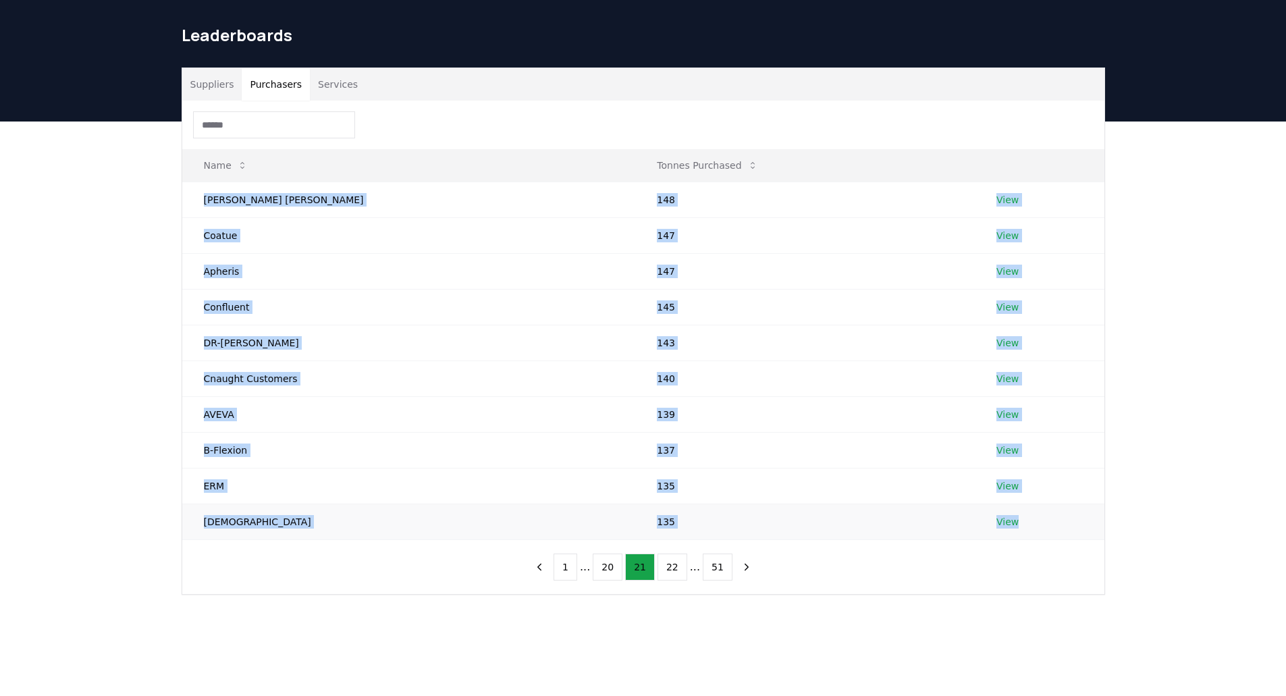
drag, startPoint x: 203, startPoint y: 192, endPoint x: 1172, endPoint y: 555, distance: 1035.0
click at [1006, 519] on tbody "Hawkins Brown 148 View Coatue 147 View Apheris 147 View Confluent 145 View DR-W…" at bounding box center [643, 361] width 922 height 358
click at [676, 562] on button "22" at bounding box center [672, 566] width 30 height 27
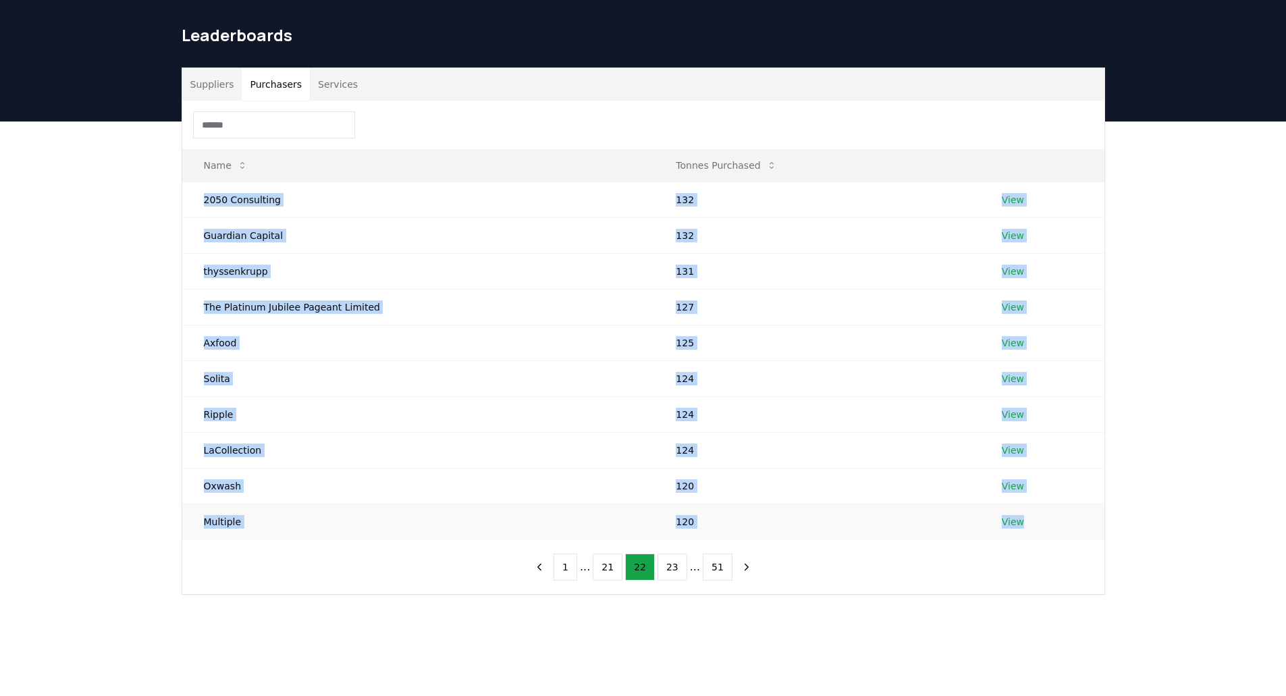
drag, startPoint x: 198, startPoint y: 194, endPoint x: 1045, endPoint y: 514, distance: 905.5
click at [1045, 514] on tbody "2050 Consulting 132 View Guardian Capital 132 View thyssenkrupp 131 View The Pl…" at bounding box center [643, 361] width 922 height 358
drag, startPoint x: 681, startPoint y: 569, endPoint x: 663, endPoint y: 545, distance: 30.4
click at [681, 569] on button "23" at bounding box center [672, 566] width 30 height 27
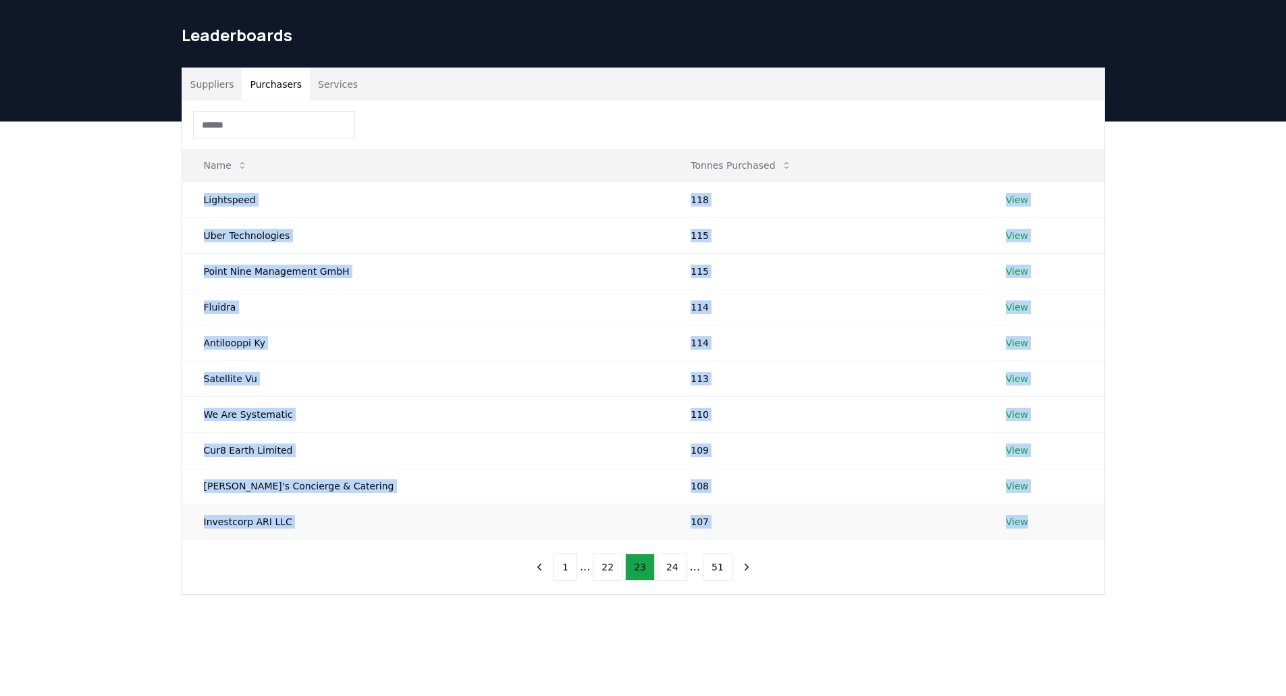
drag, startPoint x: 198, startPoint y: 205, endPoint x: 1067, endPoint y: 507, distance: 920.2
click at [1067, 507] on tbody "Lightspeed 118 View Uber Technologies 115 View Point Nine Management GmbH 115 V…" at bounding box center [643, 361] width 922 height 358
click at [130, 263] on div "Suppliers Purchasers Services Name Tonnes Purchased Lightspeed 118 View Uber Te…" at bounding box center [643, 384] width 1286 height 527
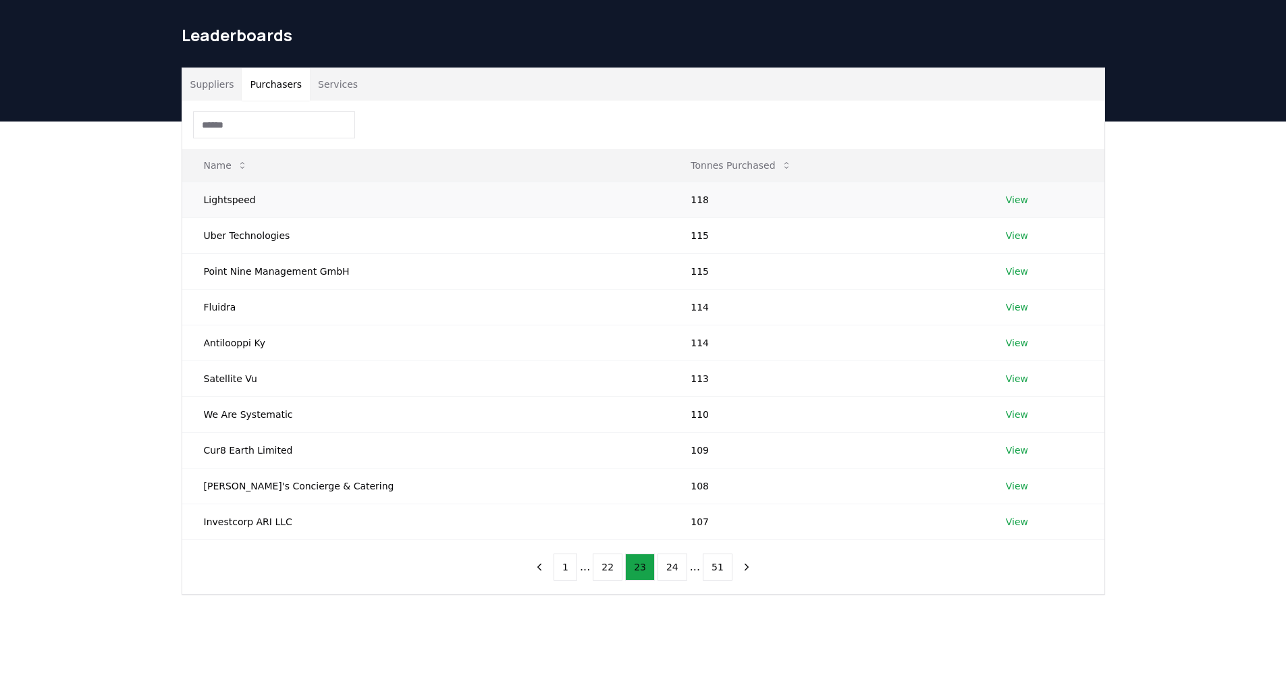
click at [208, 190] on td "Lightspeed" at bounding box center [425, 200] width 487 height 36
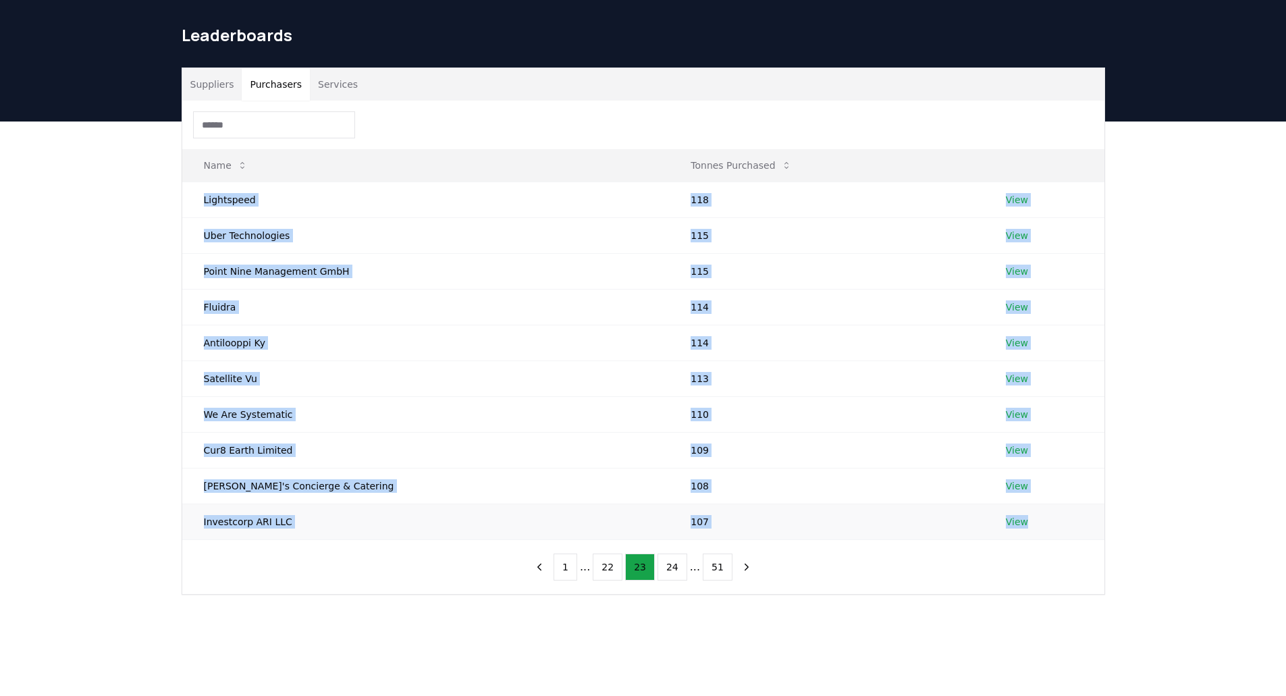
drag, startPoint x: 201, startPoint y: 195, endPoint x: 1031, endPoint y: 523, distance: 892.0
click at [1031, 523] on tbody "Lightspeed 118 View Uber Technologies 115 View Point Nine Management GmbH 115 V…" at bounding box center [643, 361] width 922 height 358
click at [672, 568] on button "24" at bounding box center [672, 566] width 30 height 27
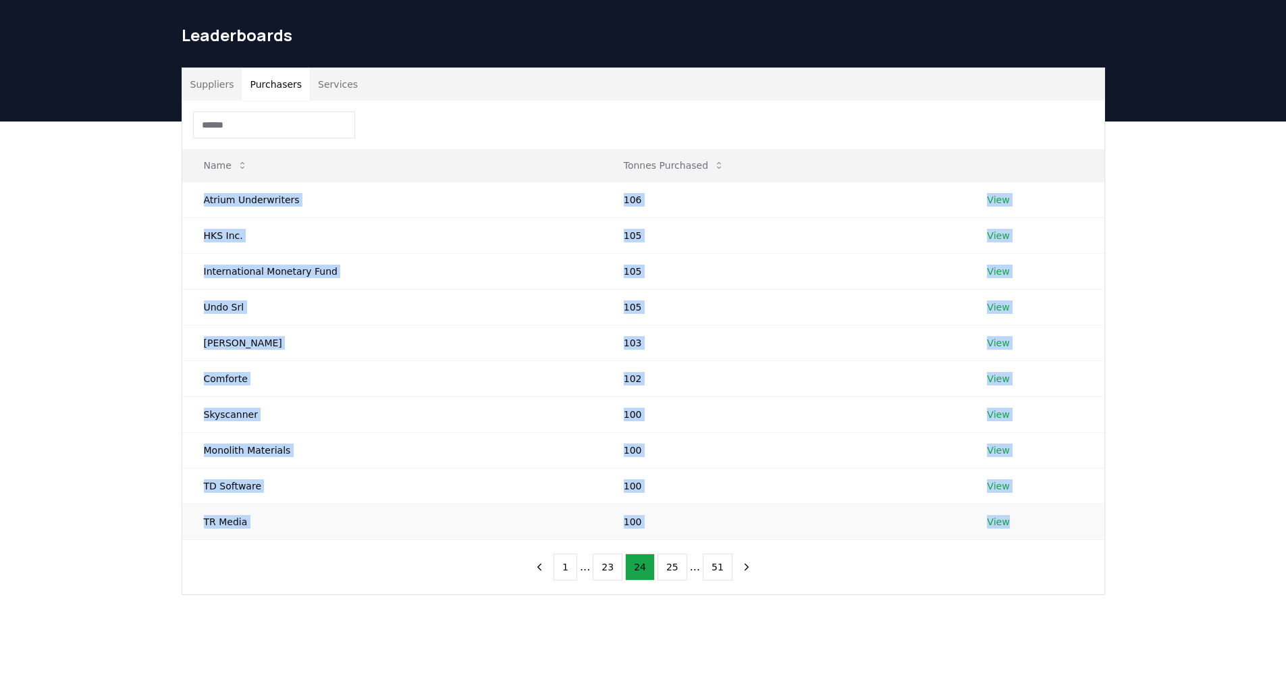
drag, startPoint x: 194, startPoint y: 191, endPoint x: 1015, endPoint y: 522, distance: 885.5
click at [1015, 522] on tbody "Atrium Underwriters 106 View HKS Inc. 105 View International Monetary Fund 105 …" at bounding box center [643, 361] width 922 height 358
click at [670, 565] on button "25" at bounding box center [672, 566] width 30 height 27
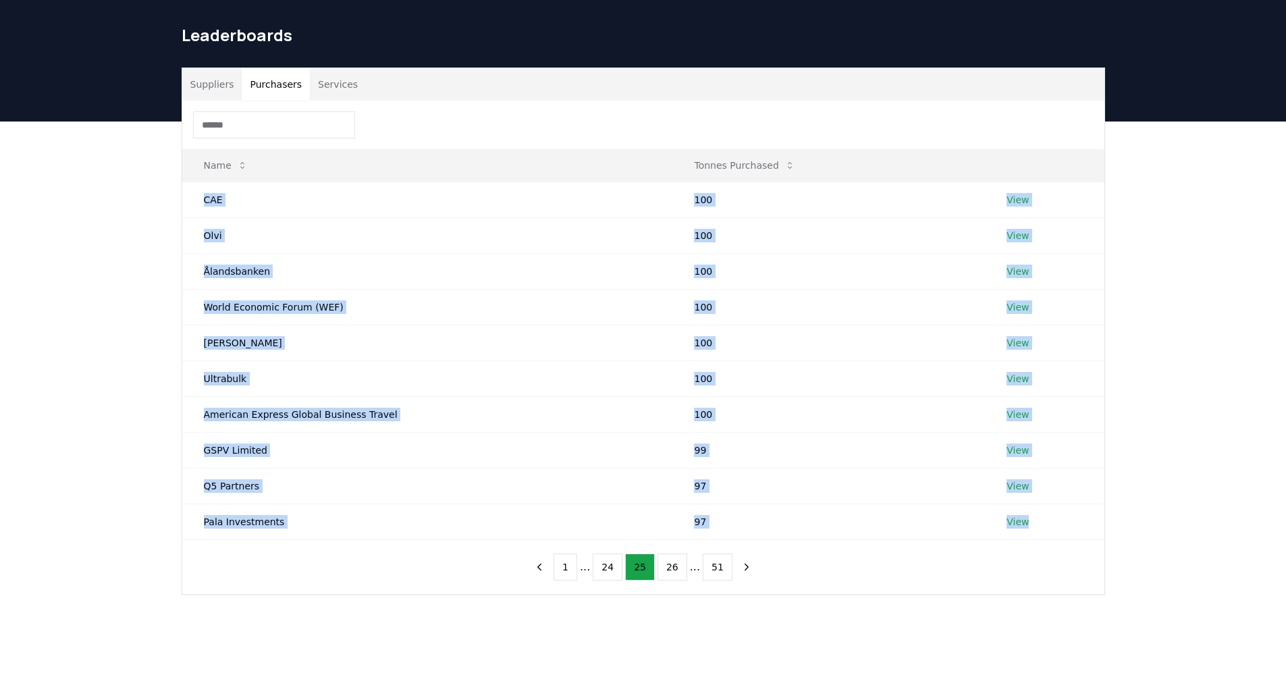
drag, startPoint x: 199, startPoint y: 195, endPoint x: 1192, endPoint y: 516, distance: 1043.3
click at [1040, 522] on tbody "CAE 100 View Olvi 100 View Ålandsbanken 100 View World Economic Forum (WEF) 100…" at bounding box center [643, 361] width 922 height 358
click at [666, 566] on button "26" at bounding box center [672, 566] width 30 height 27
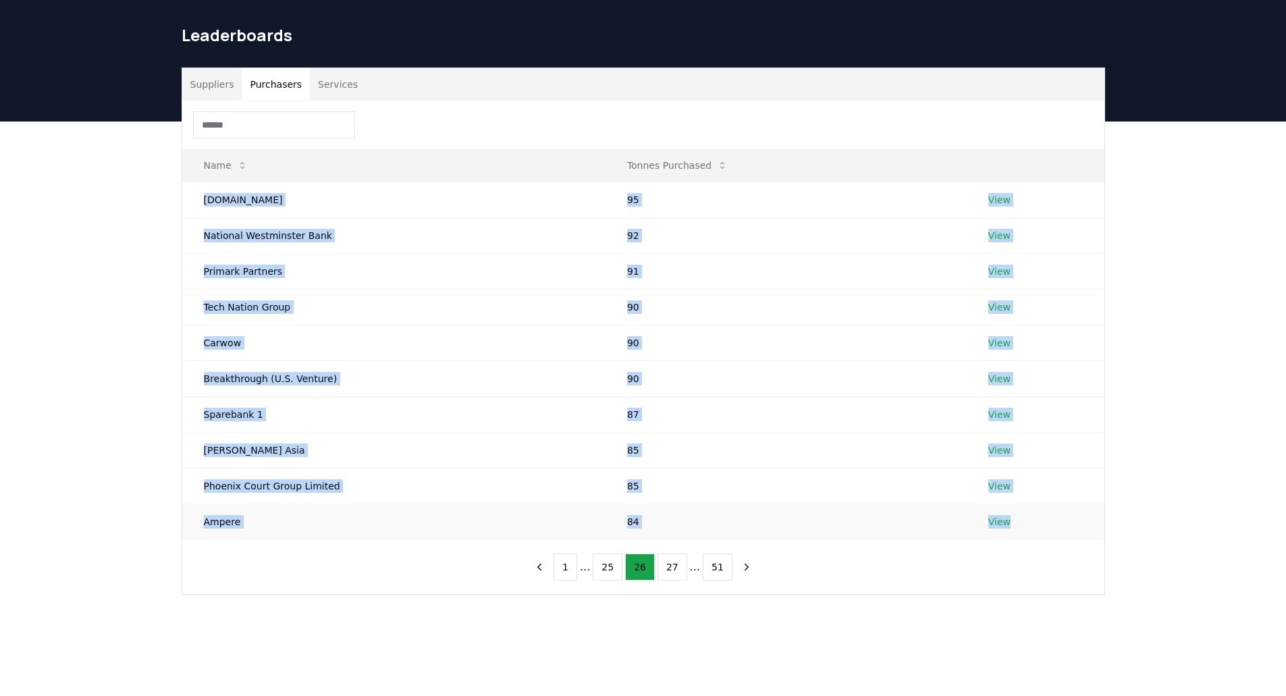
drag, startPoint x: 199, startPoint y: 198, endPoint x: 1040, endPoint y: 519, distance: 900.3
click at [1040, 519] on tbody "Puro.earth 95 View National Westminster Bank 92 View Primark Partners 91 View T…" at bounding box center [643, 361] width 922 height 358
click at [671, 571] on button "27" at bounding box center [672, 566] width 30 height 27
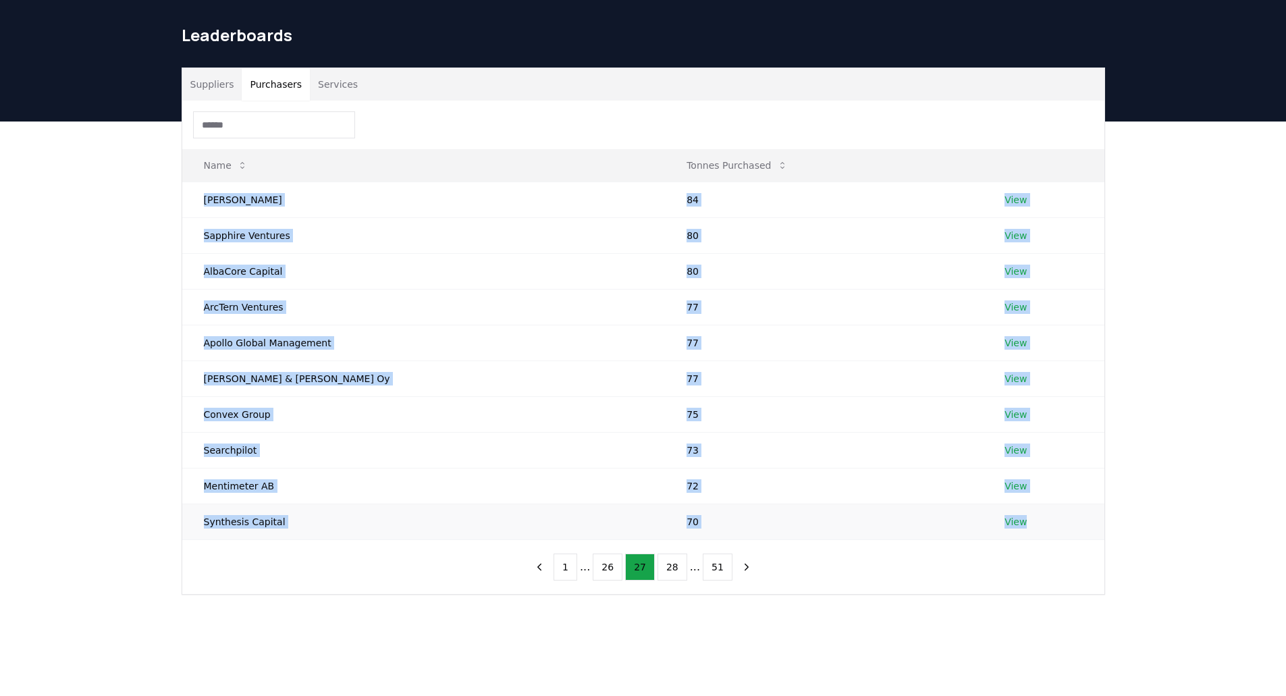
drag, startPoint x: 200, startPoint y: 193, endPoint x: 1019, endPoint y: 519, distance: 881.9
click at [1015, 522] on tbody "Bob W 84 View Sapphire Ventures 80 View AlbaCore Capital 80 View ArcTern Ventur…" at bounding box center [643, 361] width 922 height 358
click at [681, 568] on button "28" at bounding box center [672, 566] width 30 height 27
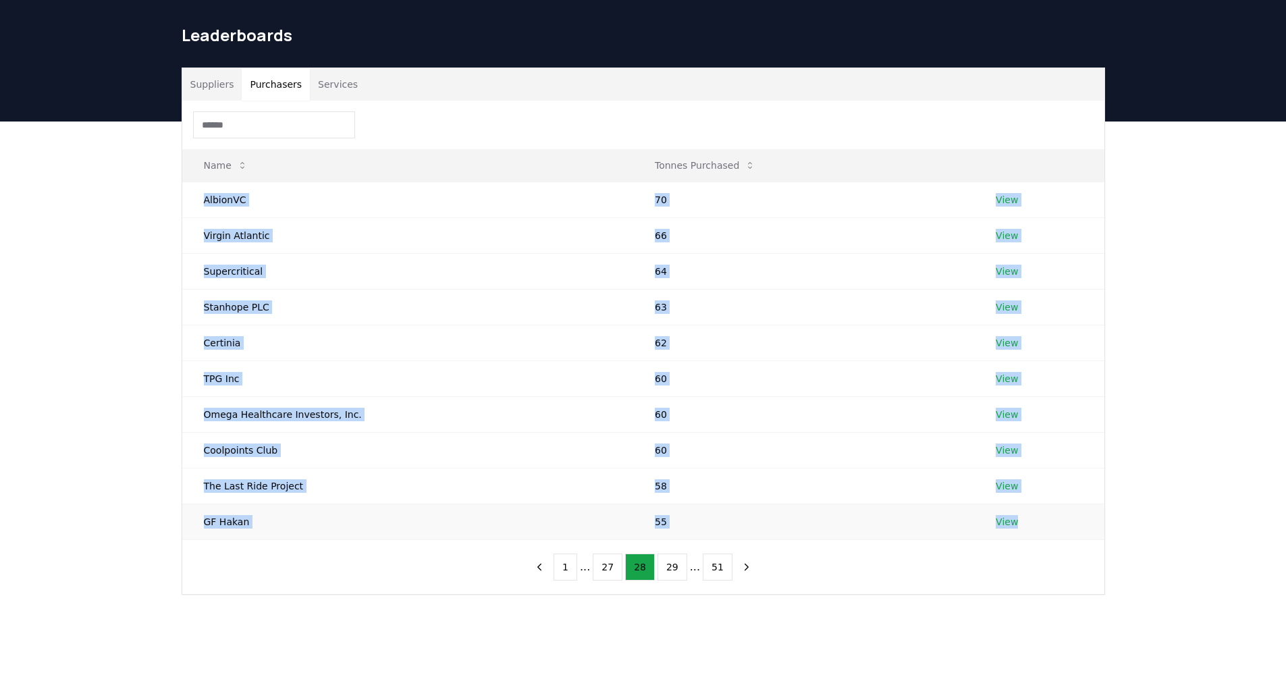
drag, startPoint x: 197, startPoint y: 195, endPoint x: 1017, endPoint y: 520, distance: 882.2
click at [1017, 520] on tbody "AlbionVC 70 View Virgin Atlantic 66 View Supercritical 64 View Stanhope PLC 63 …" at bounding box center [643, 361] width 922 height 358
drag, startPoint x: 666, startPoint y: 570, endPoint x: 641, endPoint y: 553, distance: 30.1
click at [666, 570] on button "29" at bounding box center [672, 566] width 30 height 27
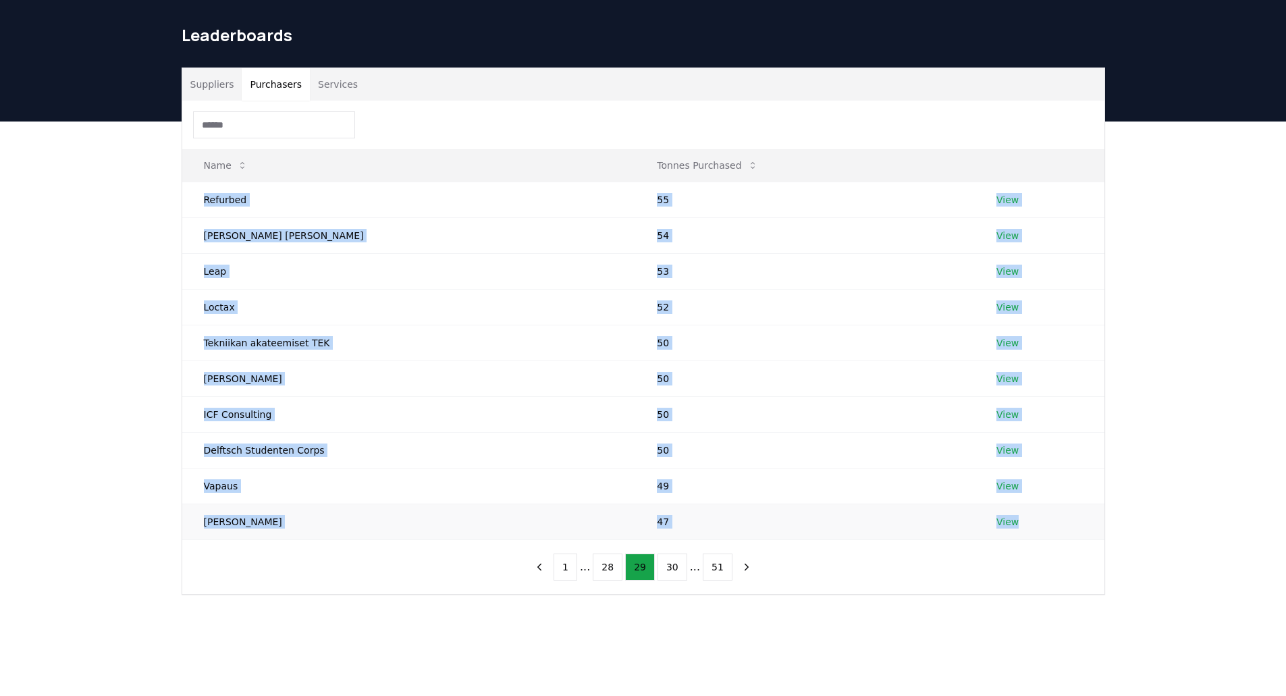
drag, startPoint x: 194, startPoint y: 200, endPoint x: 1012, endPoint y: 525, distance: 880.1
click at [1012, 525] on tbody "Refurbed 55 View Neuberger Berman 54 View Leap 53 View Loctax 52 View Tekniikan…" at bounding box center [643, 361] width 922 height 358
click at [666, 565] on button "30" at bounding box center [672, 566] width 30 height 27
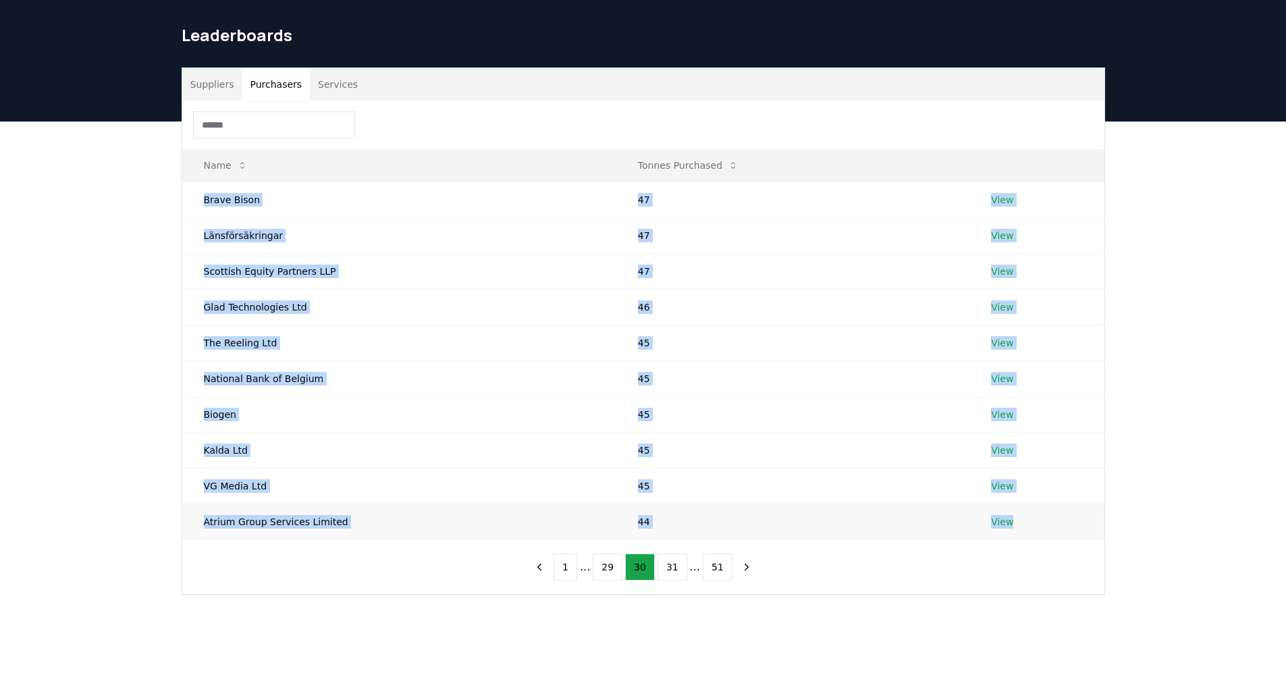
drag, startPoint x: 202, startPoint y: 203, endPoint x: 1246, endPoint y: 537, distance: 1096.3
click at [1012, 523] on tbody "Brave Bison 47 View Länsförsäkringar 47 View Scottish Equity Partners LLP 47 Vi…" at bounding box center [643, 361] width 922 height 358
click at [670, 560] on button "31" at bounding box center [672, 566] width 30 height 27
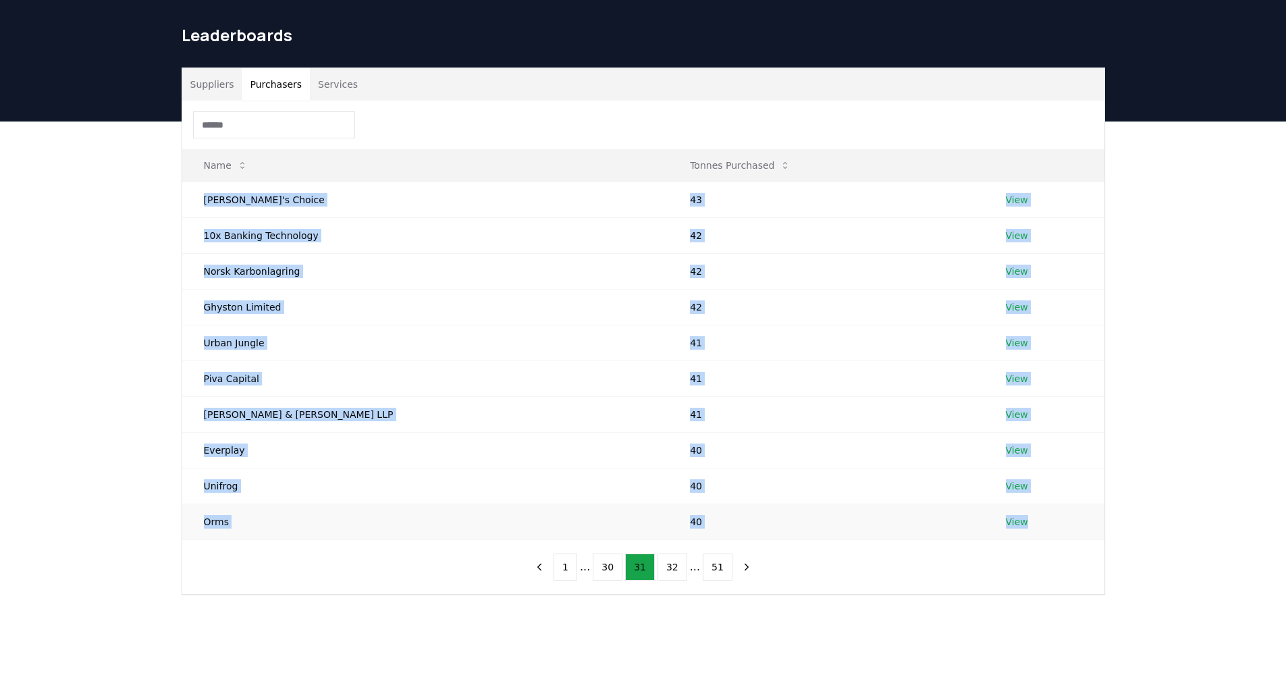
drag, startPoint x: 205, startPoint y: 202, endPoint x: 1037, endPoint y: 512, distance: 888.0
click at [1033, 516] on tbody "Paula's Choice 43 View 10x Banking Technology 42 View Norsk Karbonlagring 42 Vi…" at bounding box center [643, 361] width 922 height 358
click at [668, 564] on button "32" at bounding box center [672, 566] width 30 height 27
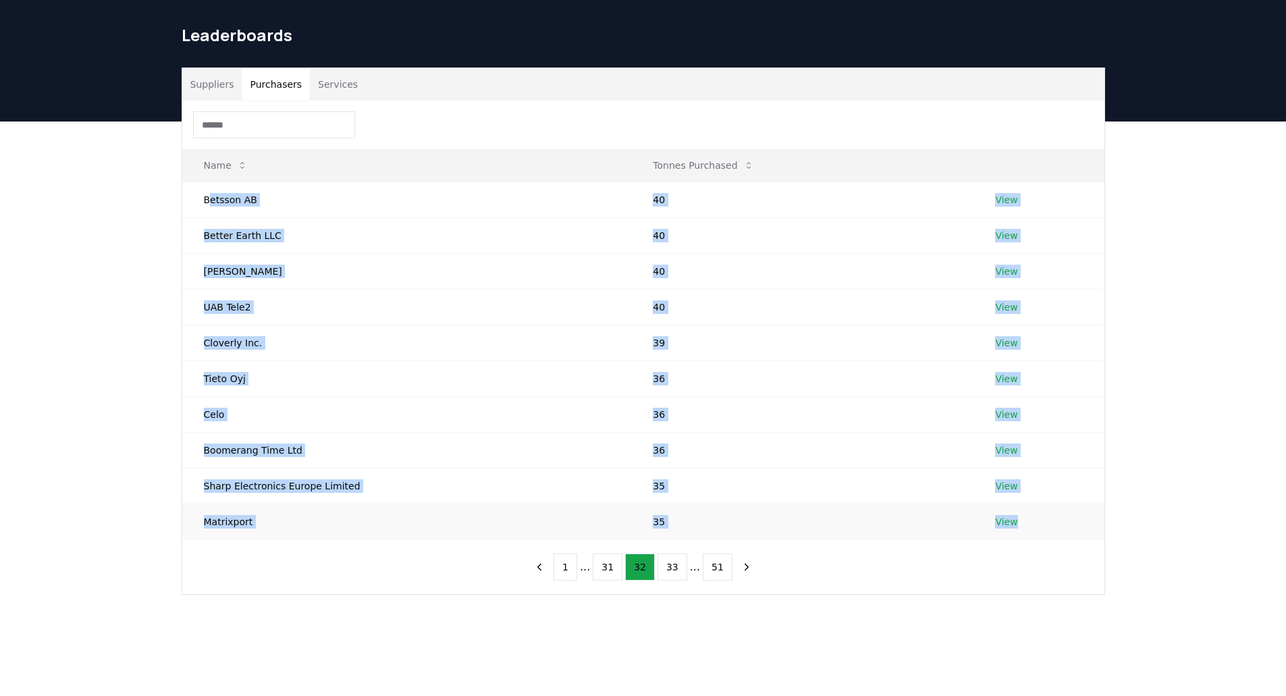
drag, startPoint x: 209, startPoint y: 196, endPoint x: 1055, endPoint y: 516, distance: 904.2
click at [1055, 516] on tbody "Betsson AB 40 View Better Earth LLC 40 View Finavia Oyj 40 View UAB Tele2 40 Vi…" at bounding box center [643, 361] width 922 height 358
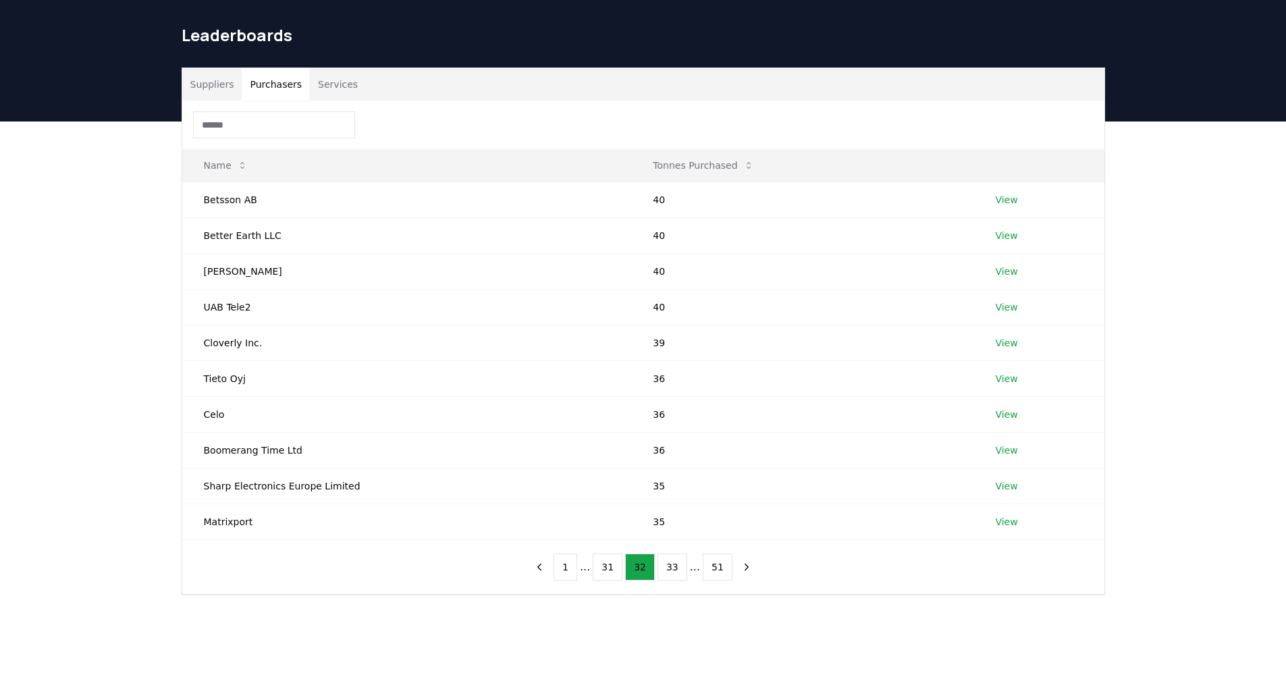
click at [140, 437] on div "Suppliers Purchasers Services Name Tonnes Purchased Betsson AB 40 View Better E…" at bounding box center [643, 384] width 1286 height 527
click at [669, 573] on button "33" at bounding box center [672, 566] width 30 height 27
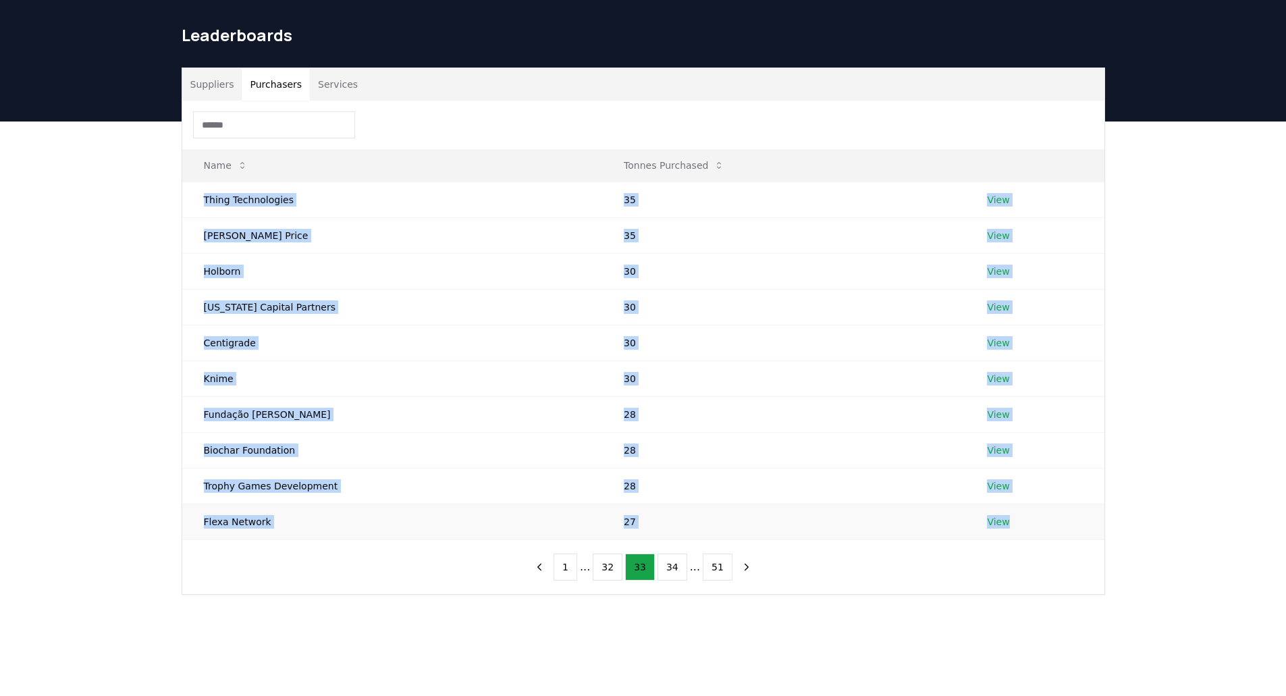
drag, startPoint x: 187, startPoint y: 194, endPoint x: 1037, endPoint y: 526, distance: 912.1
click at [1034, 527] on tbody "Thing Technologies 35 View T. Rowe Price 35 View Holborn 30 View Montana Capita…" at bounding box center [643, 361] width 922 height 358
click at [667, 565] on button "34" at bounding box center [672, 566] width 30 height 27
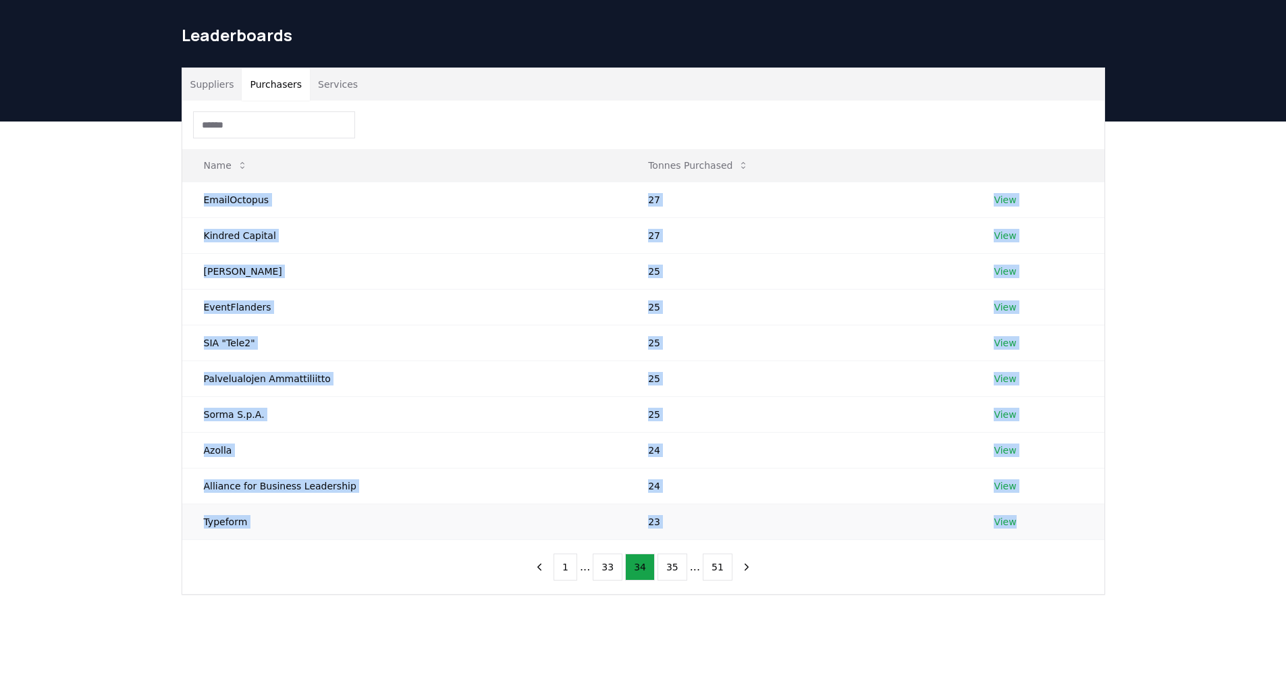
drag, startPoint x: 199, startPoint y: 196, endPoint x: 1106, endPoint y: 518, distance: 962.4
click at [1048, 520] on tbody "EmailOctopus 27 View Kindred Capital 27 View Richard Davies 25 View EventFlande…" at bounding box center [643, 361] width 922 height 358
click at [678, 568] on button "35" at bounding box center [672, 566] width 30 height 27
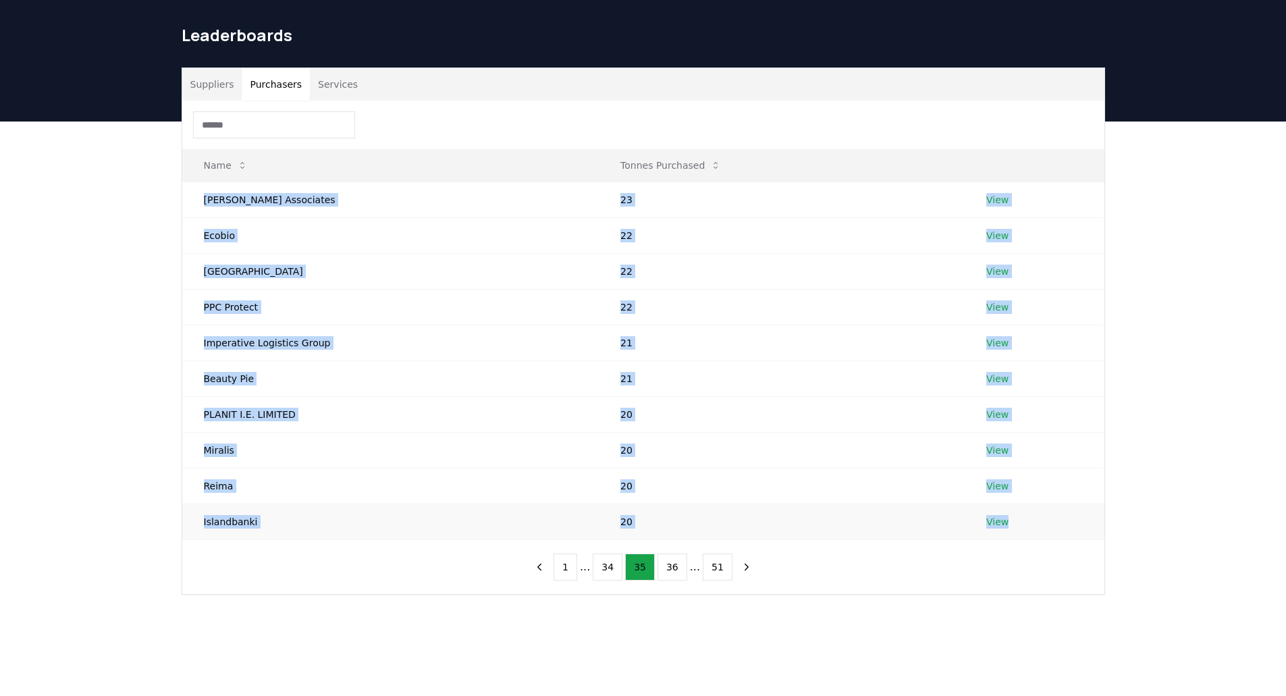
drag, startPoint x: 200, startPoint y: 195, endPoint x: 1065, endPoint y: 518, distance: 922.9
click at [1058, 521] on tbody "Howells Associates 23 View Ecobio 22 View Uppsala Kommun 22 View PPC Protect 22…" at bounding box center [643, 361] width 922 height 358
click at [670, 565] on button "36" at bounding box center [672, 566] width 30 height 27
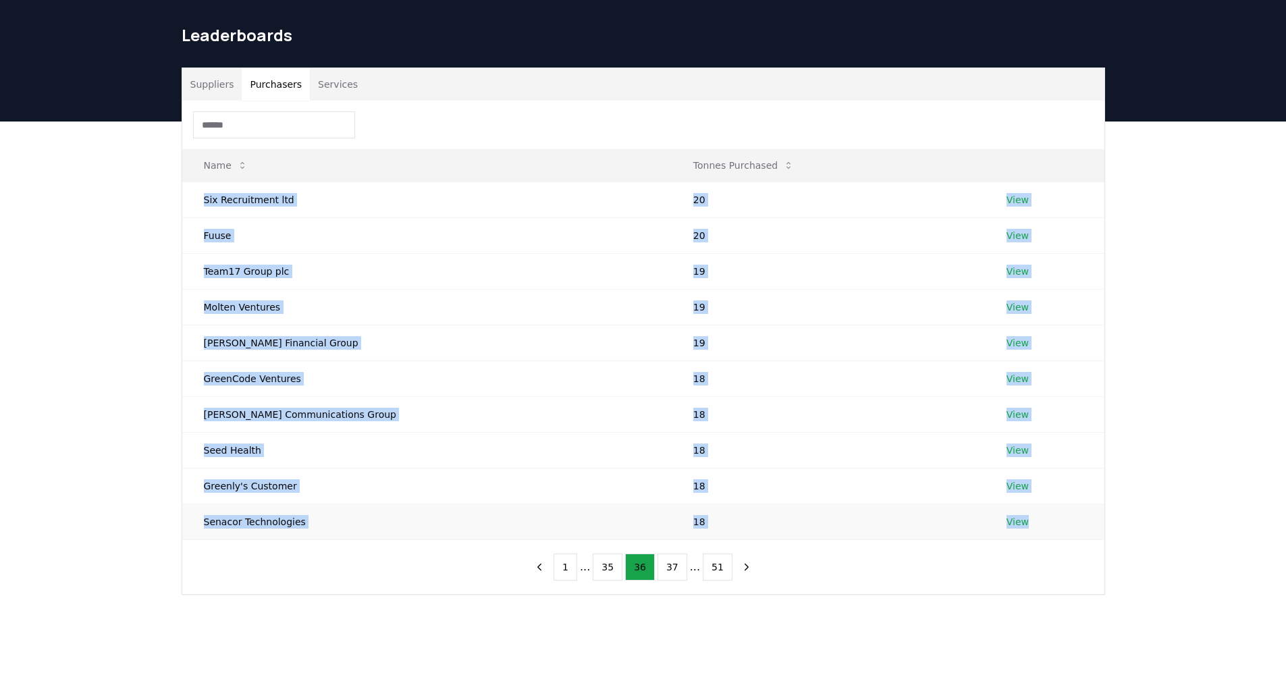
drag, startPoint x: 204, startPoint y: 200, endPoint x: 1030, endPoint y: 520, distance: 885.9
click at [1030, 520] on tbody "Six Recruitment ltd 20 View Fuuse 20 View Team17 Group plc 19 View Molten Ventu…" at bounding box center [643, 361] width 922 height 358
drag, startPoint x: 677, startPoint y: 567, endPoint x: 651, endPoint y: 543, distance: 35.4
click at [677, 567] on button "37" at bounding box center [672, 566] width 30 height 27
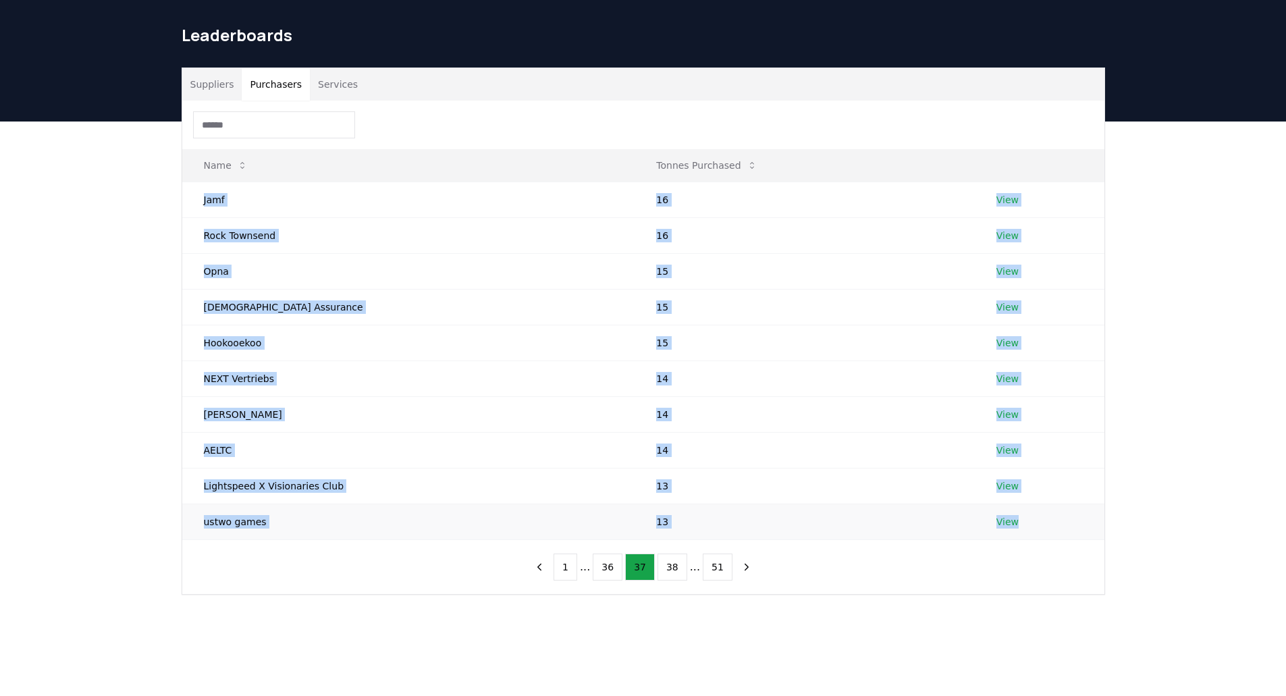
drag, startPoint x: 200, startPoint y: 202, endPoint x: 1091, endPoint y: 508, distance: 941.9
click at [1043, 512] on tbody "Jamf 16 View Rock Townsend 16 View Opna 15 View Wesleyan Assurance 15 View Hook…" at bounding box center [643, 361] width 922 height 358
click at [680, 570] on button "38" at bounding box center [672, 566] width 30 height 27
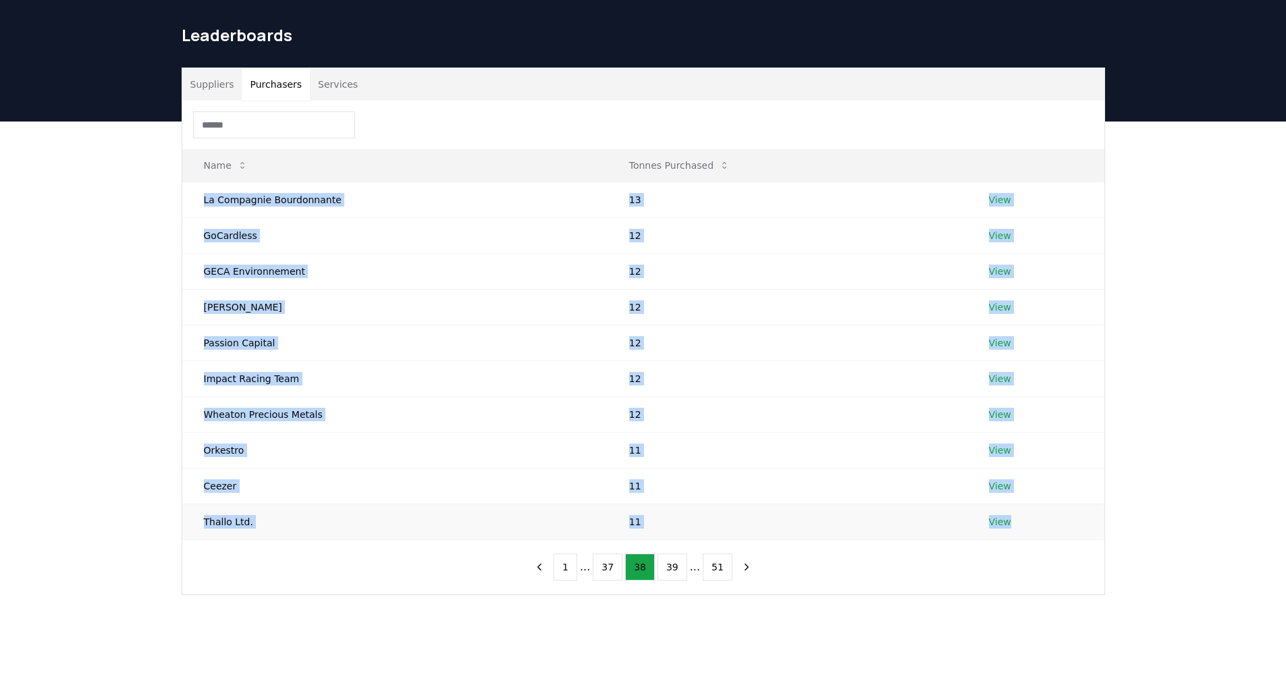
drag, startPoint x: 201, startPoint y: 200, endPoint x: 1023, endPoint y: 513, distance: 879.1
click at [1023, 515] on tbody "La Compagnie Bourdonnante 13 View GoCardless 12 View GECA Environnement 12 View…" at bounding box center [643, 361] width 922 height 358
click at [659, 564] on button "39" at bounding box center [672, 566] width 30 height 27
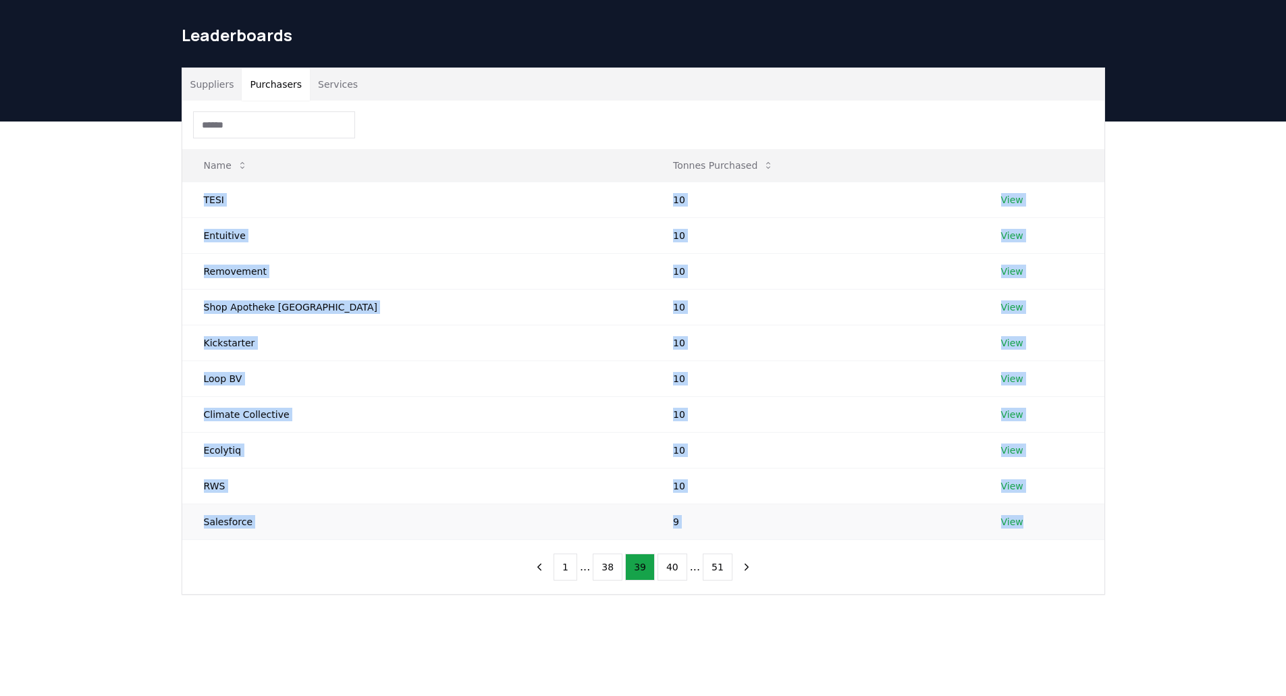
drag, startPoint x: 200, startPoint y: 190, endPoint x: 1003, endPoint y: 517, distance: 867.3
click at [1004, 518] on tbody "TESI 10 View Entuitive 10 View Removement 10 View Shop Apotheke Europe 10 View …" at bounding box center [643, 361] width 922 height 358
click at [684, 564] on button "40" at bounding box center [672, 566] width 30 height 27
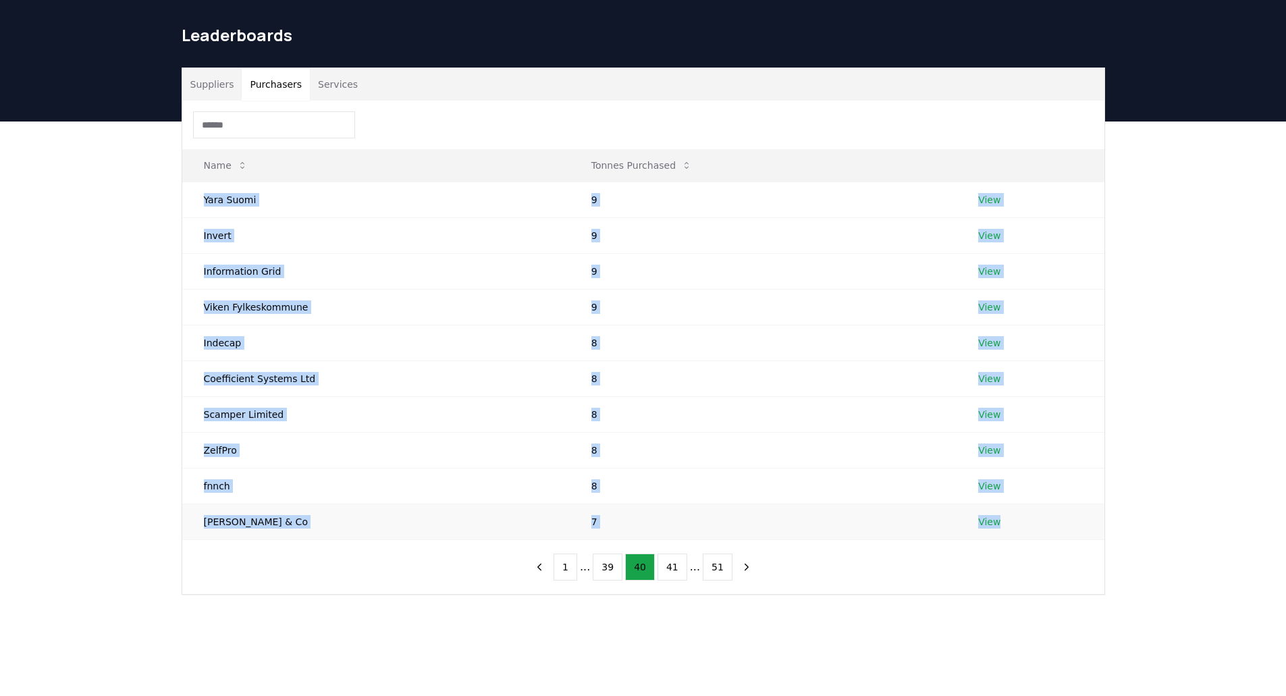
drag, startPoint x: 209, startPoint y: 207, endPoint x: 1007, endPoint y: 518, distance: 857.2
click at [1007, 518] on tbody "Yara Suomi 9 View Invert 9 View Information Grid 9 View Viken Fylkeskommune 9 V…" at bounding box center [643, 361] width 922 height 358
click at [664, 568] on button "41" at bounding box center [672, 566] width 30 height 27
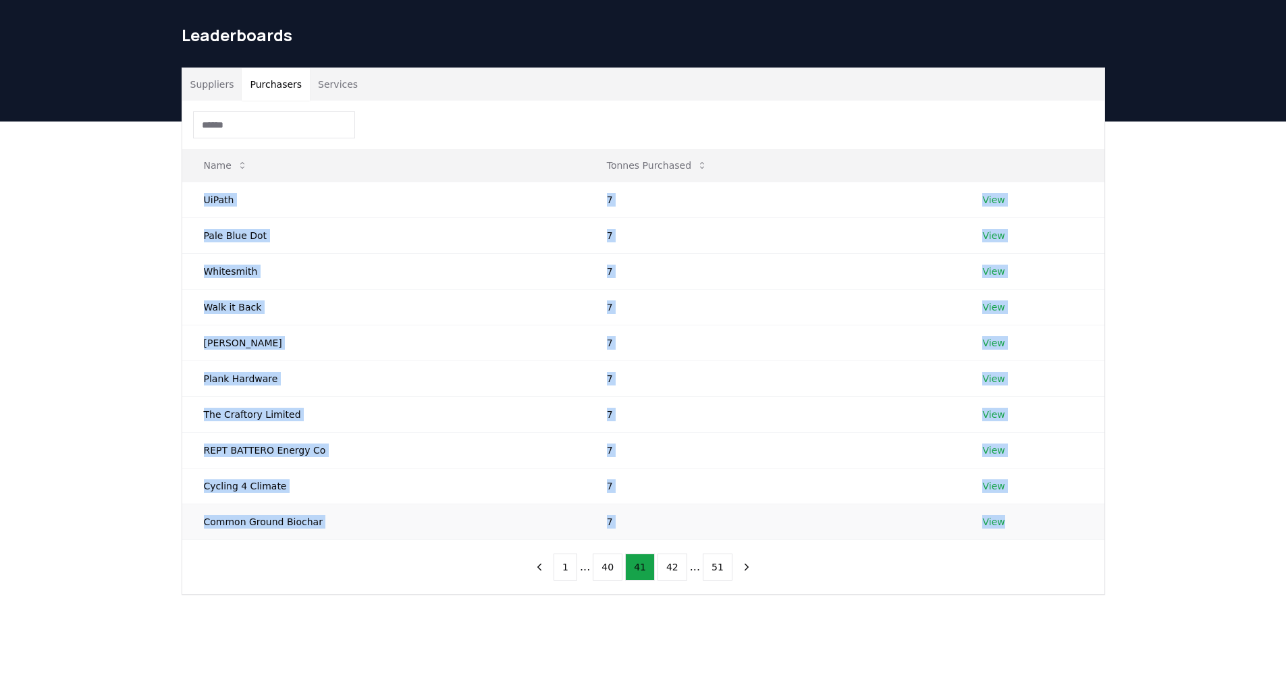
drag, startPoint x: 200, startPoint y: 202, endPoint x: 1018, endPoint y: 516, distance: 875.9
click at [1018, 516] on tbody "UiPath 7 View Pale Blue Dot 7 View Whitesmith 7 View Walk it Back 7 View Matt K…" at bounding box center [643, 361] width 922 height 358
click at [649, 557] on button "41" at bounding box center [640, 566] width 30 height 27
click at [662, 562] on button "42" at bounding box center [672, 566] width 30 height 27
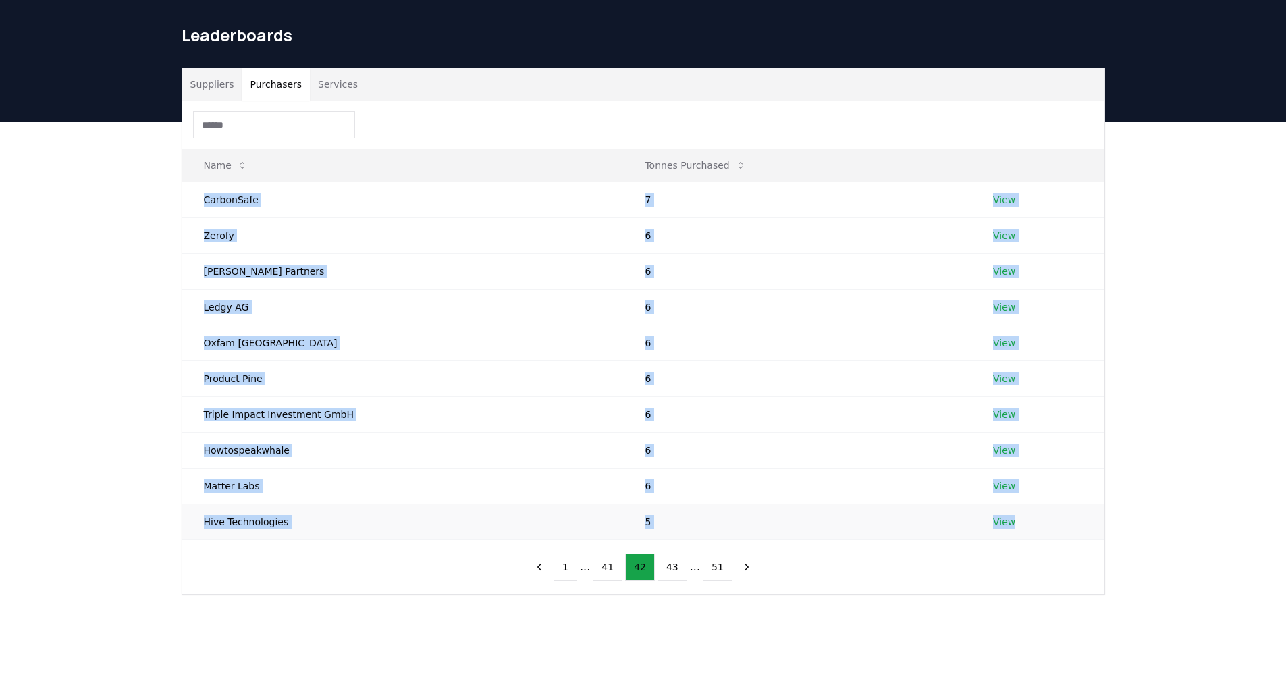
drag, startPoint x: 193, startPoint y: 193, endPoint x: 1065, endPoint y: 531, distance: 935.1
click at [1065, 531] on tbody "CarbonSafe 7 View Zerofy 6 View Voland Partners 6 View Ledgy AG 6 View Oxfam Sw…" at bounding box center [643, 361] width 922 height 358
click at [680, 574] on button "43" at bounding box center [672, 566] width 30 height 27
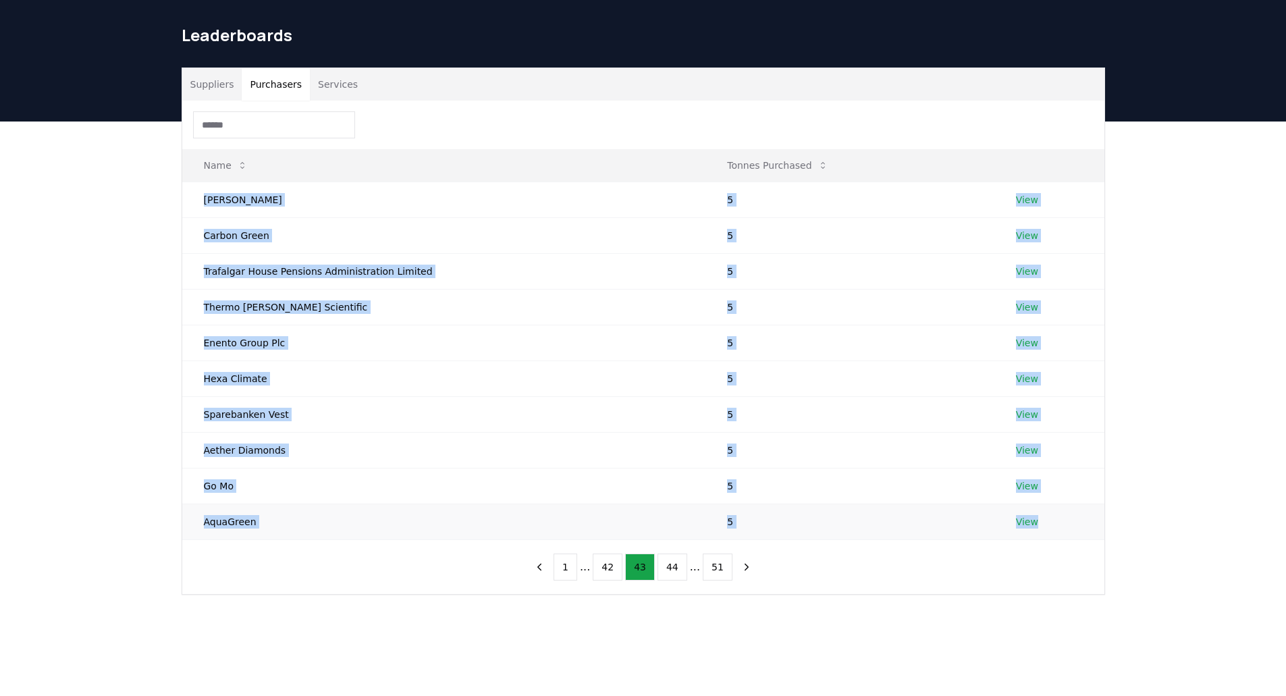
drag, startPoint x: 198, startPoint y: 196, endPoint x: 1047, endPoint y: 516, distance: 907.6
click at [1047, 516] on tbody "Joshua Haywood 5 View Carbon Green 5 View Trafalgar House Pensions Administrati…" at bounding box center [643, 361] width 922 height 358
click at [678, 567] on button "44" at bounding box center [672, 566] width 30 height 27
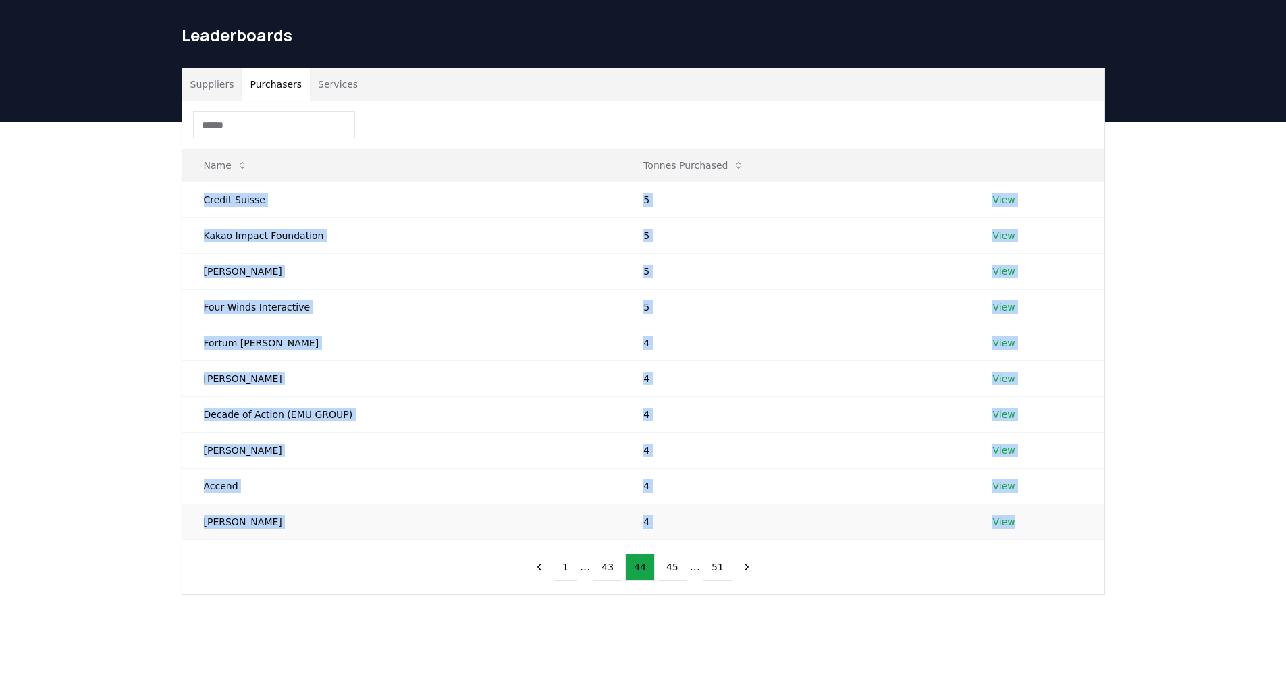
drag, startPoint x: 206, startPoint y: 203, endPoint x: 1070, endPoint y: 514, distance: 918.3
click at [1070, 514] on tbody "Credit Suisse 5 View Kakao Impact Foundation 5 View Tom Mustill 5 View Four Win…" at bounding box center [643, 361] width 922 height 358
click at [672, 572] on button "45" at bounding box center [672, 566] width 30 height 27
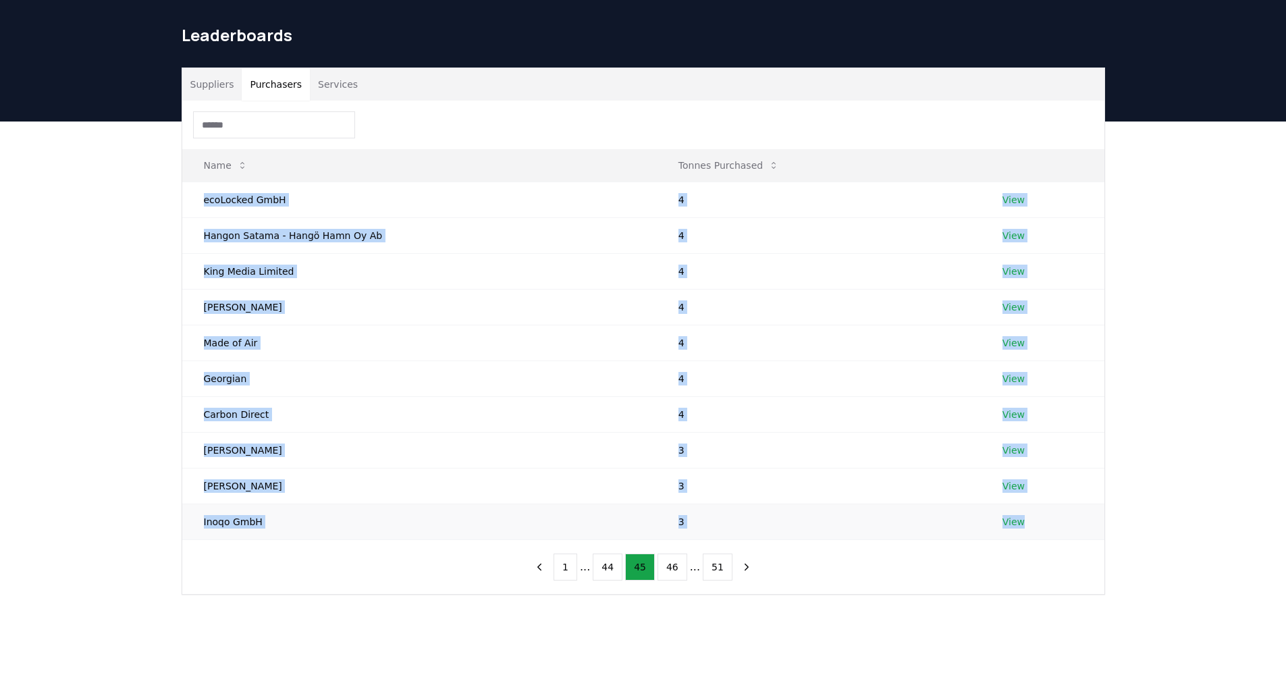
drag, startPoint x: 203, startPoint y: 198, endPoint x: 1041, endPoint y: 522, distance: 898.7
click at [1041, 522] on tbody "ecoLocked GmbH 4 View Hangon Satama - Hangö Hamn Oy Ab 4 View King Media Limite…" at bounding box center [643, 361] width 922 height 358
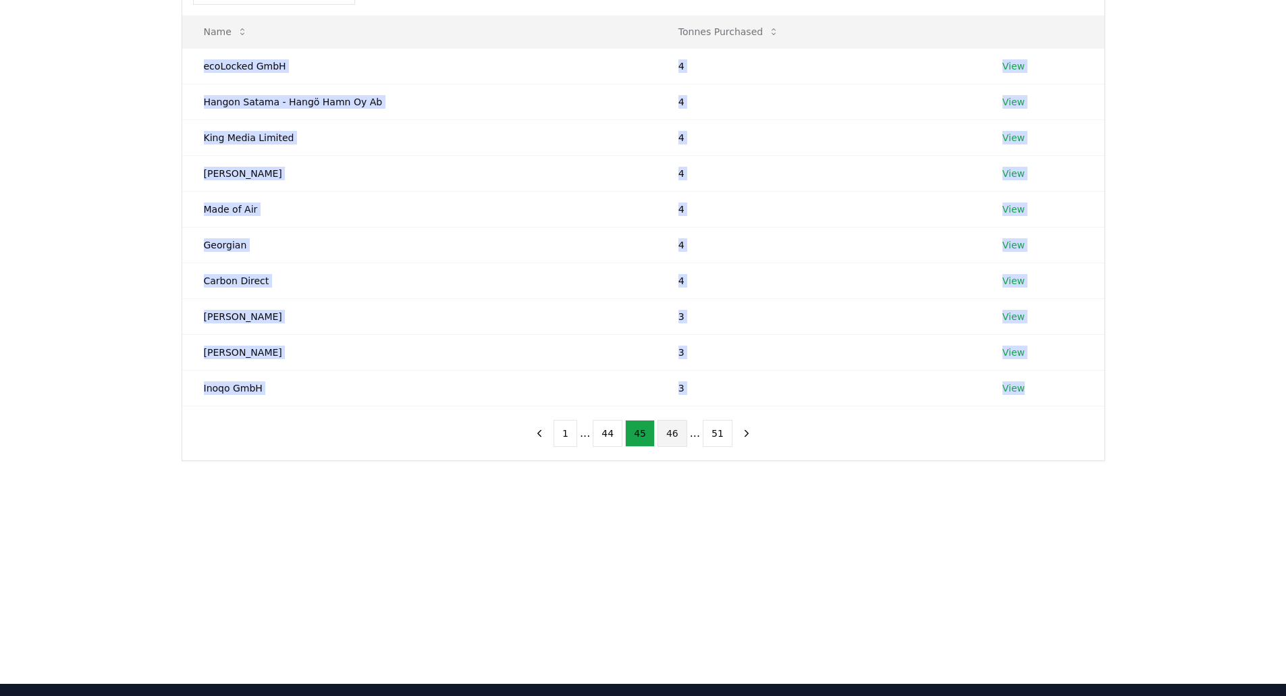
scroll to position [170, 0]
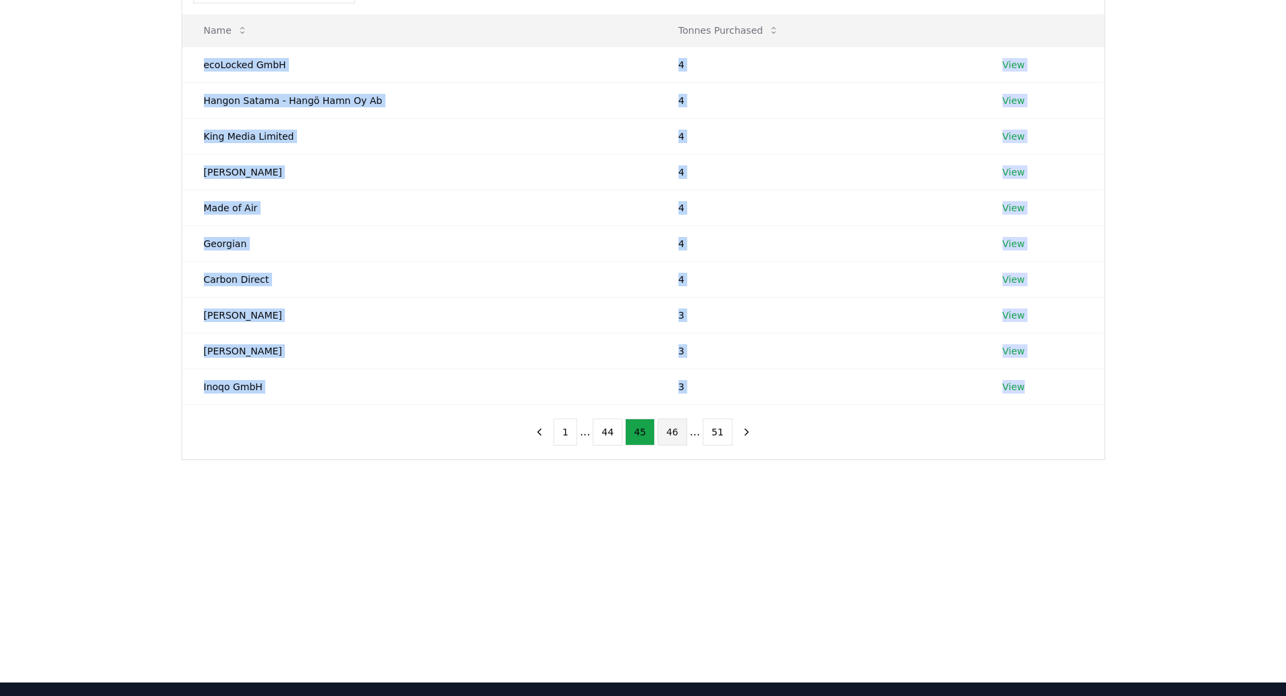
click at [669, 425] on button "46" at bounding box center [672, 431] width 30 height 27
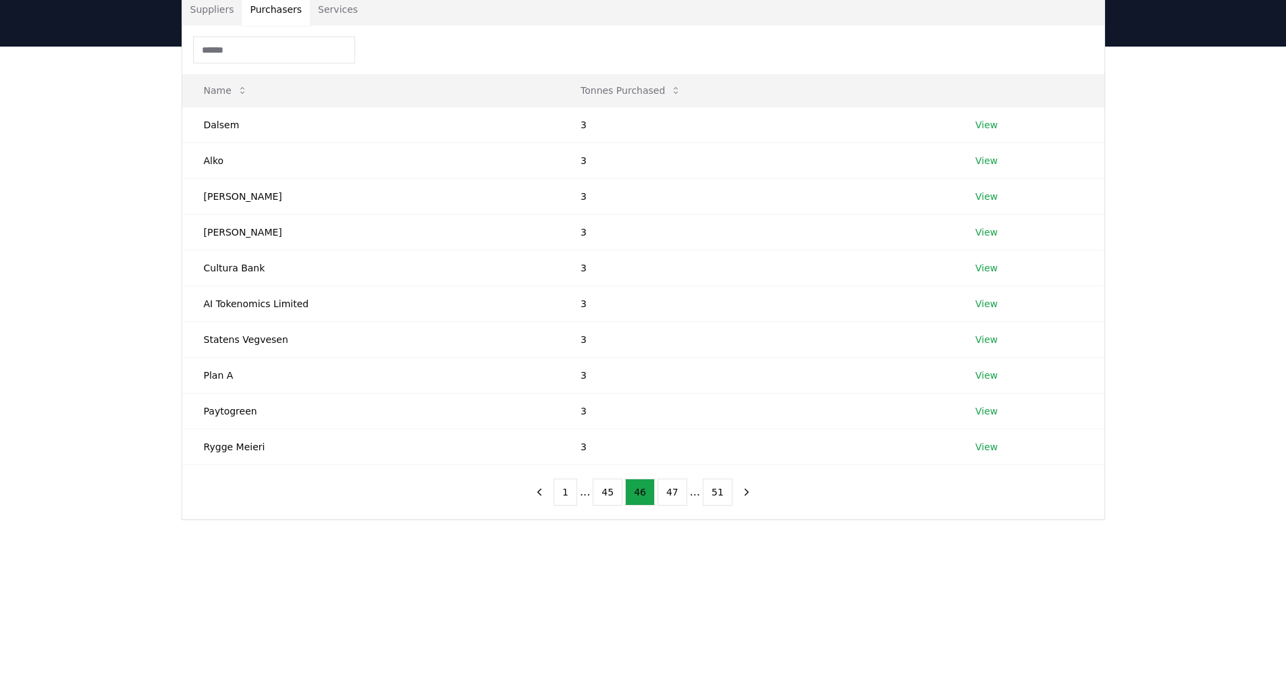
scroll to position [35, 0]
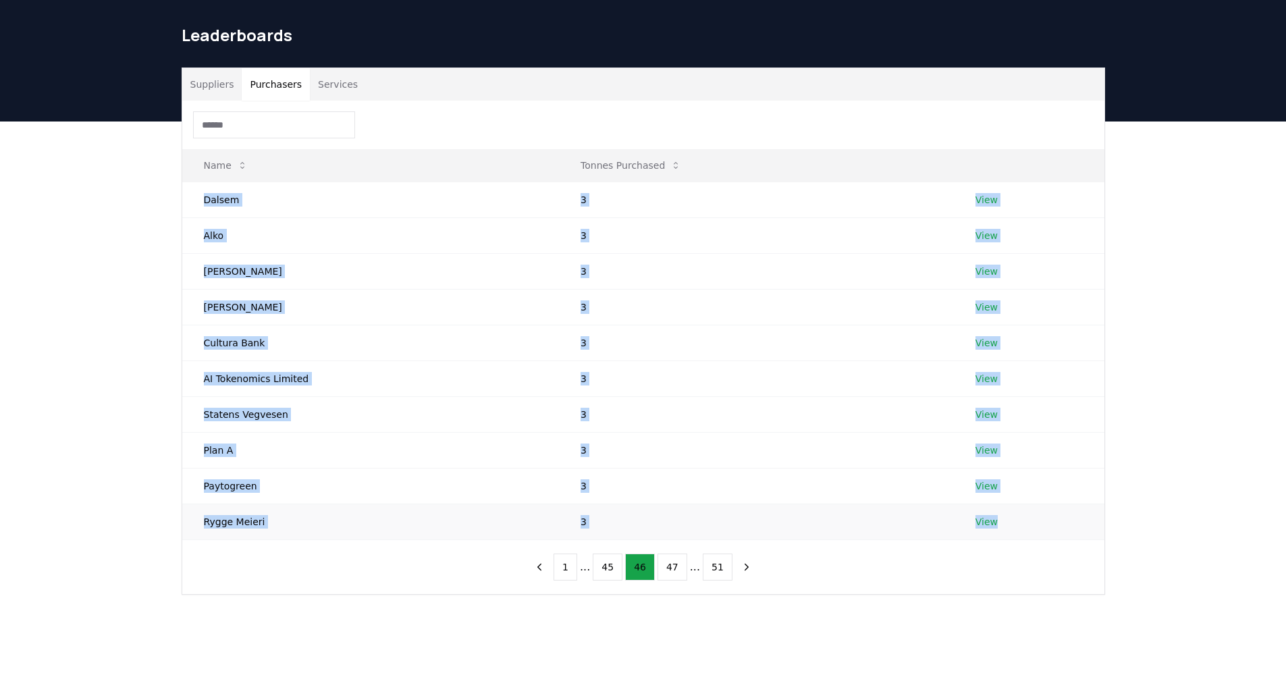
drag, startPoint x: 200, startPoint y: 199, endPoint x: 1012, endPoint y: 524, distance: 874.5
click at [1012, 524] on tbody "Dalsem 3 View Alko 3 View Hayley Moller 3 View Van Doorslaer 3 View Cultura Ban…" at bounding box center [643, 361] width 922 height 358
click at [658, 568] on button "47" at bounding box center [672, 566] width 30 height 27
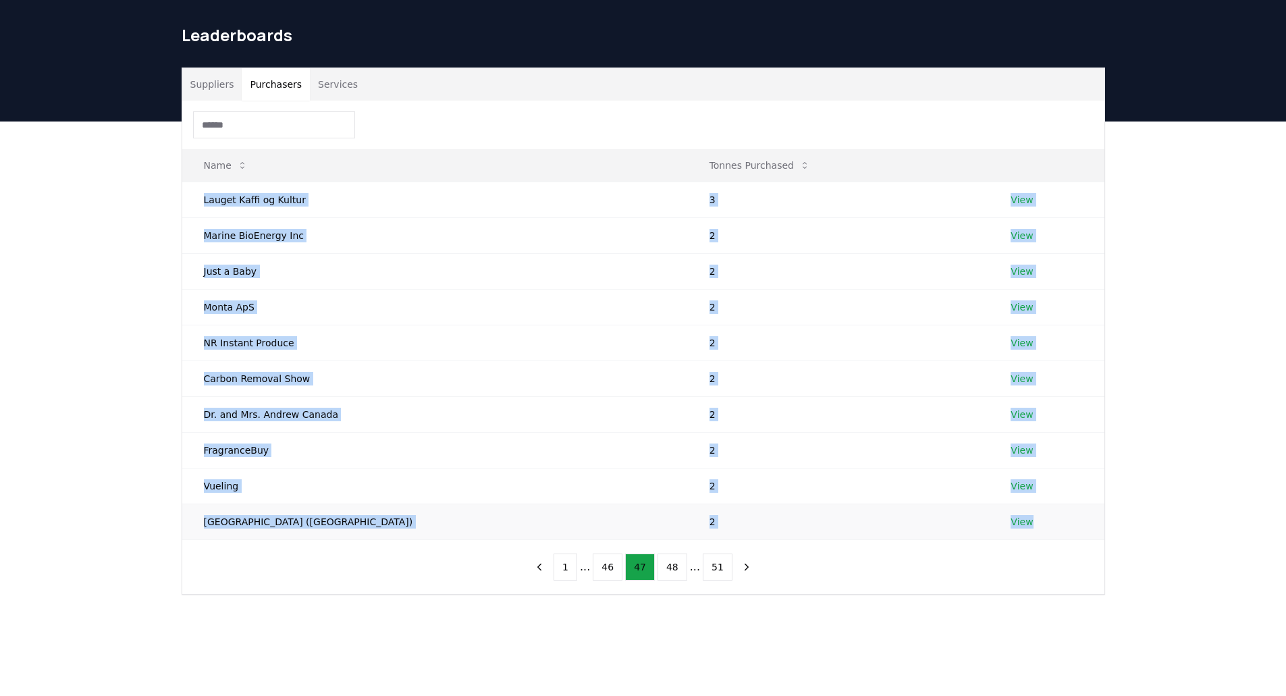
drag, startPoint x: 198, startPoint y: 198, endPoint x: 1021, endPoint y: 516, distance: 882.7
click at [1021, 517] on tbody "Lauget Kaffi og Kultur 3 View Marine BioEnergy Inc 2 View Just a Baby 2 View Mo…" at bounding box center [643, 361] width 922 height 358
drag, startPoint x: 677, startPoint y: 559, endPoint x: 663, endPoint y: 543, distance: 20.6
click at [677, 560] on button "48" at bounding box center [672, 566] width 30 height 27
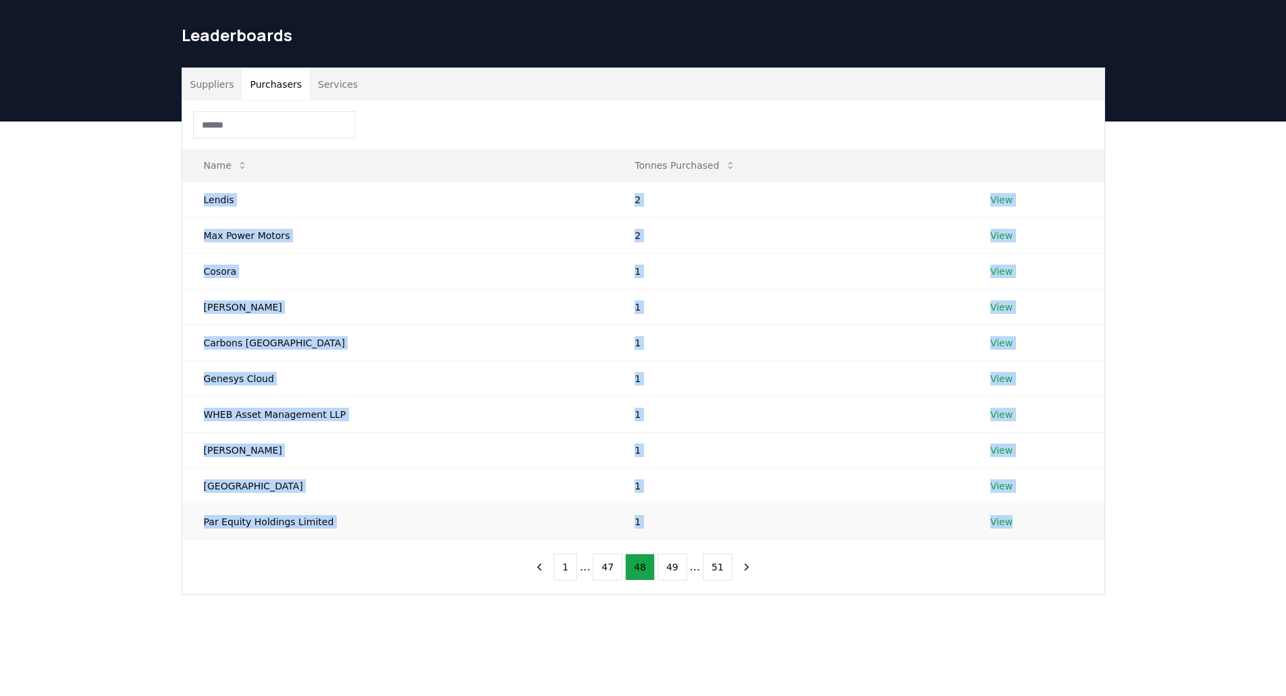
drag, startPoint x: 198, startPoint y: 202, endPoint x: 1039, endPoint y: 512, distance: 896.2
click at [1039, 512] on tbody "Lendis 2 View Max Power Motors 2 View Cosora 1 View Mariana Nunes Fernandes 1 V…" at bounding box center [643, 361] width 922 height 358
drag, startPoint x: 679, startPoint y: 562, endPoint x: 688, endPoint y: 551, distance: 14.3
click at [679, 562] on button "49" at bounding box center [672, 566] width 30 height 27
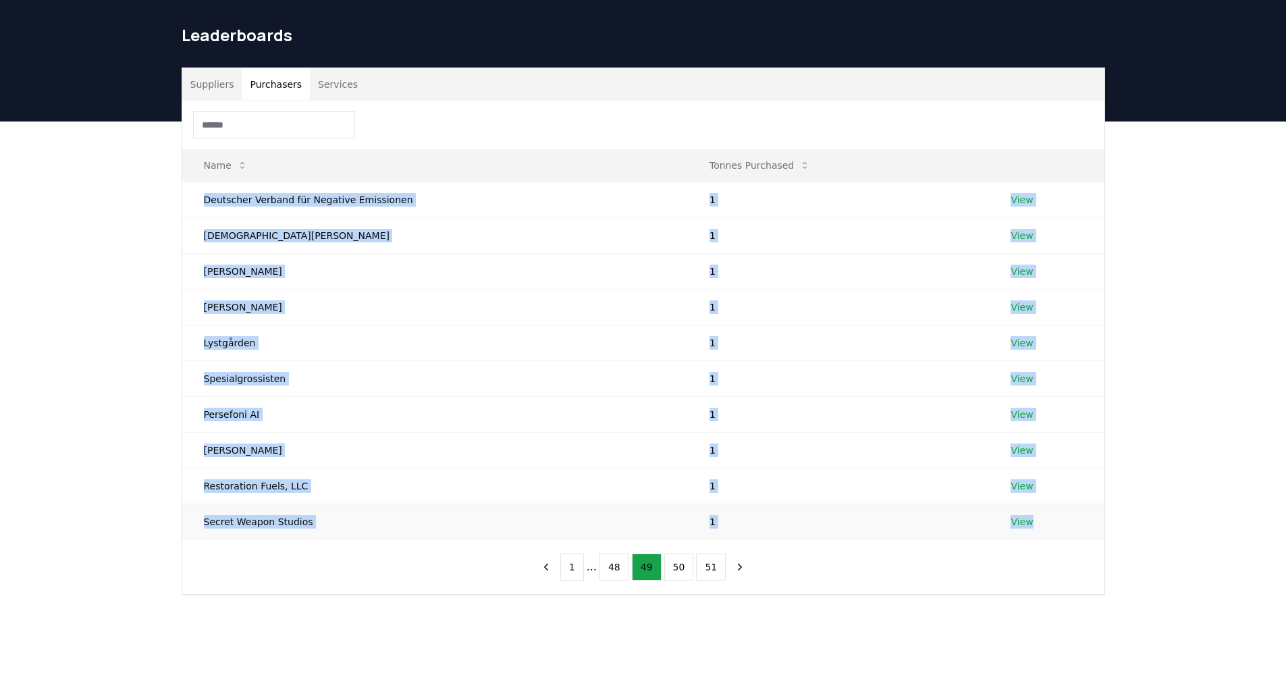
drag, startPoint x: 205, startPoint y: 203, endPoint x: 1041, endPoint y: 519, distance: 893.9
click at [1041, 519] on tbody "Deutscher Verband für Negative Emissionen 1 View Lady Dannatt 1 View Dan Wildy …" at bounding box center [643, 361] width 922 height 358
drag, startPoint x: 677, startPoint y: 562, endPoint x: 664, endPoint y: 553, distance: 15.2
click at [677, 562] on button "50" at bounding box center [679, 566] width 30 height 27
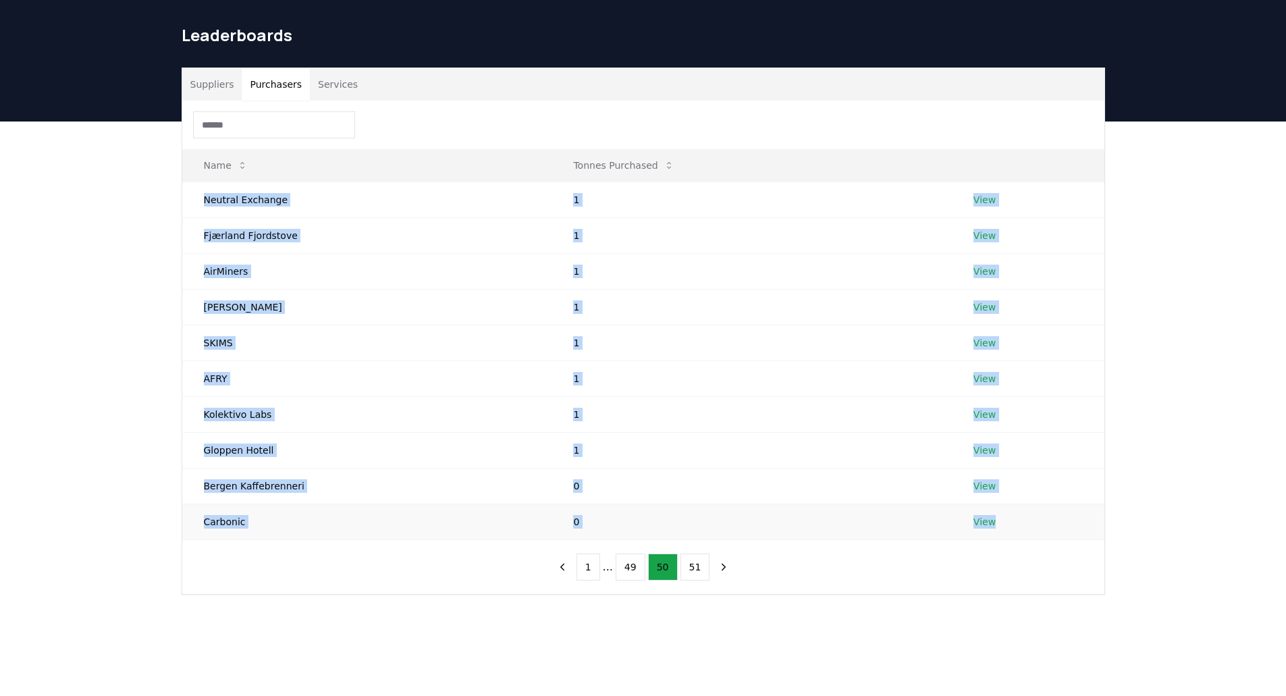
drag, startPoint x: 198, startPoint y: 197, endPoint x: 1014, endPoint y: 522, distance: 878.9
click at [1010, 527] on tbody "Neutral Exchange 1 View Fjærland Fjordstove 1 View AirMiners 1 View Jodi Wildy …" at bounding box center [643, 361] width 922 height 358
click at [682, 560] on button "51" at bounding box center [695, 566] width 30 height 27
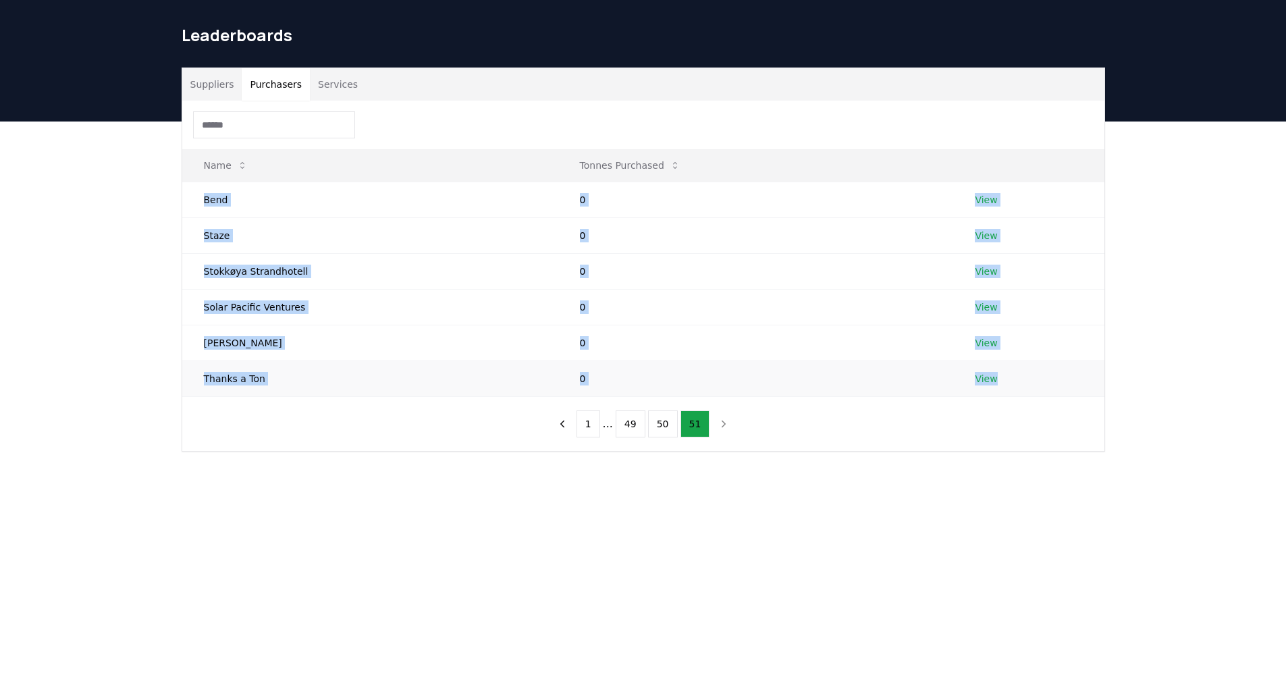
drag, startPoint x: 396, startPoint y: 254, endPoint x: 1005, endPoint y: 385, distance: 622.6
click at [1005, 385] on tbody "Bend 0 View Staze 0 View Stokkøya Strandhotell 0 View Solar Pacific Ventures 0 …" at bounding box center [643, 289] width 922 height 215
click at [597, 427] on button "1" at bounding box center [588, 423] width 24 height 27
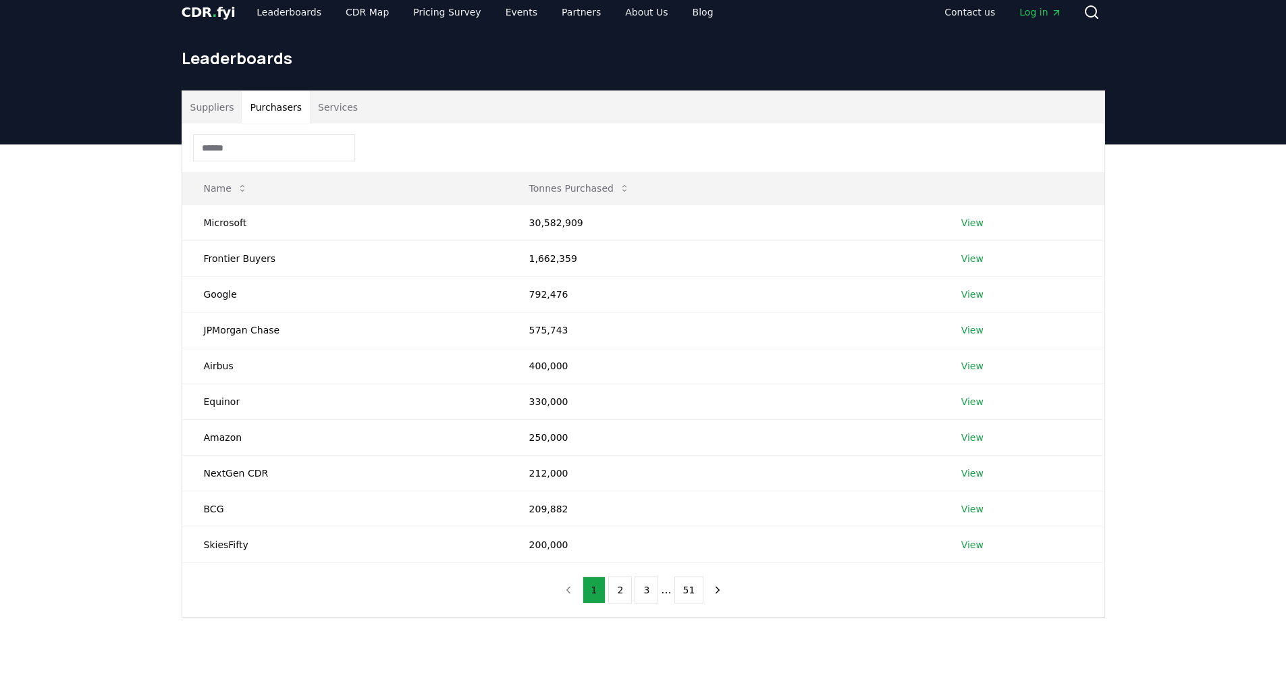
scroll to position [0, 0]
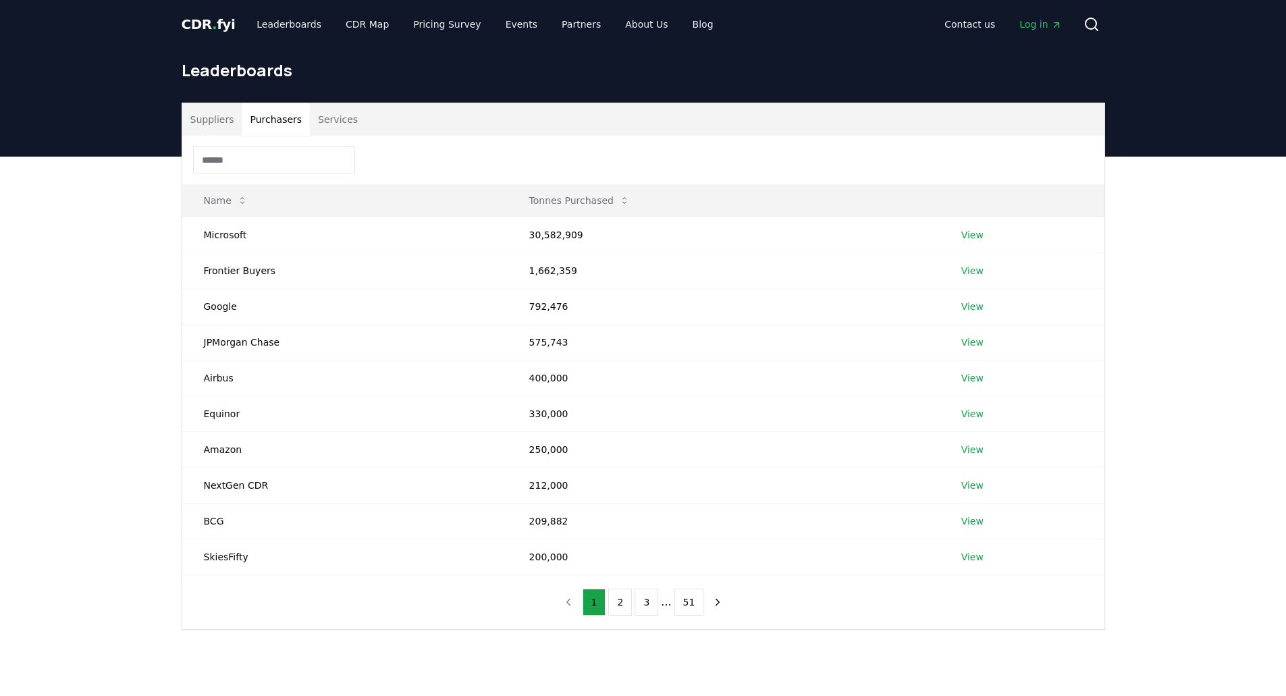
click at [321, 113] on button "Services" at bounding box center [338, 119] width 56 height 32
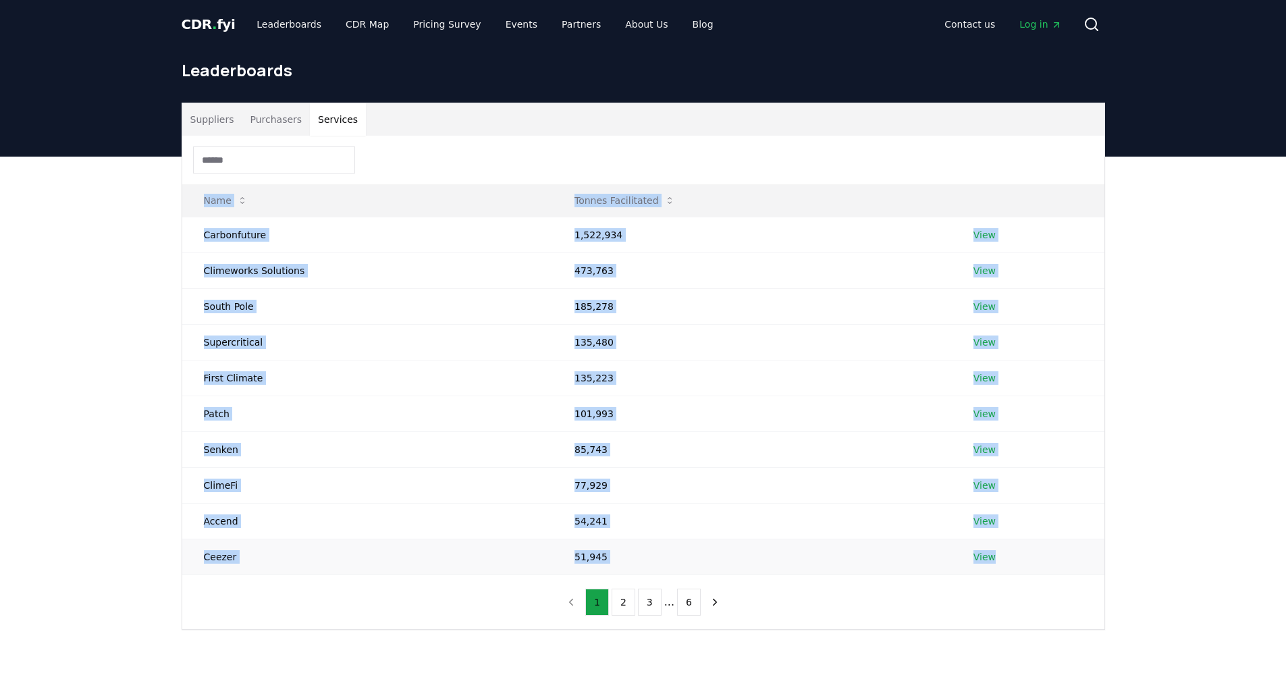
drag, startPoint x: 186, startPoint y: 202, endPoint x: 1029, endPoint y: 564, distance: 917.4
click at [1029, 564] on table "Name Tonnes Facilitated Carbonfuture 1,522,934 View Climeworks Solutions 473,76…" at bounding box center [643, 379] width 922 height 391
drag, startPoint x: 622, startPoint y: 597, endPoint x: 618, endPoint y: 590, distance: 7.9
click at [622, 597] on button "2" at bounding box center [624, 602] width 24 height 27
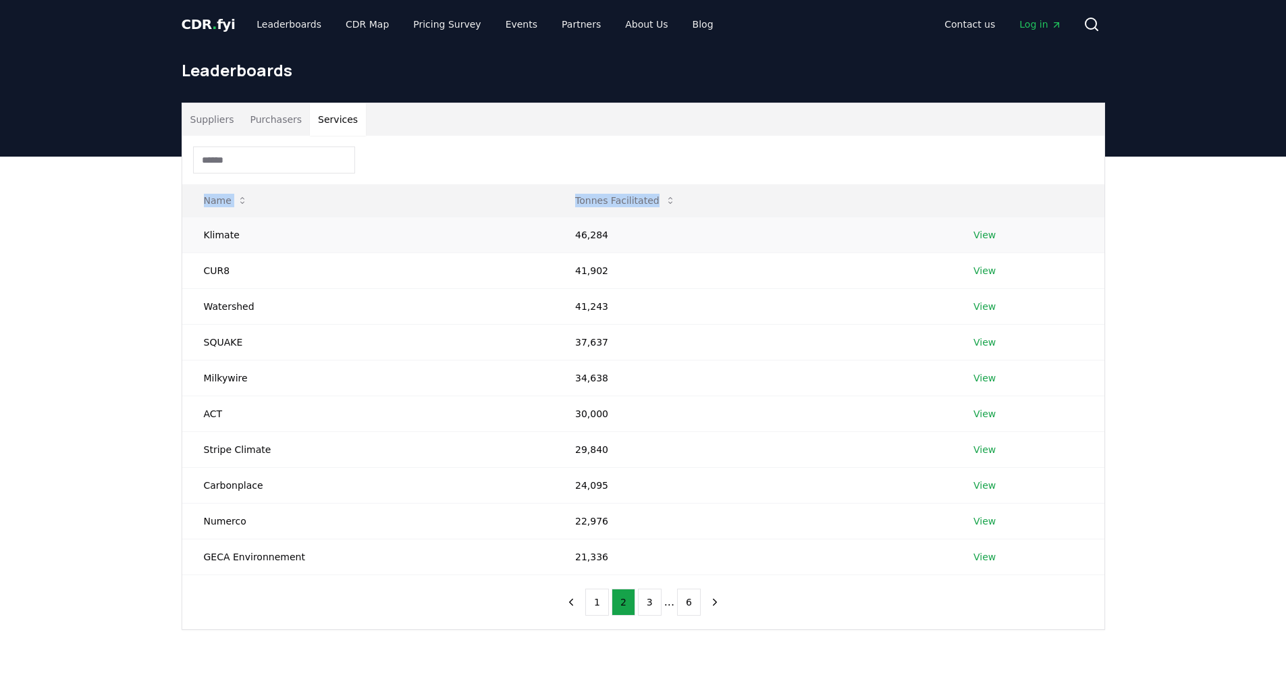
click at [196, 231] on td "Klimate" at bounding box center [368, 235] width 372 height 36
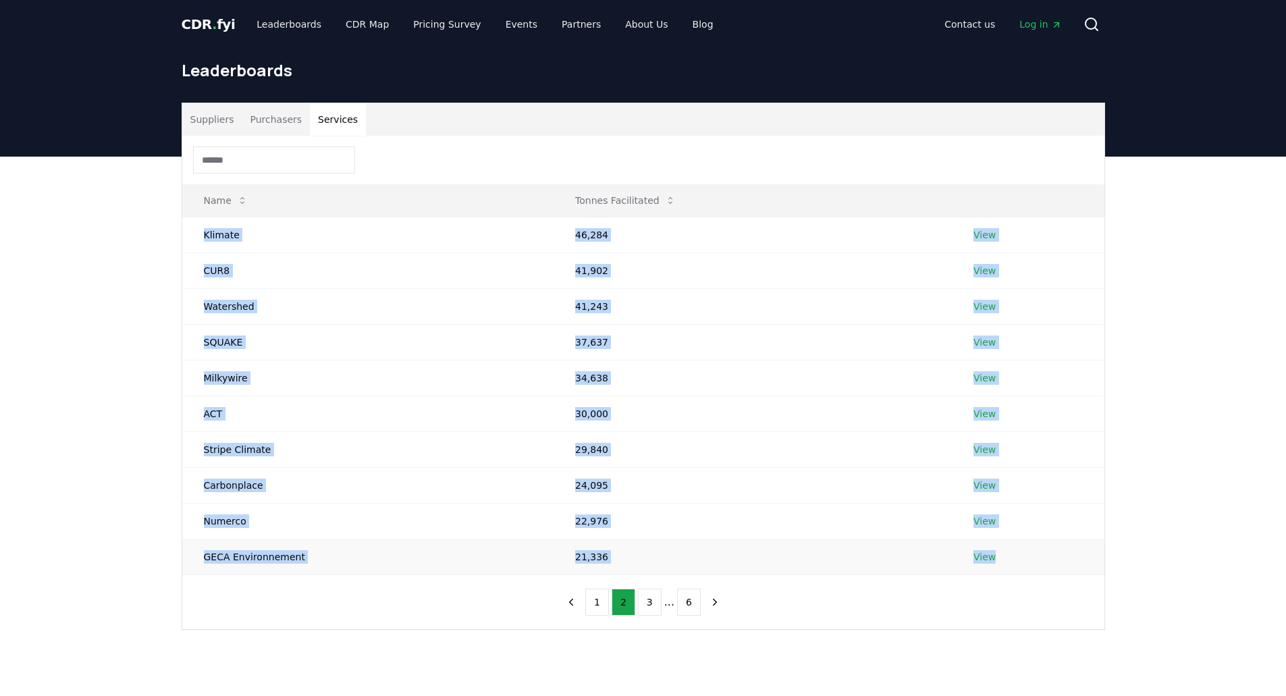
drag, startPoint x: 194, startPoint y: 232, endPoint x: 1064, endPoint y: 548, distance: 925.6
click at [1064, 548] on tbody "Klimate 46,284 View CUR8 41,902 View Watershed 41,243 View SQUAKE 37,637 View M…" at bounding box center [643, 396] width 922 height 358
drag, startPoint x: 646, startPoint y: 603, endPoint x: 633, endPoint y: 585, distance: 22.3
click at [646, 603] on button "3" at bounding box center [650, 602] width 24 height 27
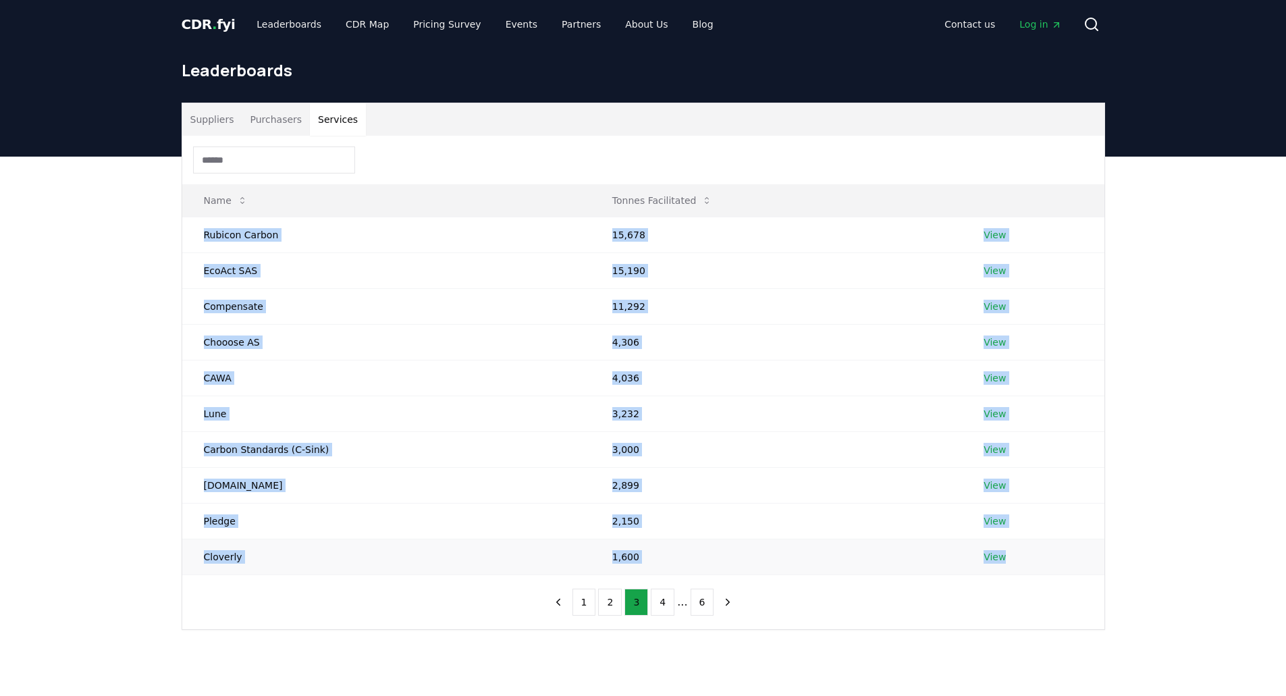
drag, startPoint x: 232, startPoint y: 244, endPoint x: 1025, endPoint y: 559, distance: 853.4
click at [1017, 566] on tbody "Rubicon Carbon 15,678 View EcoAct SAS 15,190 View Compensate 11,292 View Chooos…" at bounding box center [643, 396] width 922 height 358
click at [657, 601] on button "4" at bounding box center [663, 602] width 24 height 27
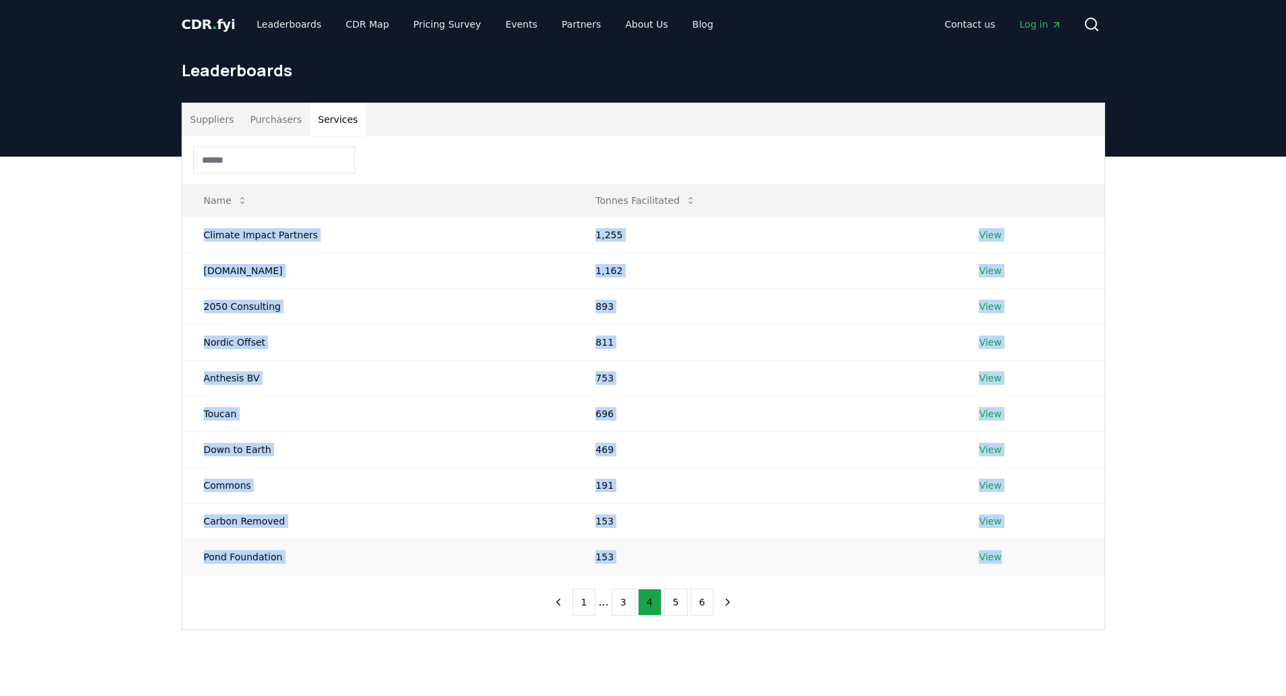
drag, startPoint x: 191, startPoint y: 232, endPoint x: 1006, endPoint y: 552, distance: 875.9
click at [1006, 555] on tbody "Climate Impact Partners 1,255 View greentrade.pro 1,162 View 2050 Consulting 89…" at bounding box center [643, 396] width 922 height 358
click at [670, 601] on button "5" at bounding box center [676, 602] width 24 height 27
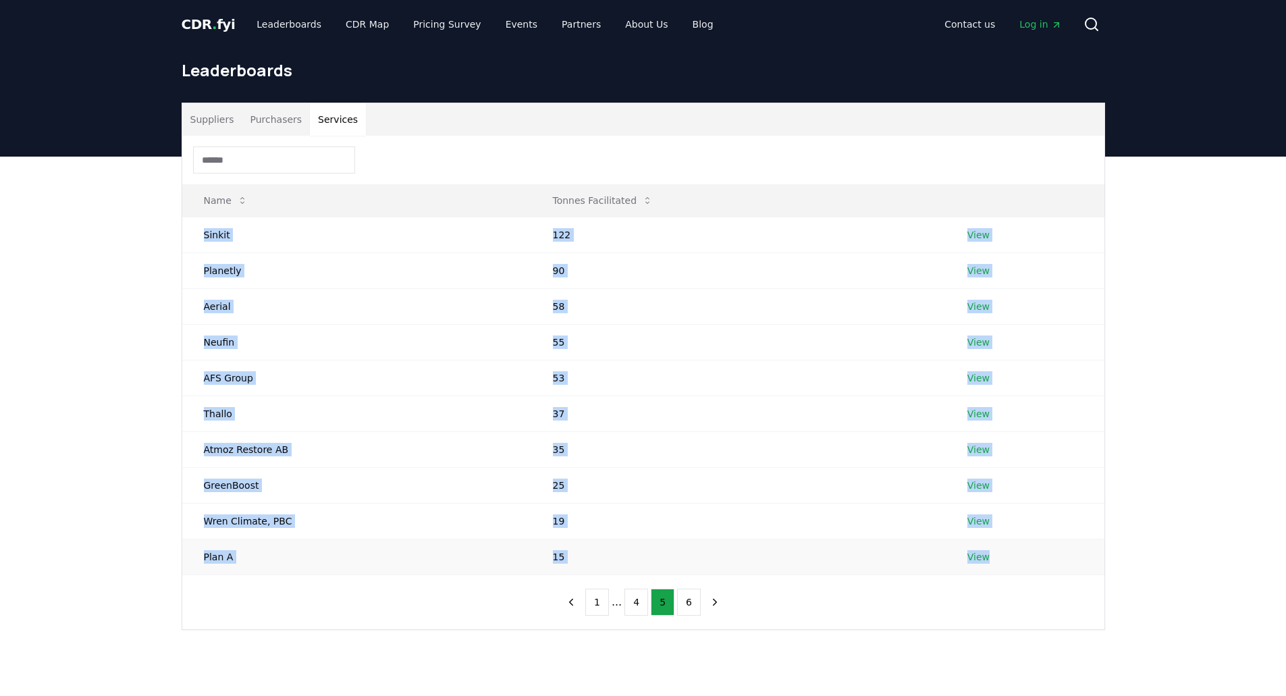
drag, startPoint x: 184, startPoint y: 238, endPoint x: 1012, endPoint y: 552, distance: 885.0
click at [1012, 552] on tbody "Sinkit 122 View Planetly 90 View Aerial 58 View Neufin 55 View AFS Group 53 Vie…" at bounding box center [643, 396] width 922 height 358
click at [686, 597] on button "6" at bounding box center [689, 602] width 24 height 27
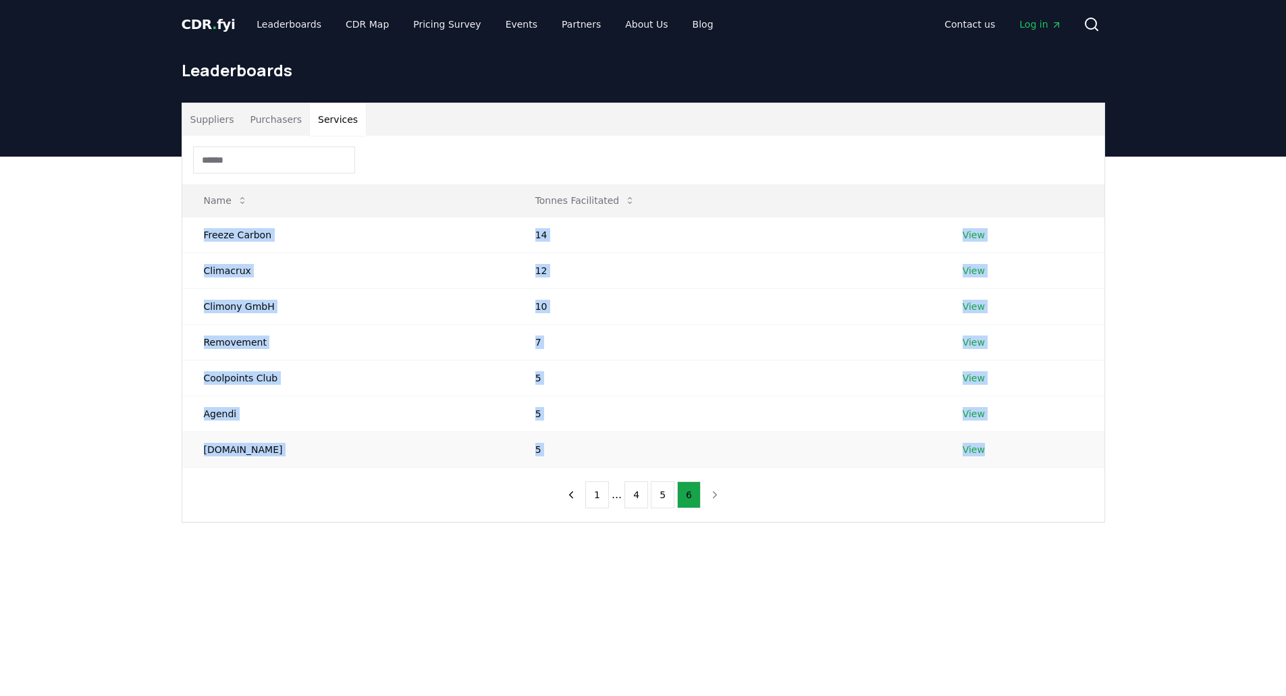
drag, startPoint x: 196, startPoint y: 232, endPoint x: 1034, endPoint y: 465, distance: 870.0
click at [1034, 465] on tbody "Freeze Carbon 14 View Climacrux 12 View Climony GmbH 10 View Removement 7 View …" at bounding box center [643, 342] width 922 height 250
click at [194, 112] on button "Suppliers" at bounding box center [212, 119] width 60 height 32
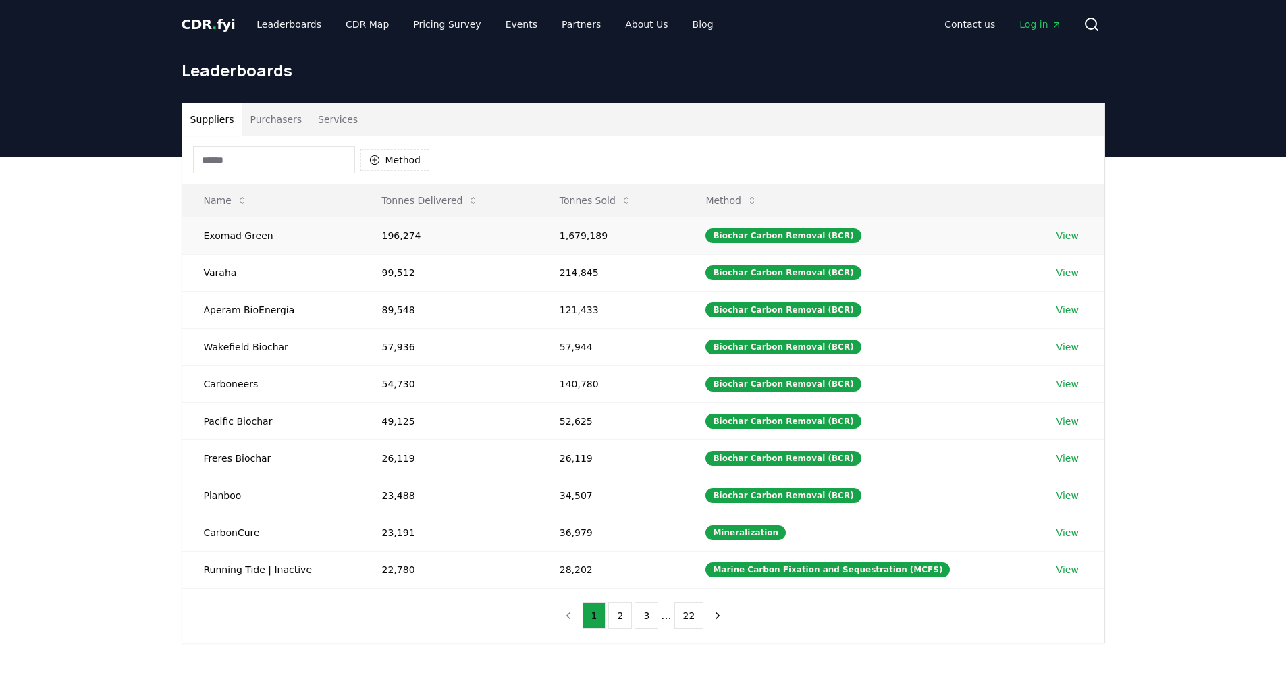
click at [1064, 232] on link "View" at bounding box center [1067, 235] width 22 height 13
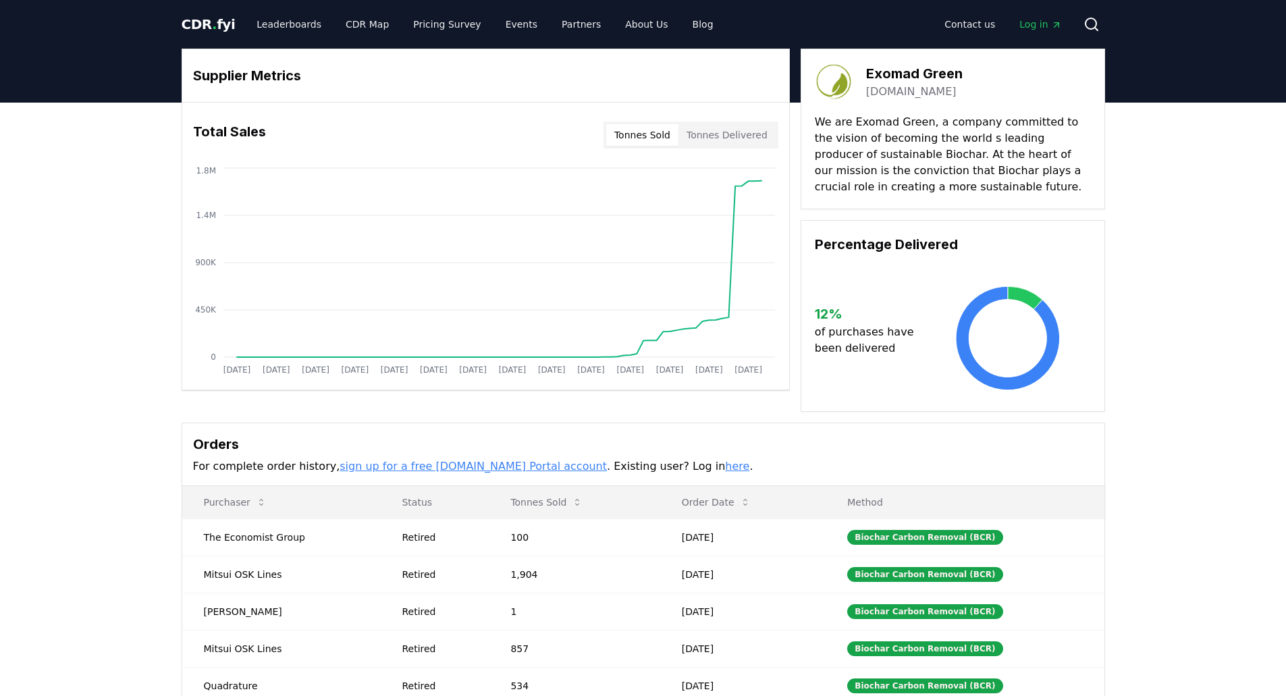
click at [1043, 26] on span "Log in" at bounding box center [1040, 24] width 42 height 13
click at [1047, 25] on span "Log in" at bounding box center [1040, 24] width 42 height 13
click at [265, 28] on link "Leaderboards" at bounding box center [289, 24] width 86 height 24
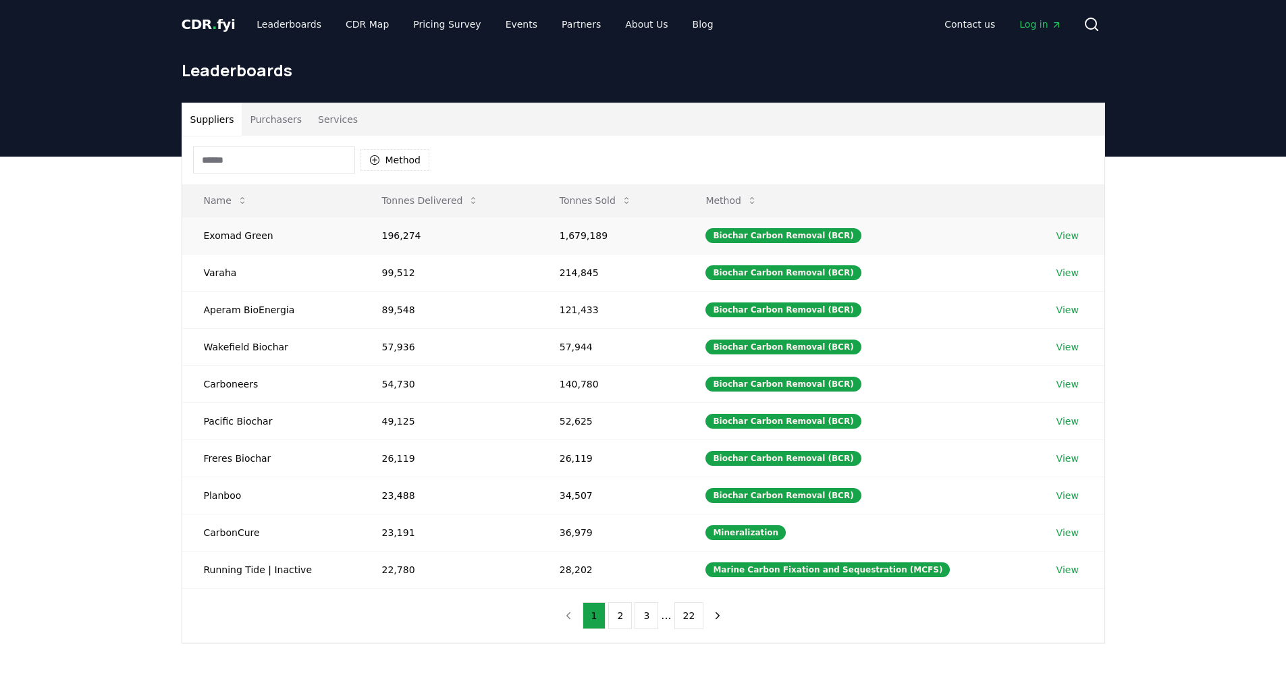
click at [1058, 236] on link "View" at bounding box center [1067, 235] width 22 height 13
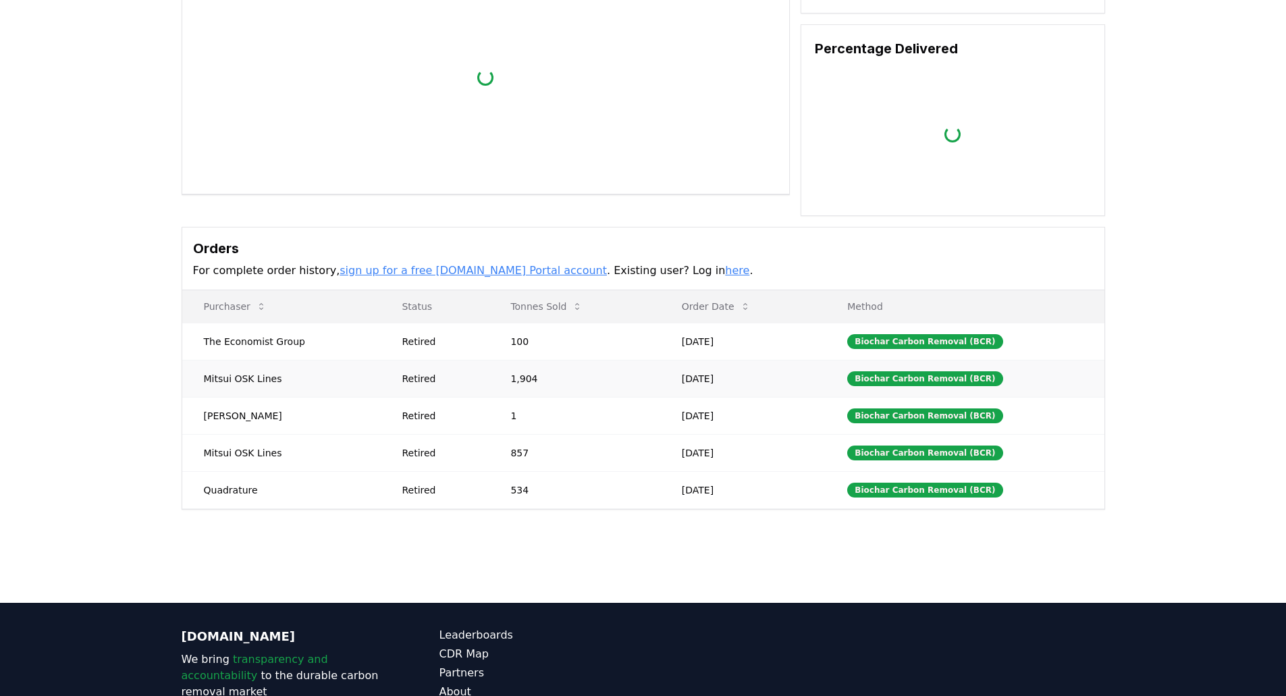
scroll to position [202, 0]
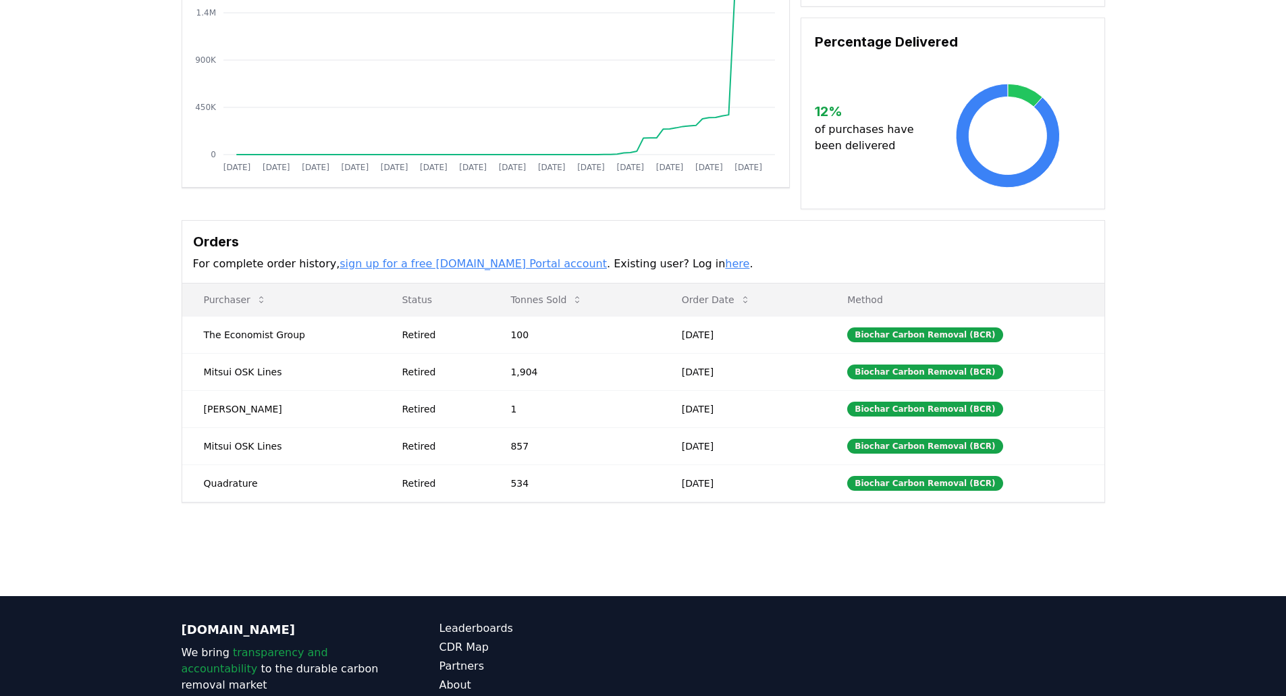
click at [725, 262] on link "here" at bounding box center [737, 263] width 24 height 13
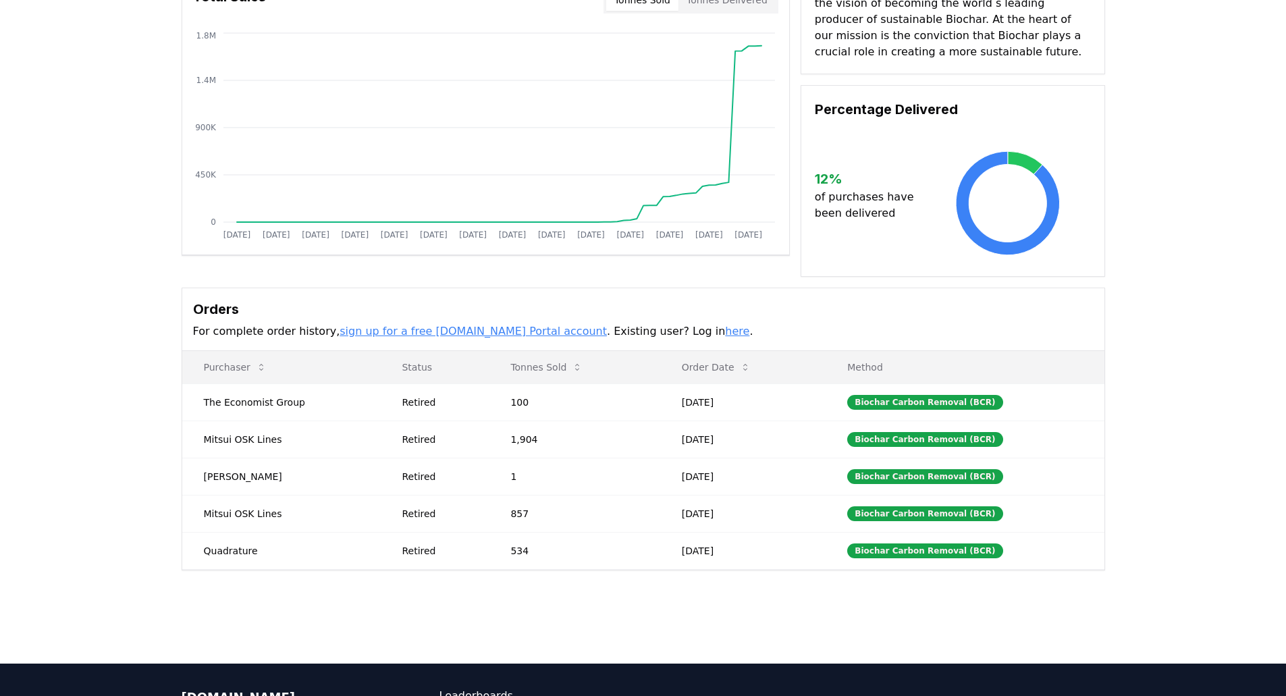
scroll to position [67, 0]
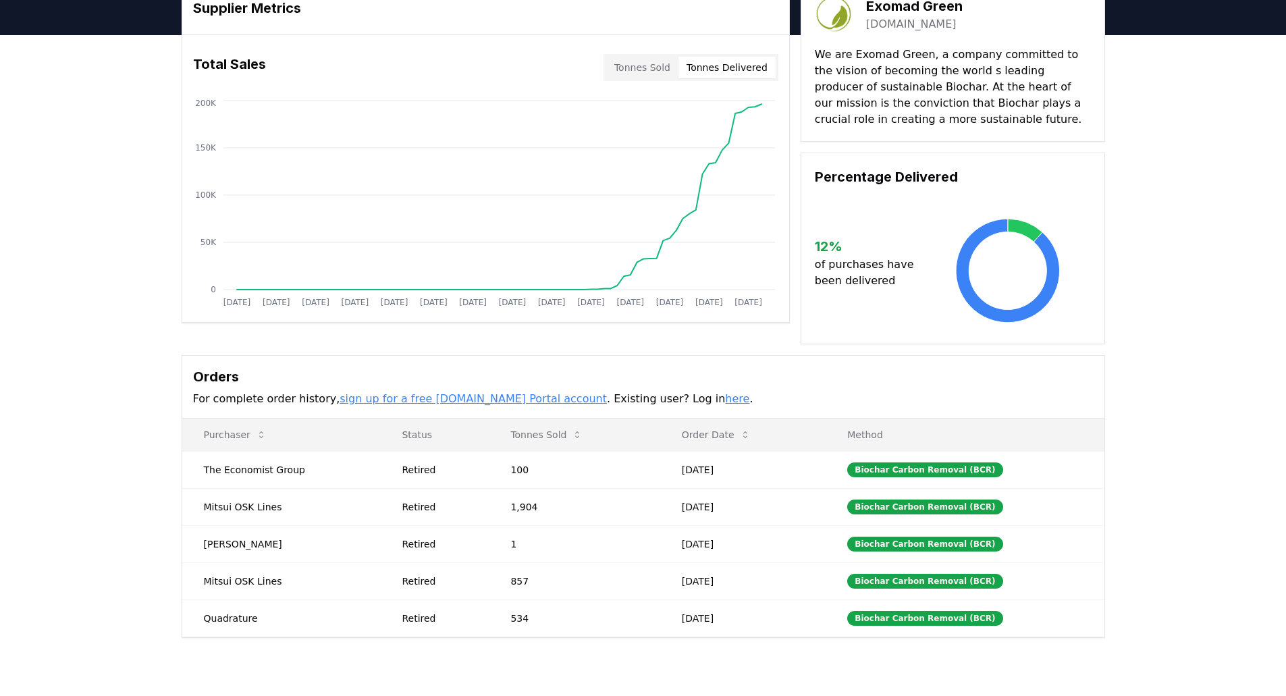
click at [774, 70] on button "Tonnes Delivered" at bounding box center [726, 68] width 97 height 22
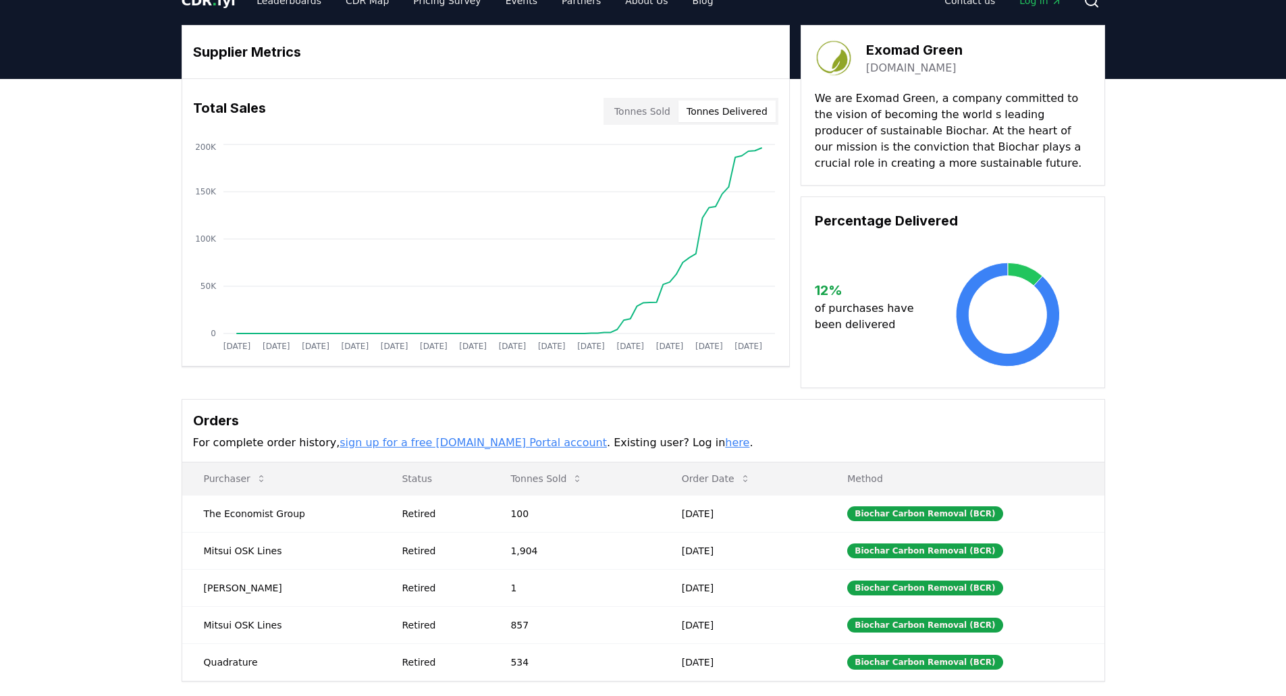
scroll to position [0, 0]
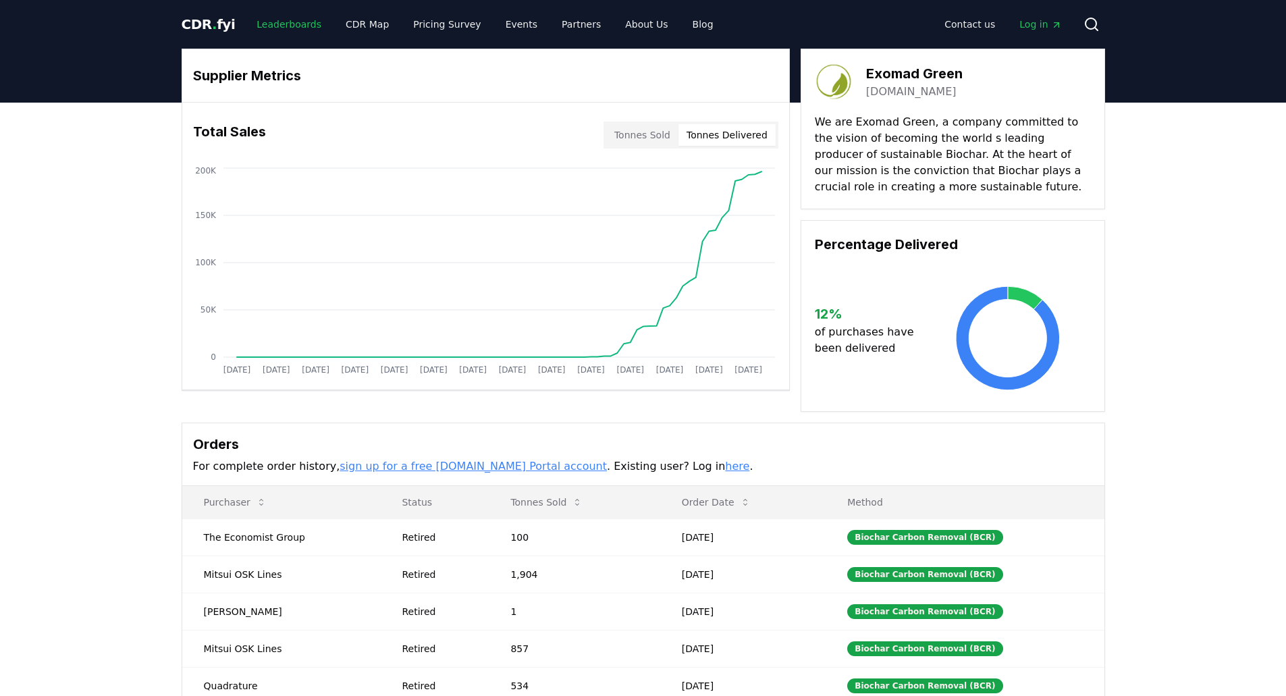
click at [302, 26] on link "Leaderboards" at bounding box center [289, 24] width 86 height 24
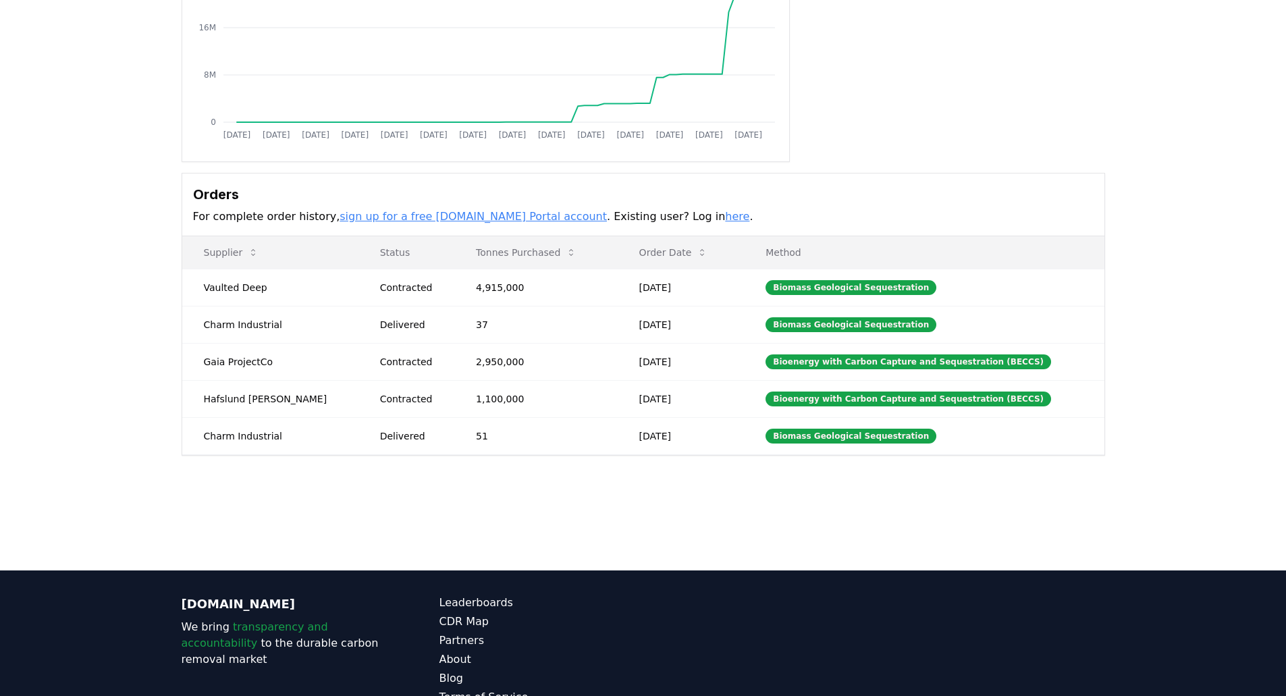
scroll to position [270, 0]
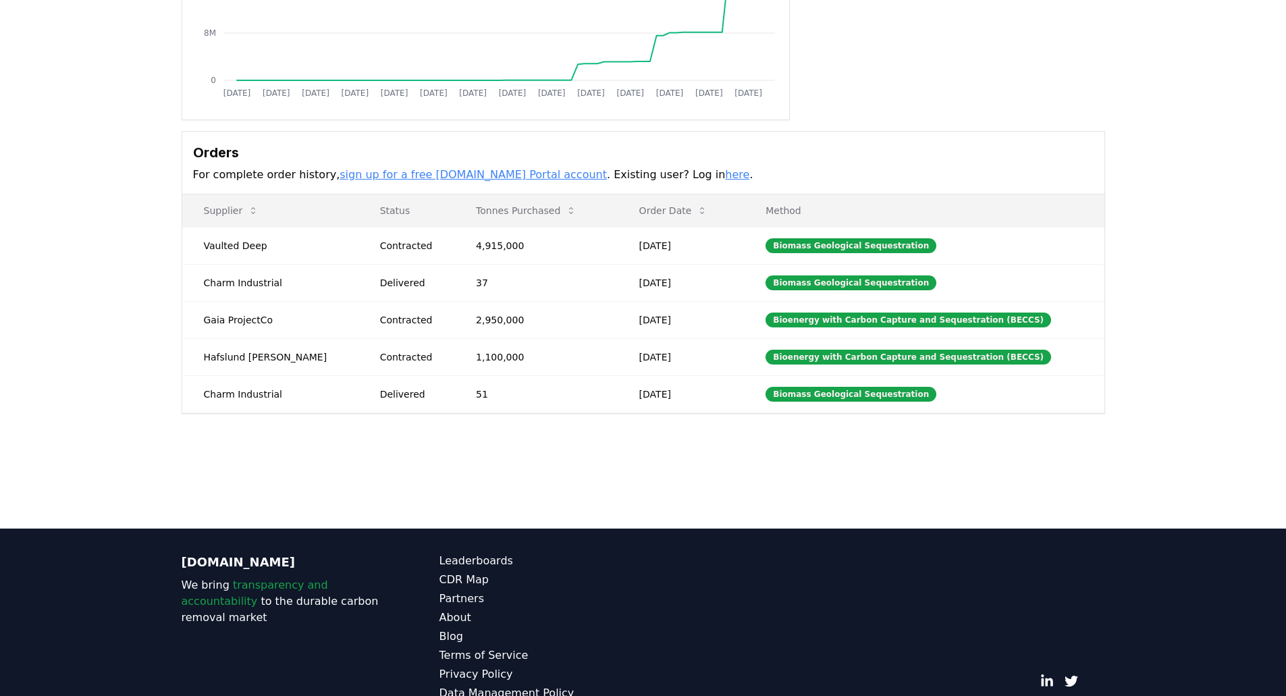
click at [725, 173] on link "here" at bounding box center [737, 174] width 24 height 13
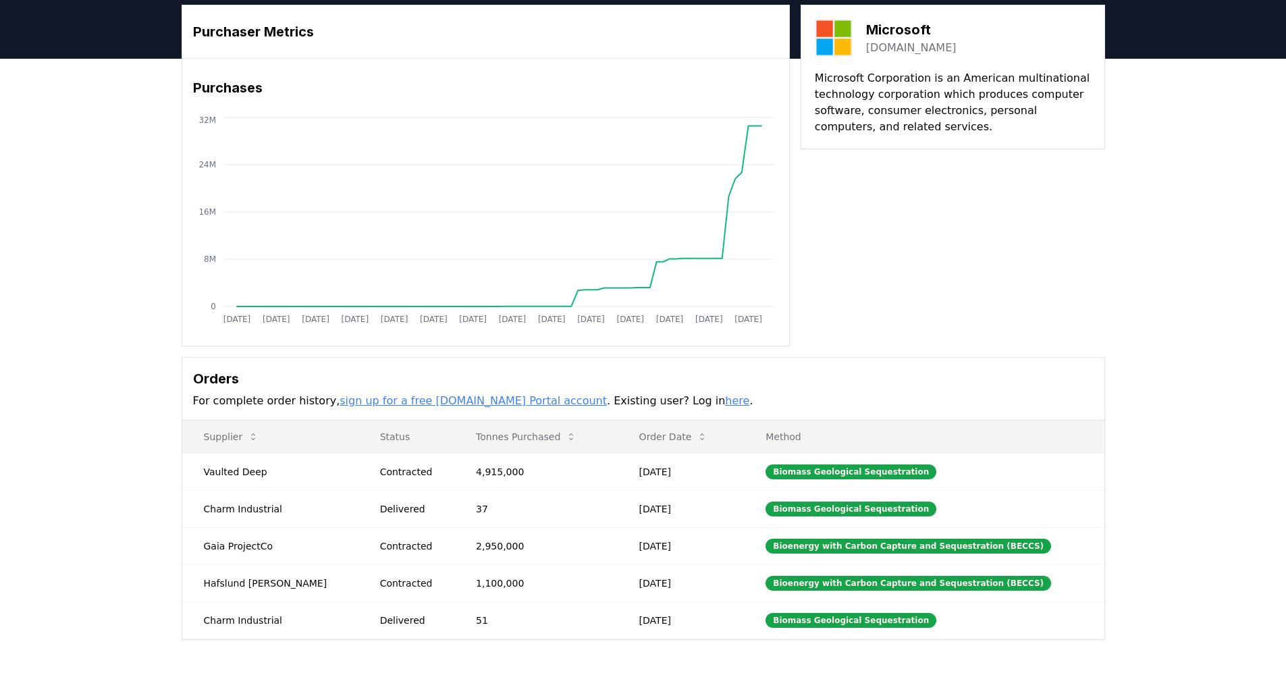
scroll to position [67, 0]
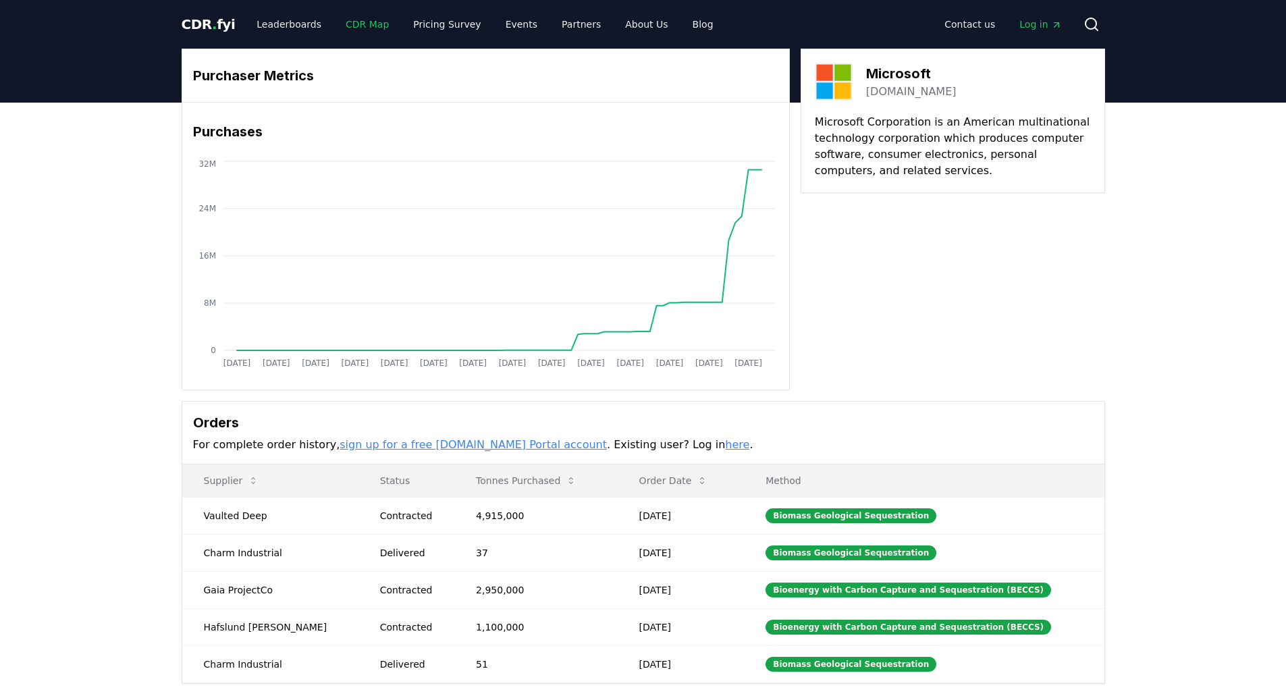
click at [335, 25] on link "CDR Map" at bounding box center [367, 24] width 65 height 24
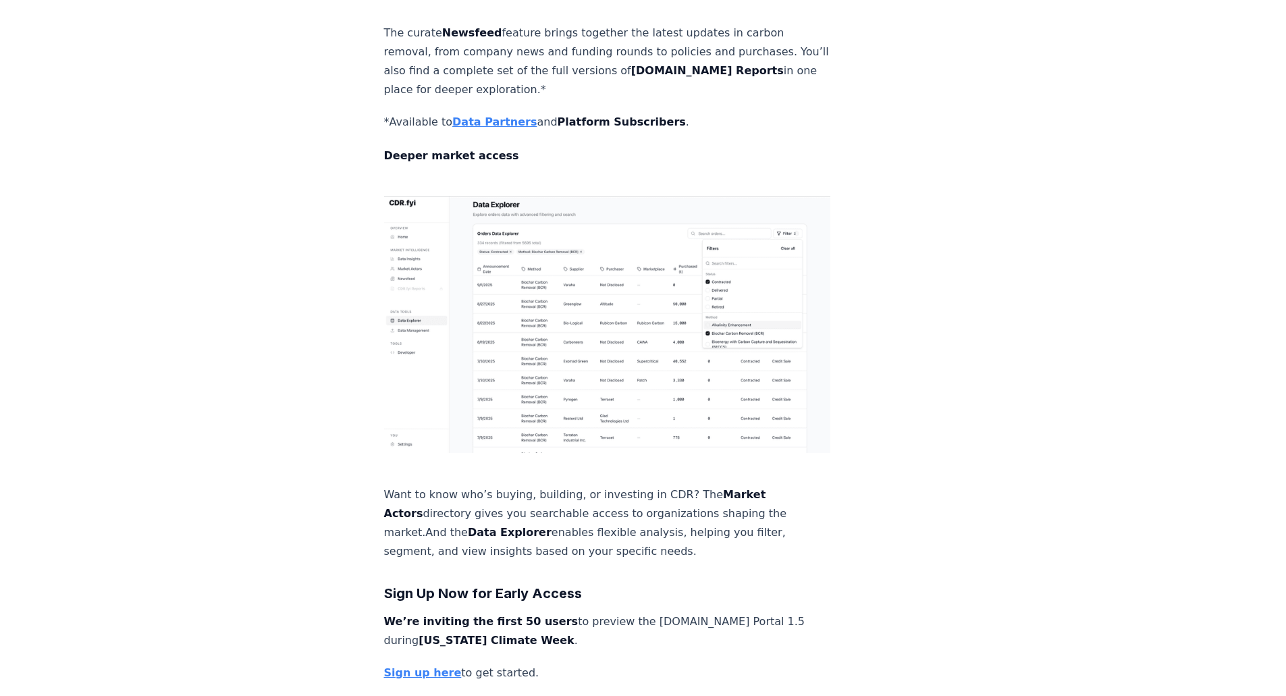
scroll to position [1620, 0]
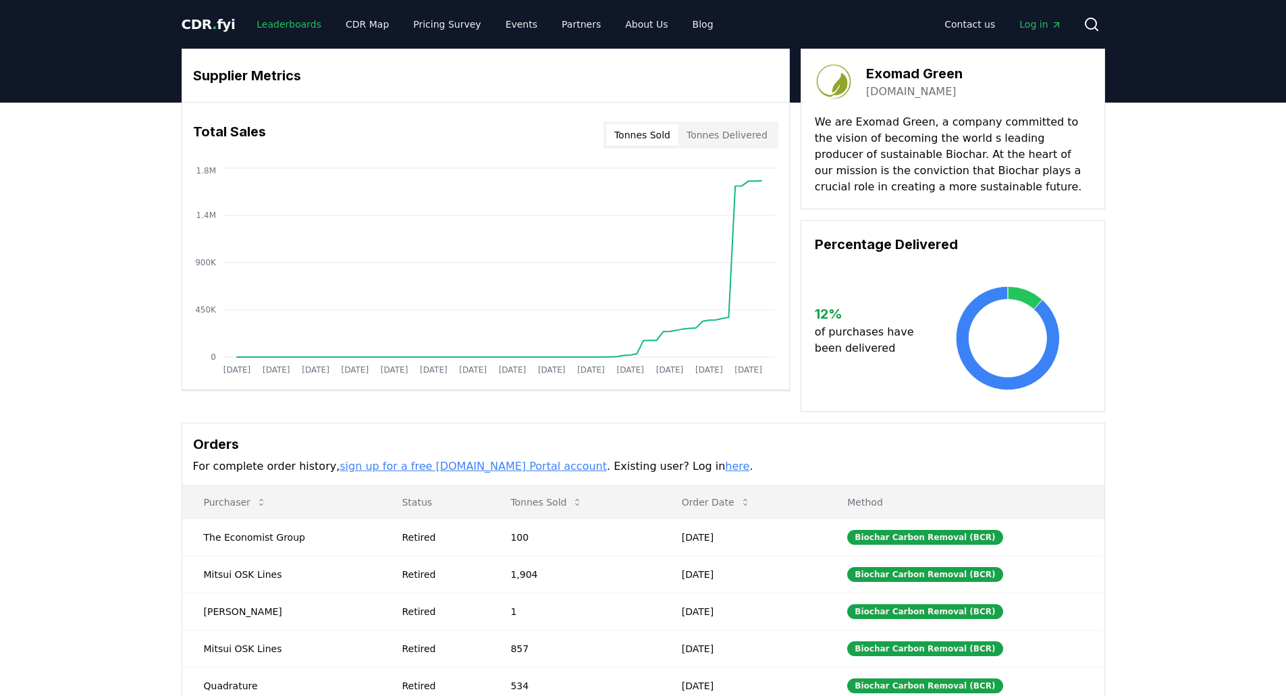
click at [288, 21] on link "Leaderboards" at bounding box center [289, 24] width 86 height 24
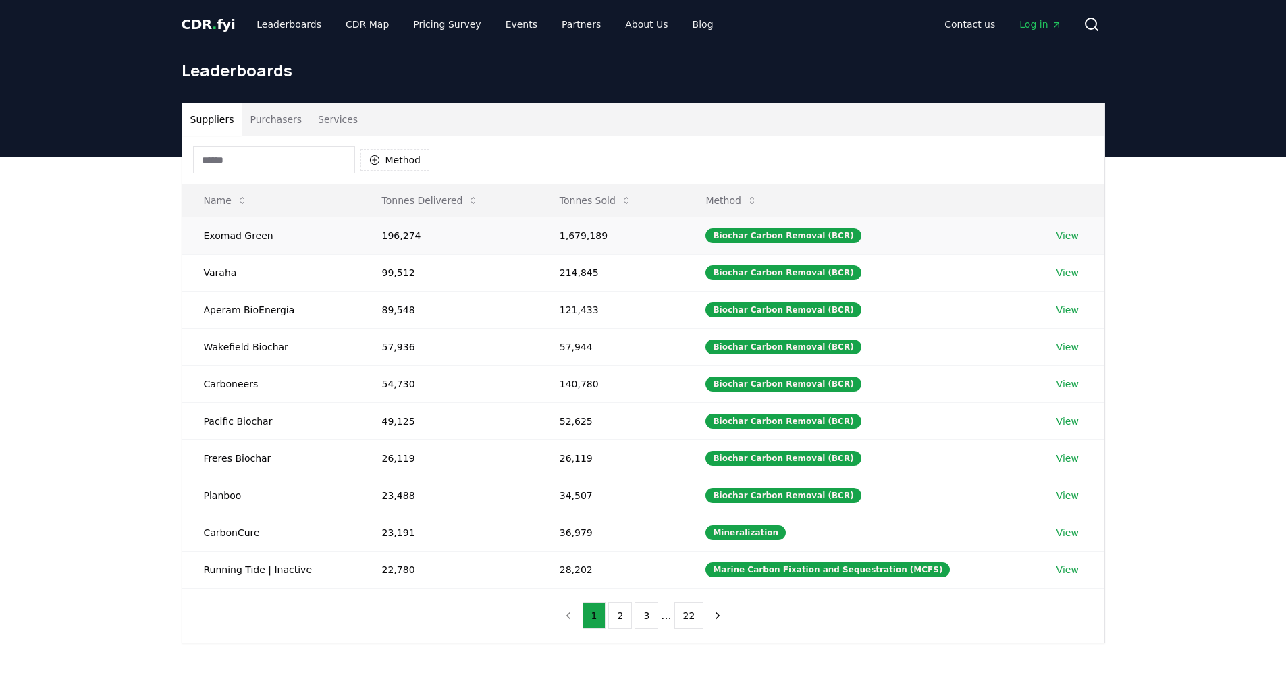
click at [1062, 236] on link "View" at bounding box center [1067, 235] width 22 height 13
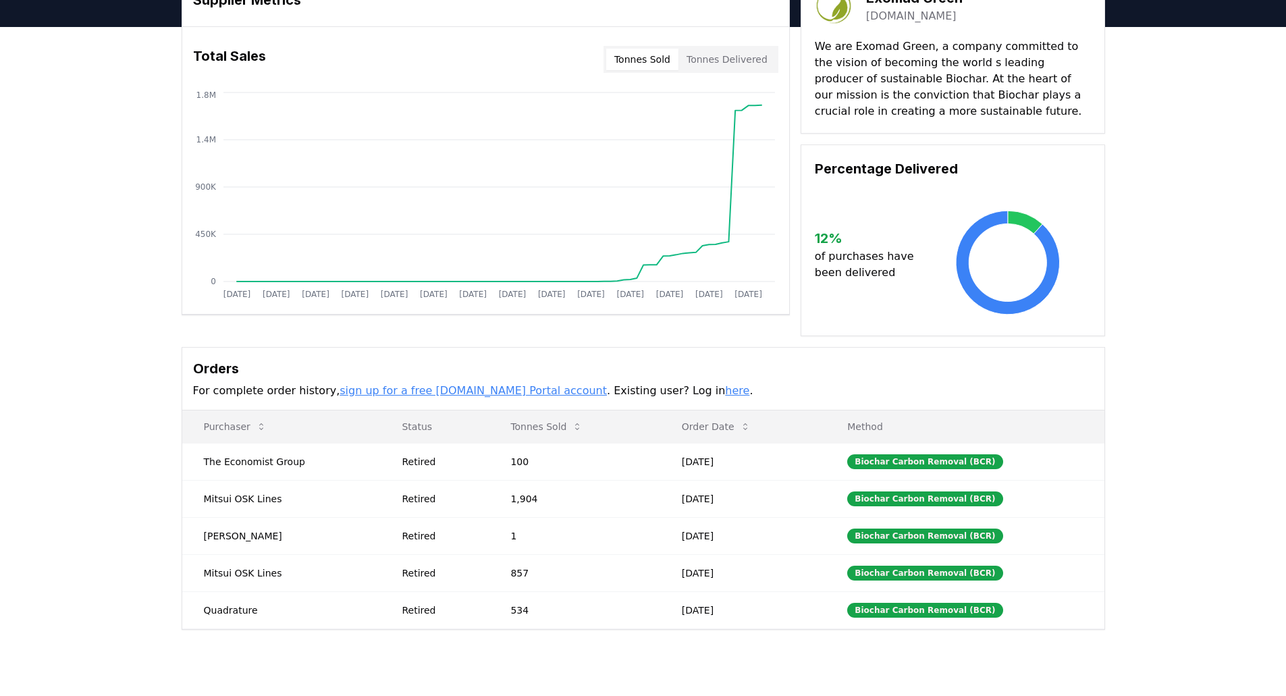
scroll to position [67, 0]
